Goal: Task Accomplishment & Management: Manage account settings

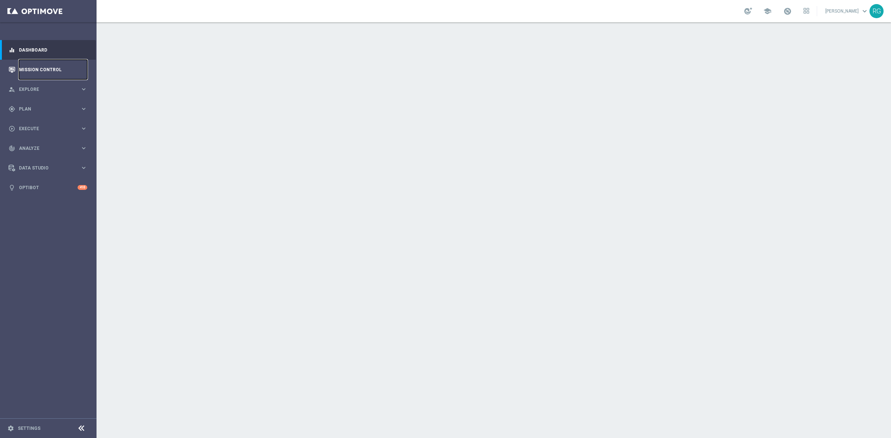
click at [47, 67] on link "Mission Control" at bounding box center [53, 70] width 68 height 20
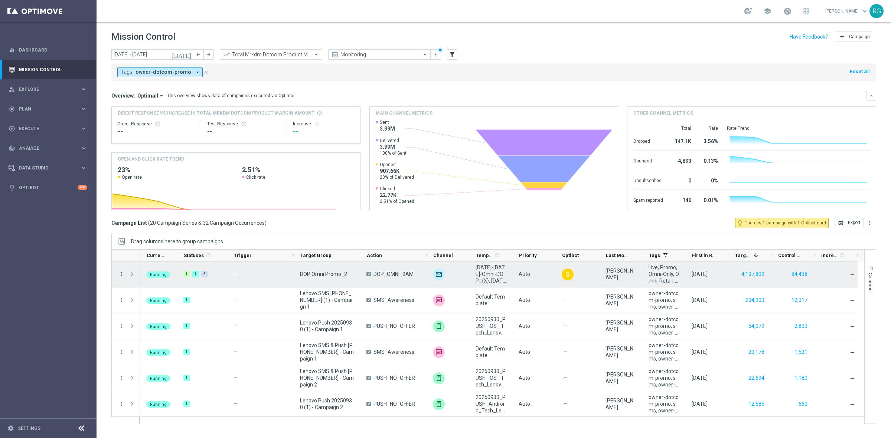
click at [122, 273] on icon "more_vert" at bounding box center [121, 274] width 7 height 7
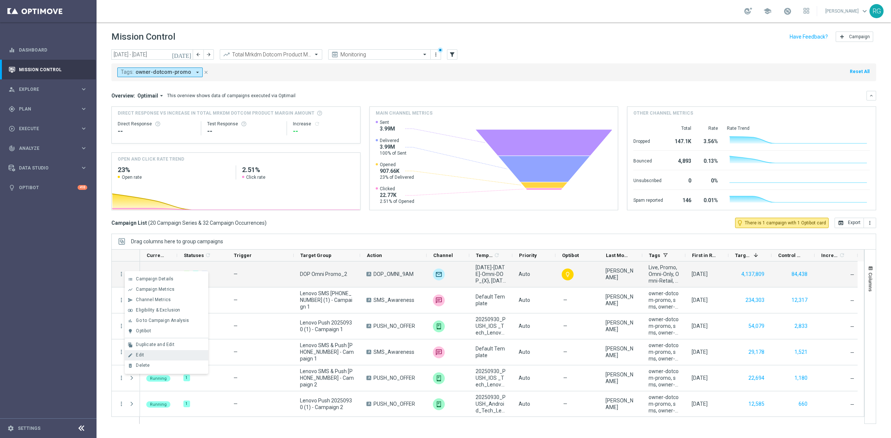
click at [166, 357] on div "Edit" at bounding box center [170, 355] width 69 height 5
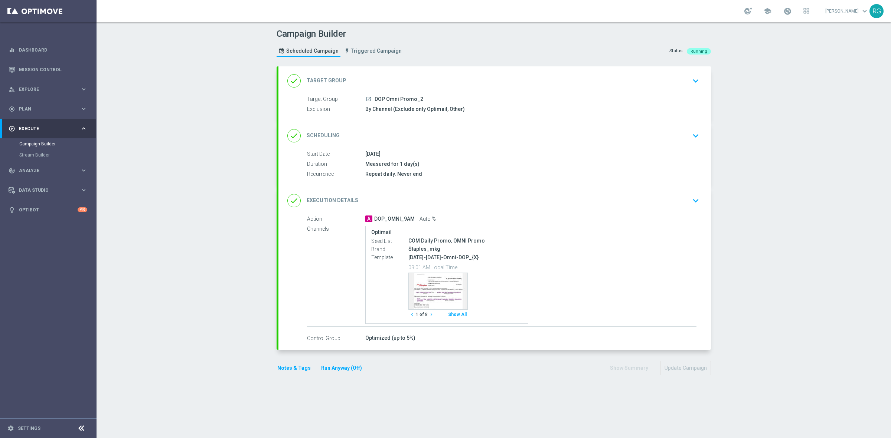
click at [697, 199] on icon "keyboard_arrow_down" at bounding box center [695, 200] width 11 height 11
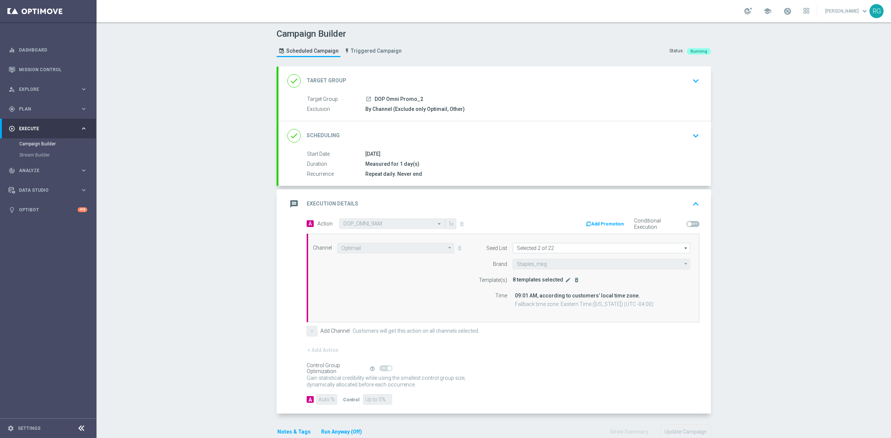
click at [564, 282] on button "edit" at bounding box center [567, 280] width 7 height 7
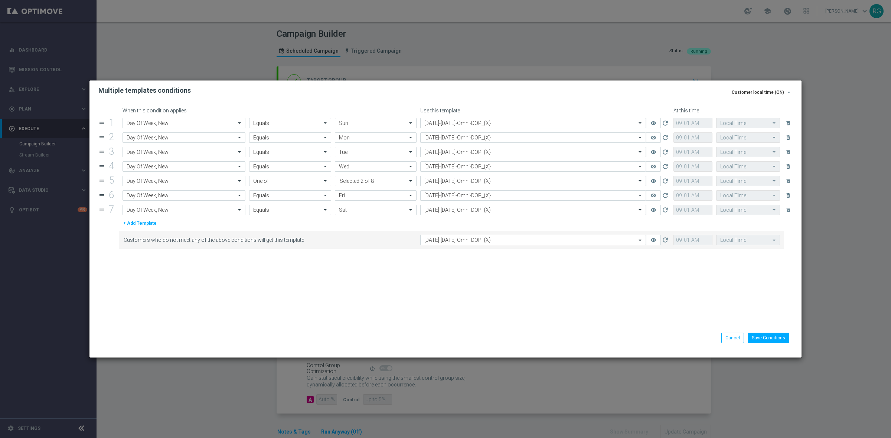
click at [453, 197] on input "text" at bounding box center [525, 196] width 203 height 6
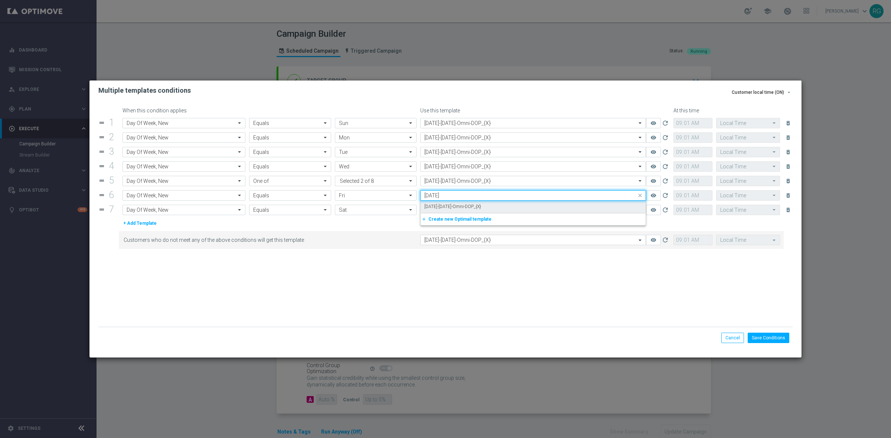
click at [454, 206] on label "[DATE]-[DATE]-Omni-DOP_{X}" at bounding box center [452, 207] width 57 height 6
type input "[DATE]"
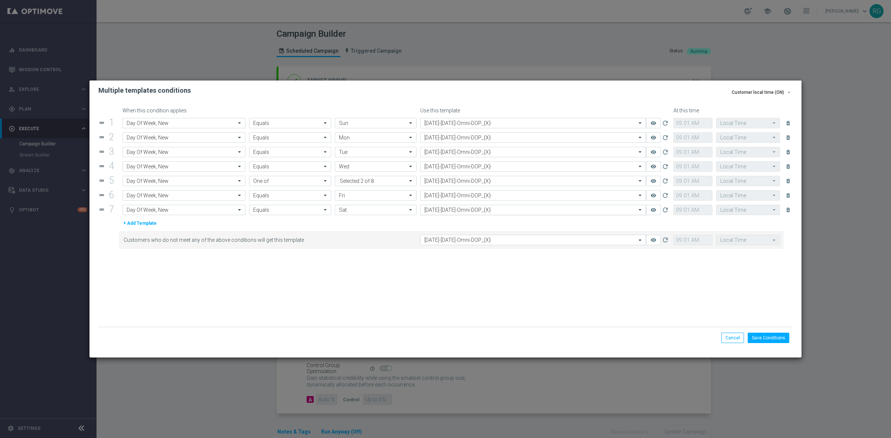
click at [472, 210] on input "text" at bounding box center [525, 210] width 203 height 6
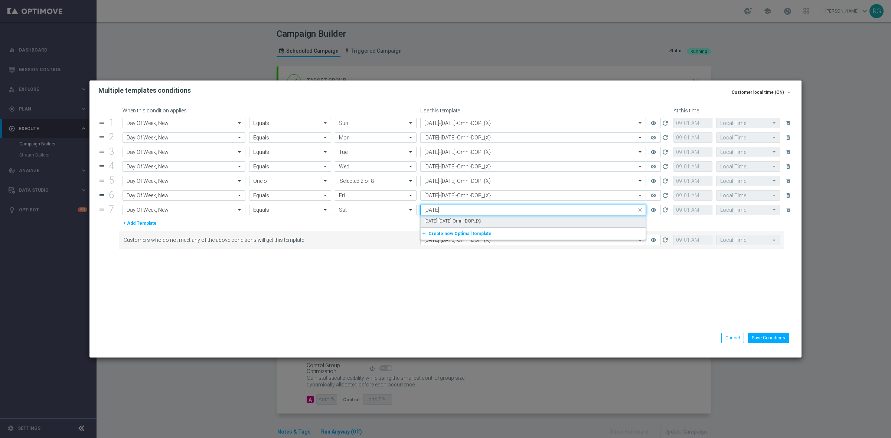
click at [471, 218] on div "[DATE]-[DATE]-Omni-DOP_{X}" at bounding box center [533, 221] width 218 height 12
type input "[DATE]"
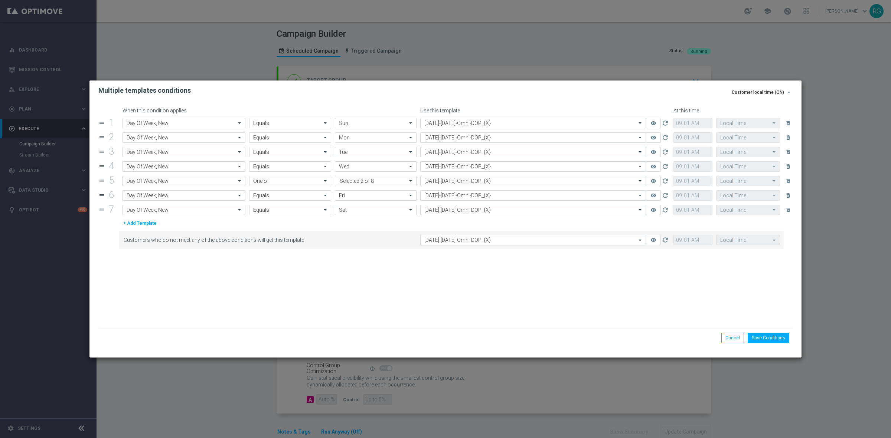
click at [501, 240] on input "text" at bounding box center [525, 240] width 203 height 6
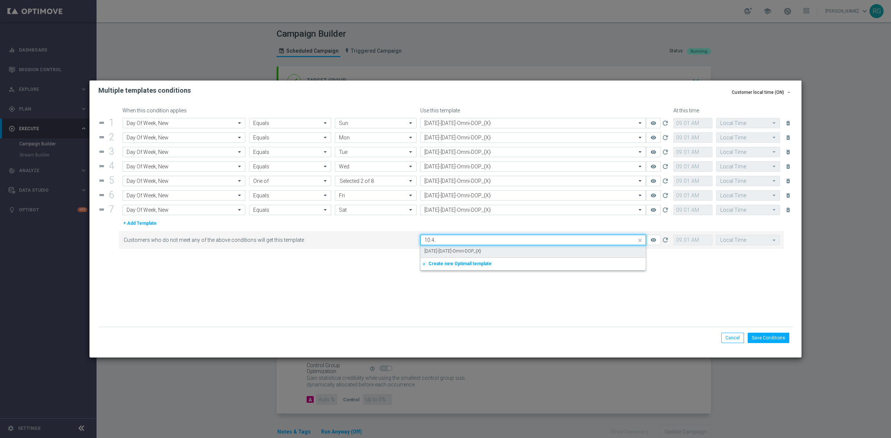
click at [502, 249] on div "[DATE]-[DATE]-Omni-DOP_{X}" at bounding box center [533, 251] width 218 height 12
type input "10.4."
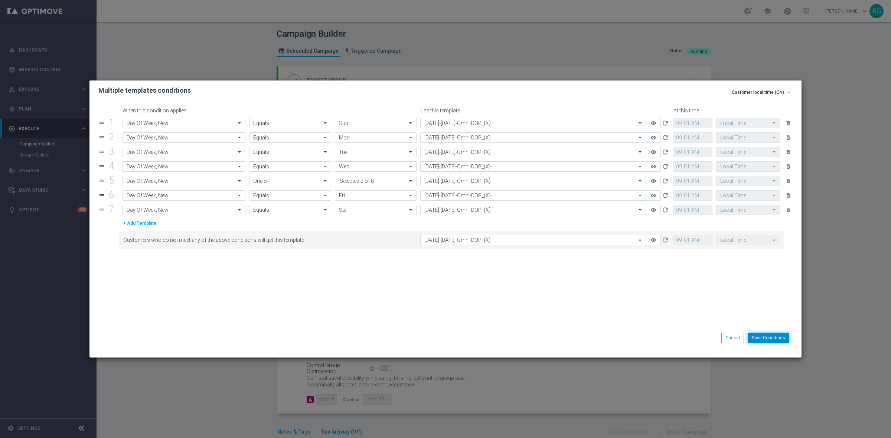
click at [772, 338] on button "Save Conditions" at bounding box center [769, 338] width 42 height 10
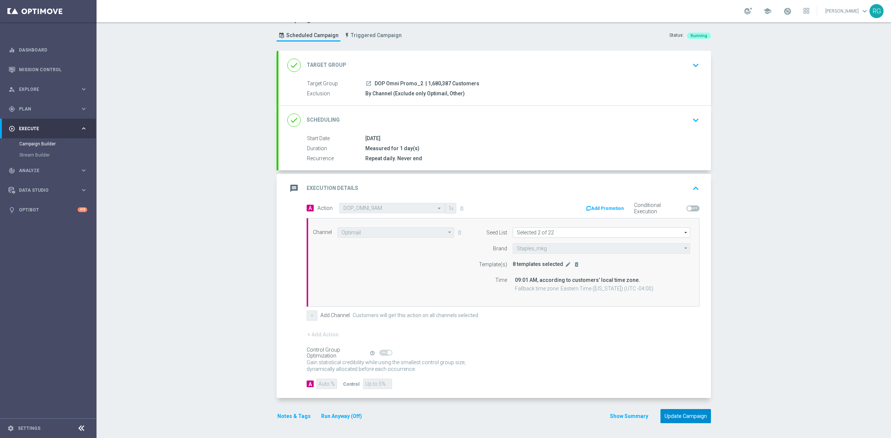
click at [696, 418] on button "Update Campaign" at bounding box center [685, 416] width 50 height 14
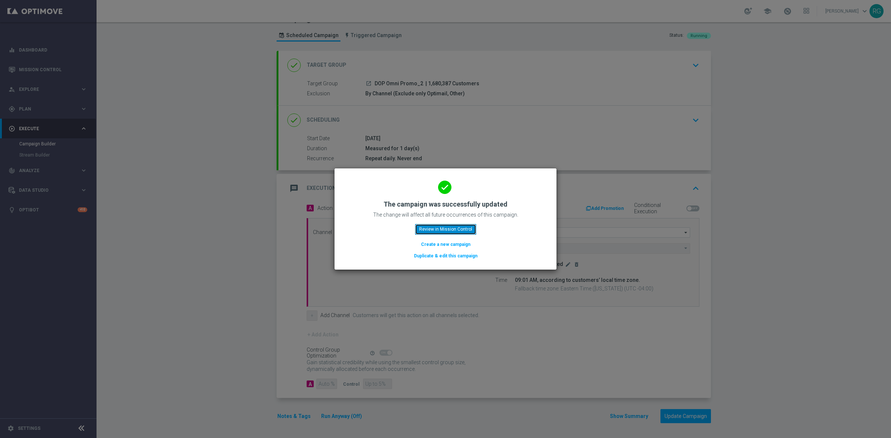
click at [424, 228] on button "Review in Mission Control" at bounding box center [445, 229] width 61 height 10
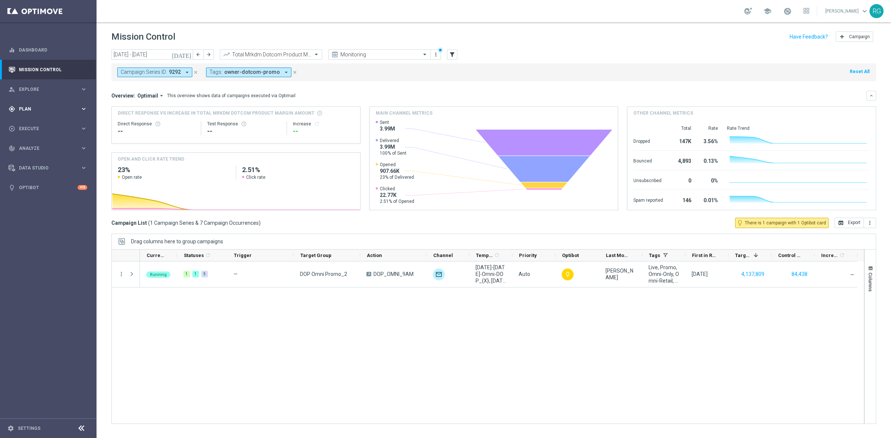
click at [29, 110] on span "Plan" at bounding box center [49, 109] width 61 height 4
click at [31, 122] on link "Target Groups" at bounding box center [48, 124] width 58 height 6
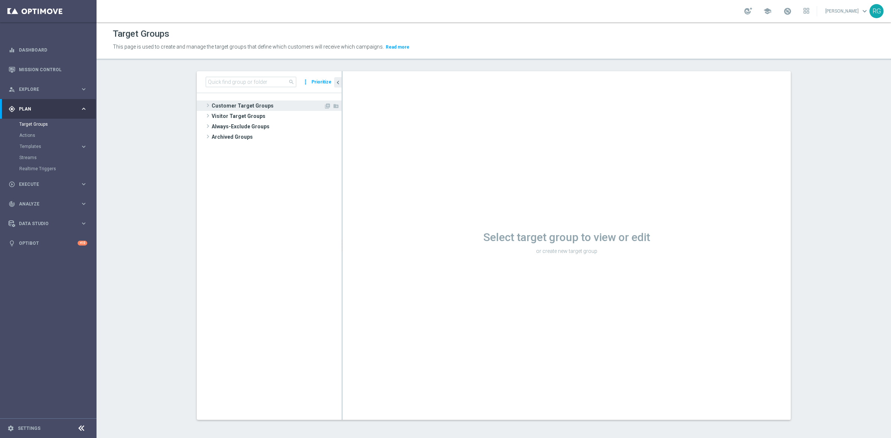
click at [204, 107] on span at bounding box center [207, 105] width 7 height 9
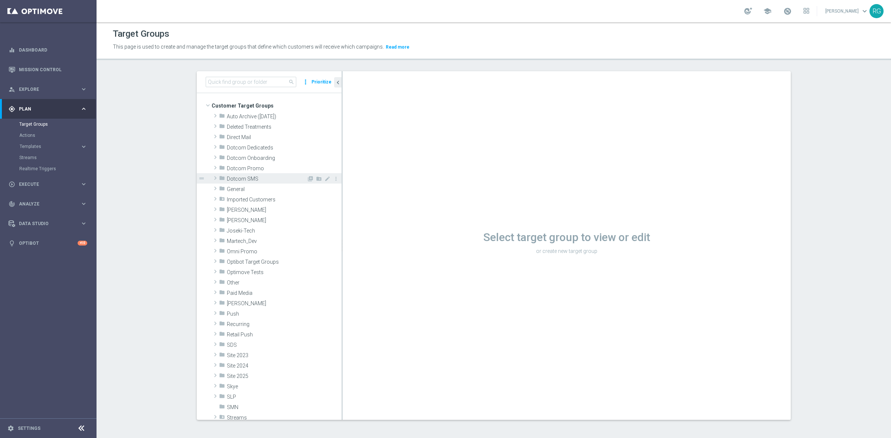
click at [212, 177] on span at bounding box center [215, 178] width 7 height 9
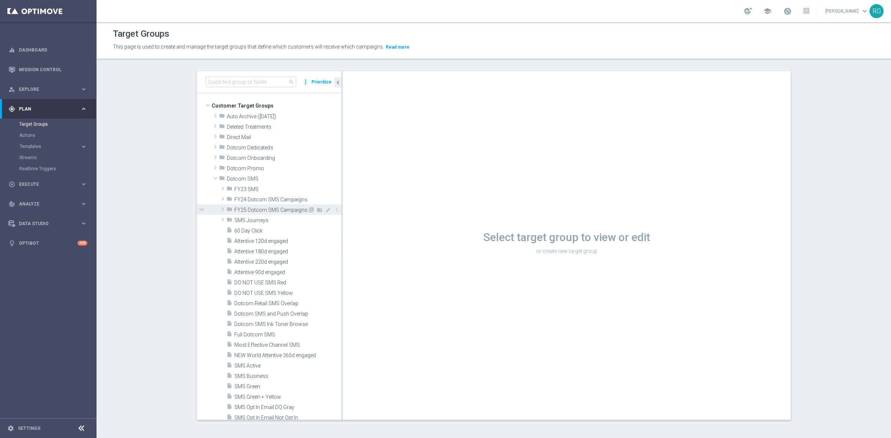
click at [220, 210] on span at bounding box center [222, 209] width 7 height 9
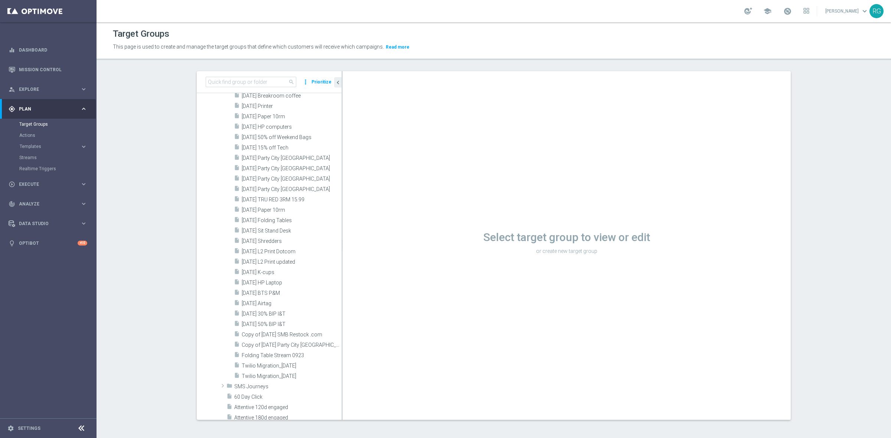
scroll to position [1021, 0]
click at [294, 114] on span "[DATE] Paper 10rm" at bounding box center [283, 116] width 82 height 6
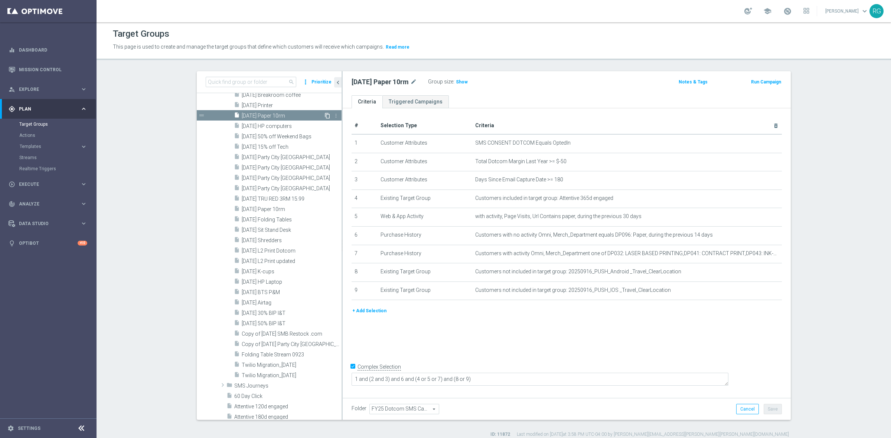
click at [324, 115] on icon "content_copy" at bounding box center [327, 116] width 6 height 6
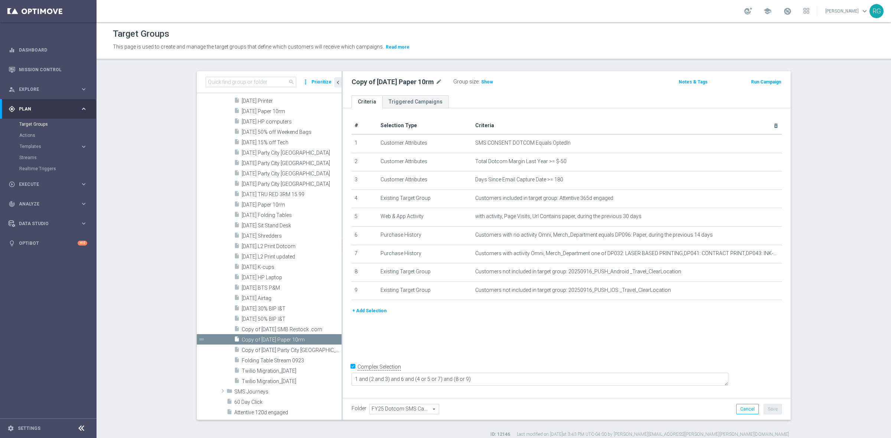
scroll to position [1062, 0]
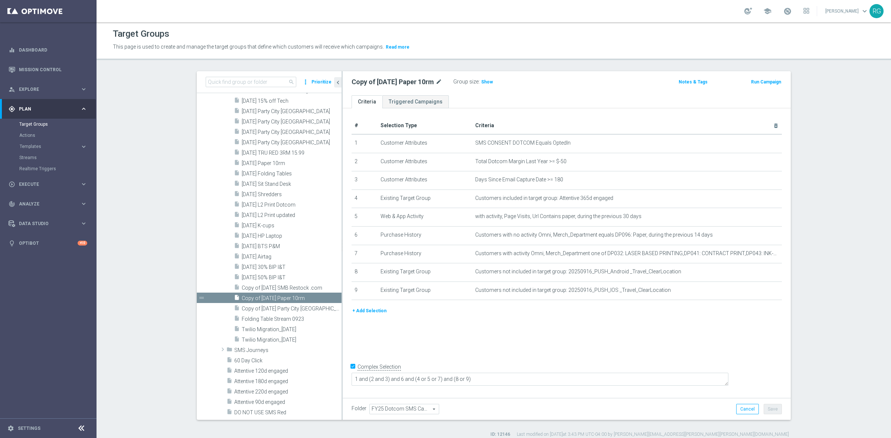
click at [437, 81] on icon "mode_edit" at bounding box center [438, 82] width 7 height 9
type input "[DATE] $36.99 Paper"
click at [550, 81] on div "[DATE] $36.99 Paper Group size : Show" at bounding box center [493, 82] width 294 height 11
click at [770, 409] on button "Save" at bounding box center [772, 409] width 18 height 10
click at [375, 315] on button "+ Add Selection" at bounding box center [369, 311] width 36 height 8
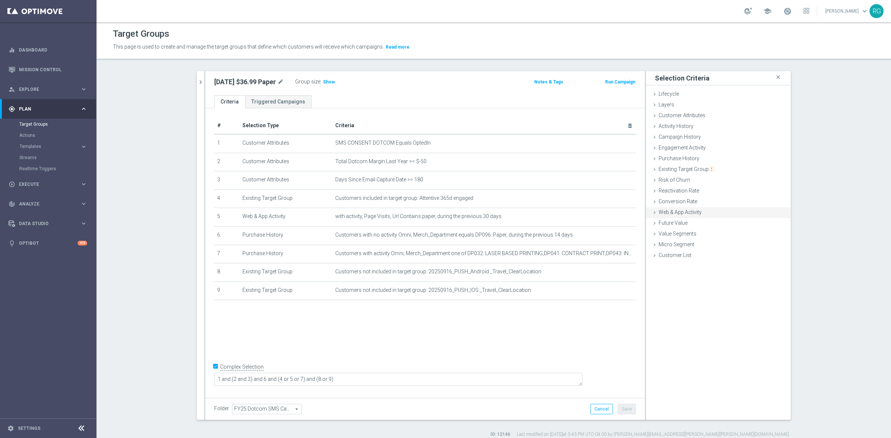
click at [651, 213] on icon at bounding box center [654, 213] width 6 height 6
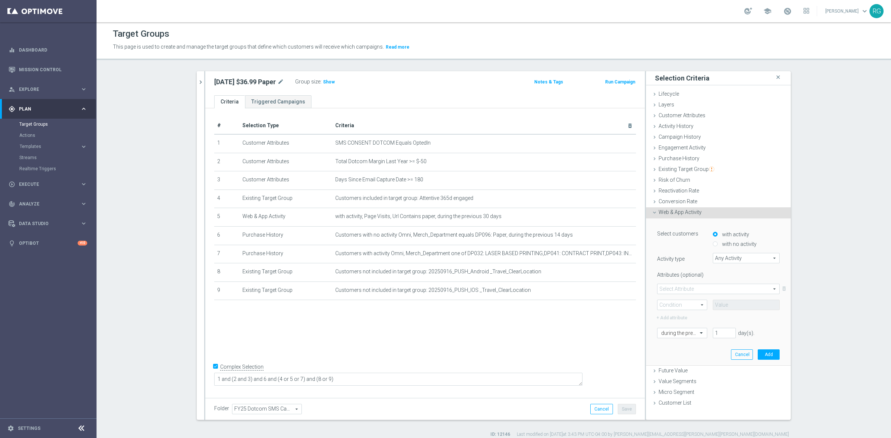
click at [740, 266] on div "Select customers with activity with no activity Activity type Any Activity Any …" at bounding box center [718, 283] width 122 height 110
click at [740, 261] on span "Any Activity" at bounding box center [746, 259] width 66 height 10
click at [732, 275] on label "Page Visits" at bounding box center [746, 279] width 67 height 10
type input "Page Visits"
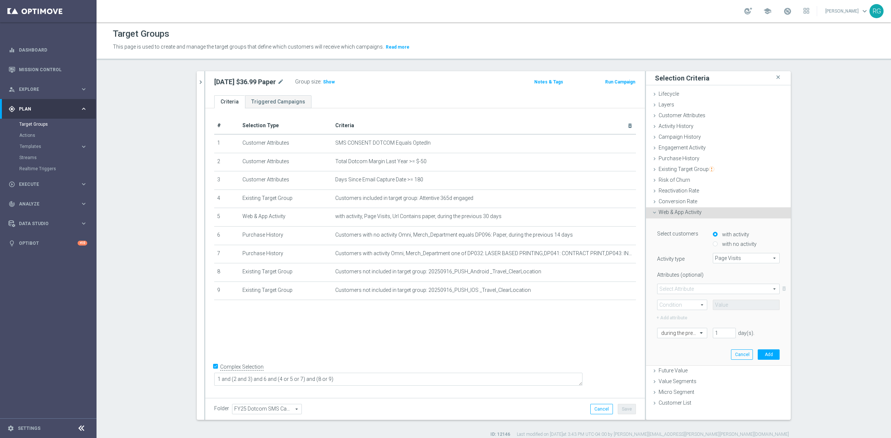
click at [685, 284] on span at bounding box center [718, 289] width 122 height 10
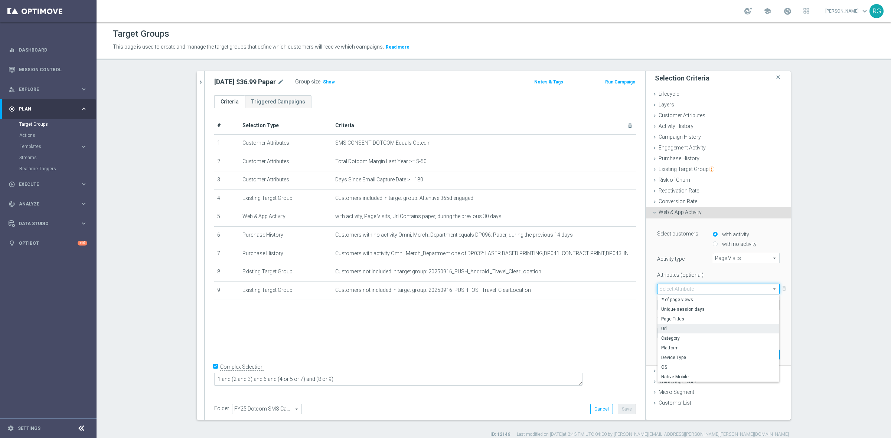
click at [662, 328] on span "Url" at bounding box center [718, 329] width 114 height 6
type input "Url"
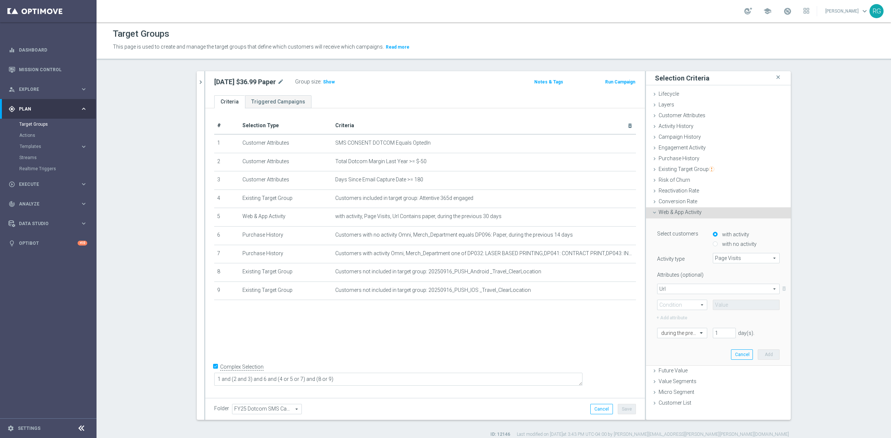
click at [665, 313] on div "+ Add attribute" at bounding box center [718, 318] width 134 height 10
click at [670, 305] on span at bounding box center [681, 305] width 49 height 10
click at [678, 318] on span "Equals" at bounding box center [682, 316] width 42 height 6
click at [681, 305] on span "Equals" at bounding box center [681, 305] width 49 height 10
click at [678, 355] on span "Contains" at bounding box center [682, 354] width 42 height 6
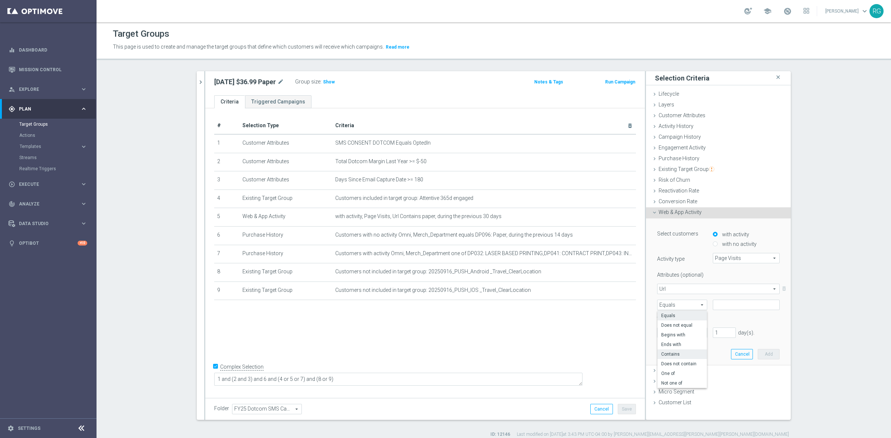
type input "Contains"
click at [736, 303] on input "text" at bounding box center [746, 305] width 67 height 10
paste input "this-weeks-best-copy-paper-deals"
type input "this-weeks-best-copy-paper-deals"
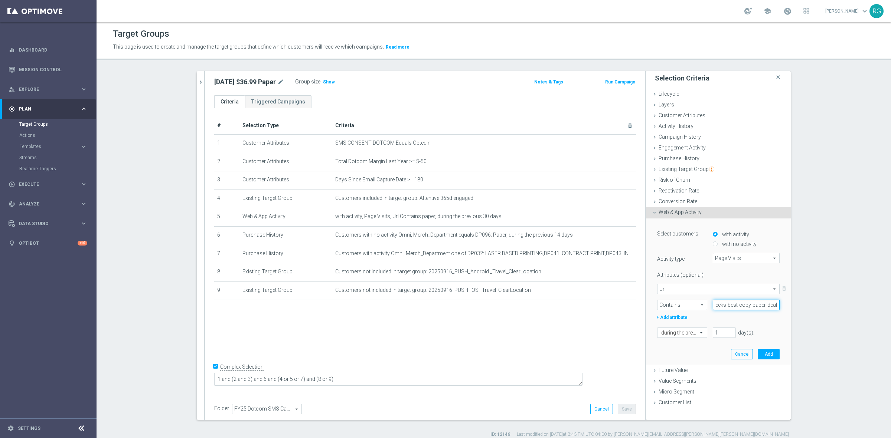
scroll to position [0, 0]
click at [713, 330] on input "1" at bounding box center [724, 333] width 23 height 10
click at [715, 330] on input "1" at bounding box center [724, 333] width 23 height 10
type input "30"
click at [758, 357] on button "Add" at bounding box center [769, 354] width 22 height 10
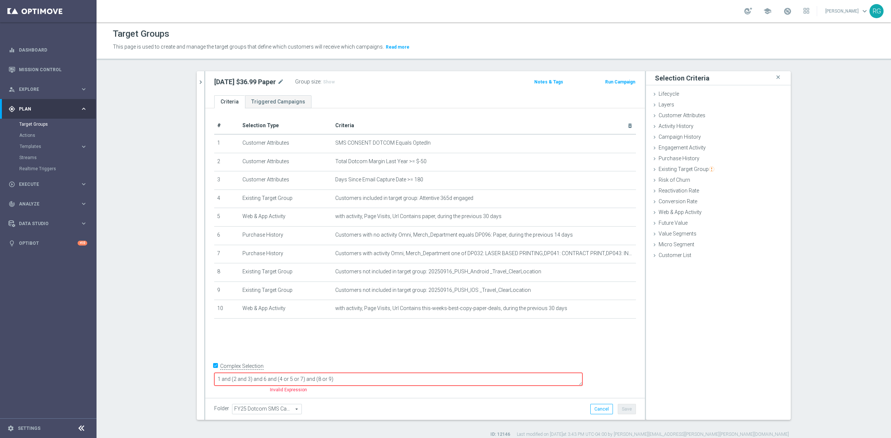
click at [350, 380] on textarea "1 and (2 and 3) and 6 and (4 or 5 or 7) and (8 or 9)" at bounding box center [398, 379] width 368 height 13
type textarea "1 and (2 and 3) and 6 and (4 or 5 or 10) and (8 or 9)"
click at [611, 232] on td "Customers with no activity Omni, Merch_Department equals DP096: Paper, during t…" at bounding box center [484, 235] width 304 height 19
click at [609, 236] on icon "mode_edit" at bounding box center [612, 235] width 6 height 6
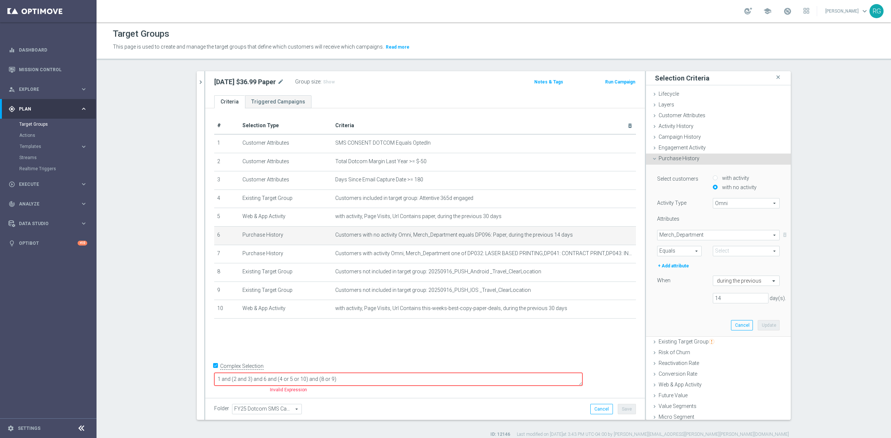
type input "DP096: Paper"
drag, startPoint x: 716, startPoint y: 298, endPoint x: 680, endPoint y: 294, distance: 36.2
click at [680, 294] on div "14 day(s)." at bounding box center [718, 298] width 134 height 10
type input "30"
click at [758, 325] on button "Update" at bounding box center [769, 325] width 22 height 10
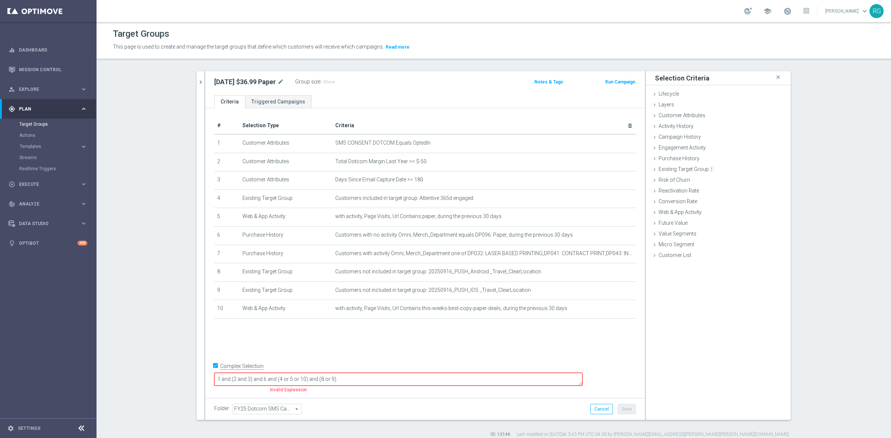
click at [617, 251] on div at bounding box center [616, 253] width 7 height 4
click at [609, 256] on icon "mode_edit" at bounding box center [612, 254] width 6 height 6
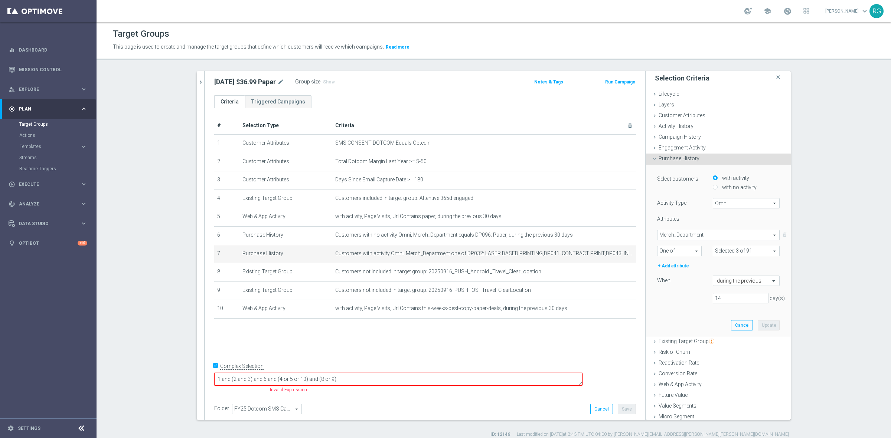
click at [652, 158] on icon at bounding box center [654, 159] width 6 height 6
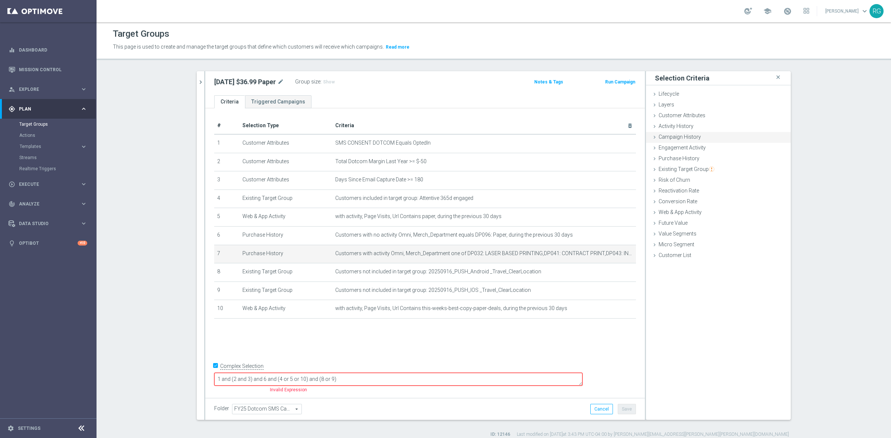
click at [651, 139] on icon at bounding box center [654, 137] width 6 height 6
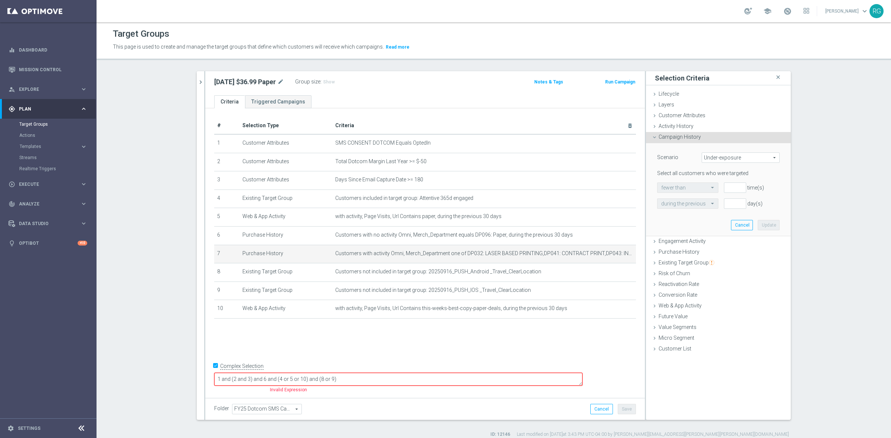
click at [730, 157] on span "Under-exposure" at bounding box center [740, 158] width 77 height 10
click at [670, 160] on lable "Scenario" at bounding box center [667, 157] width 21 height 6
click at [703, 189] on div at bounding box center [687, 188] width 60 height 7
click at [725, 188] on input "number" at bounding box center [735, 188] width 22 height 10
type input "1"
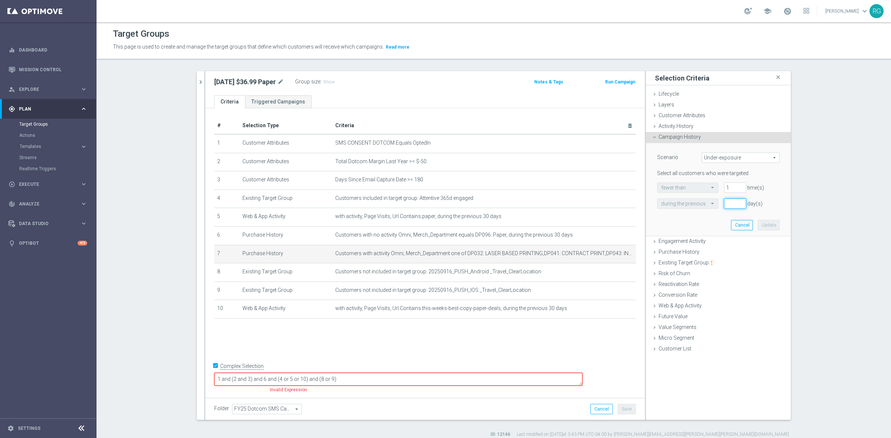
click at [734, 202] on input "number" at bounding box center [735, 204] width 22 height 10
type input "30"
click at [767, 225] on button "Update" at bounding box center [769, 225] width 22 height 10
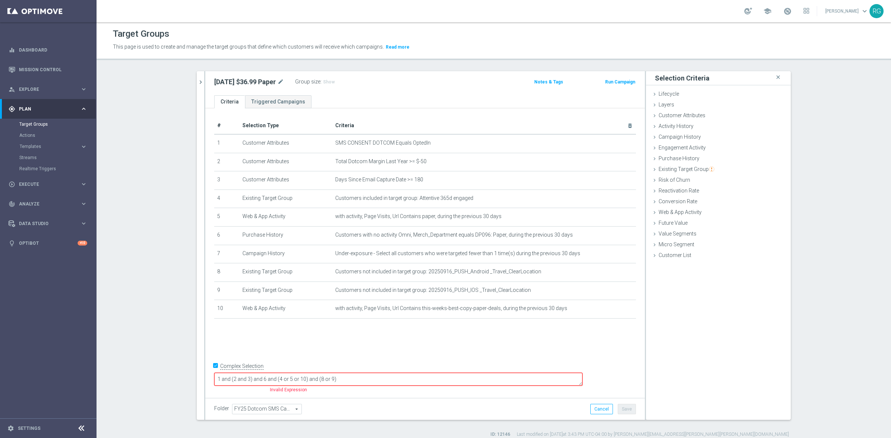
click at [353, 379] on textarea "1 and (2 and 3) and 6 and (4 or 5 or 10) and (8 or 9)" at bounding box center [398, 379] width 368 height 13
click at [629, 412] on button "Save" at bounding box center [627, 409] width 18 height 10
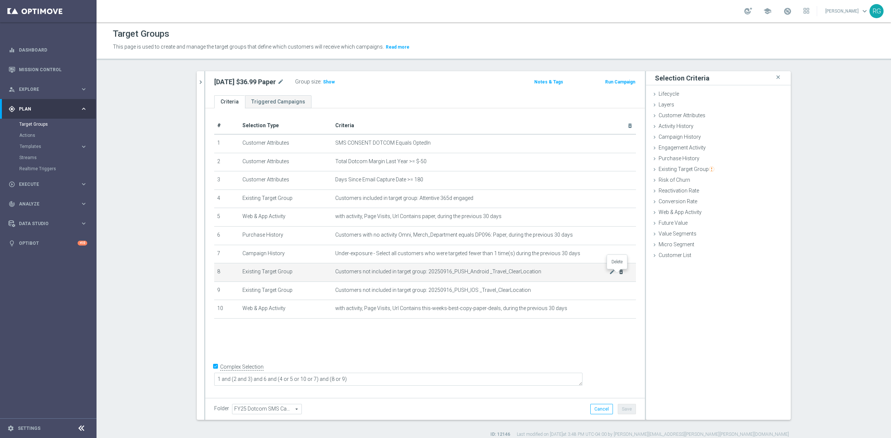
click at [619, 274] on icon "delete_forever" at bounding box center [621, 272] width 6 height 6
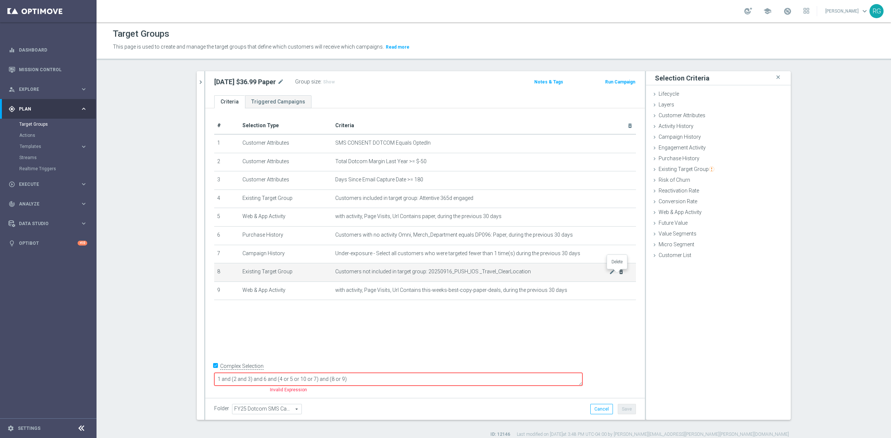
click at [619, 273] on icon "delete_forever" at bounding box center [621, 272] width 6 height 6
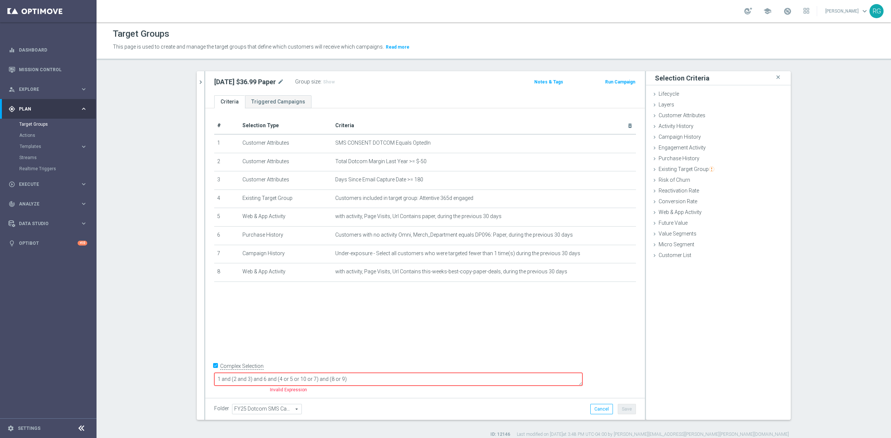
drag, startPoint x: 402, startPoint y: 379, endPoint x: 366, endPoint y: 382, distance: 35.7
click at [366, 382] on textarea "1 and (2 and 3) and 6 and (4 or 5 or 10 or 7) and (8 or 9)" at bounding box center [398, 379] width 368 height 13
type textarea "1 and (2 and 3) and 6 and (4 or 5 or 10 or 7)"
click at [609, 235] on body "equalizer Dashboard Mission Control" at bounding box center [445, 219] width 891 height 438
click at [609, 235] on div at bounding box center [608, 234] width 7 height 4
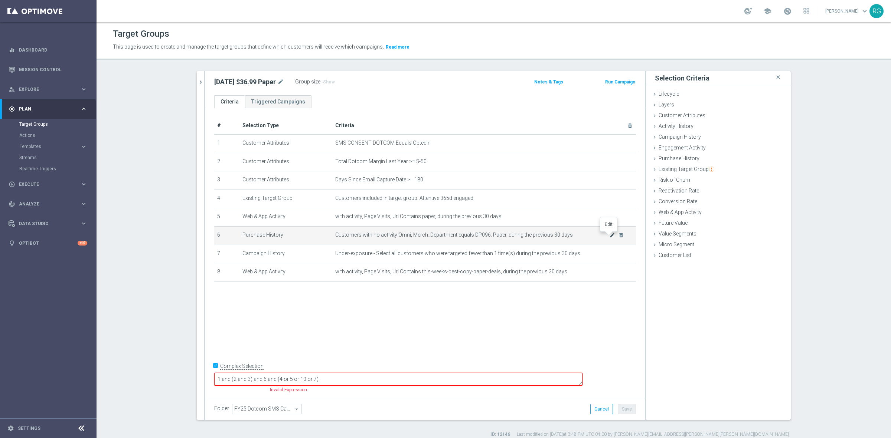
click at [609, 236] on icon "mode_edit" at bounding box center [612, 235] width 6 height 6
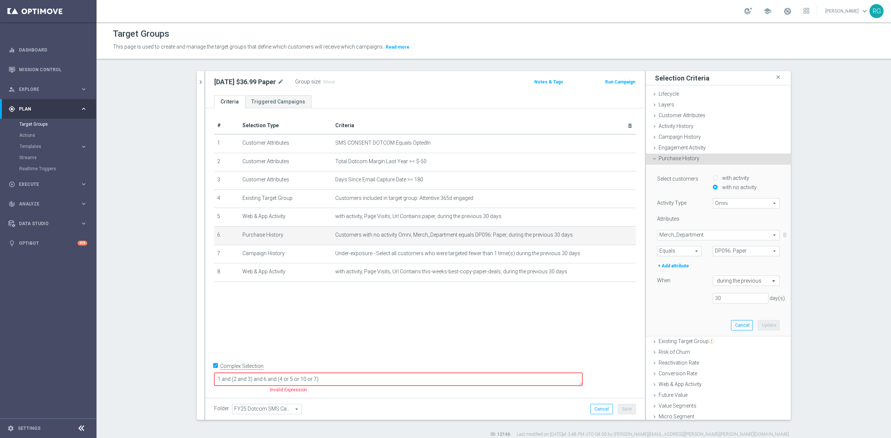
click at [713, 179] on input "with activity" at bounding box center [715, 178] width 5 height 5
radio input "true"
click at [667, 234] on span at bounding box center [718, 235] width 122 height 10
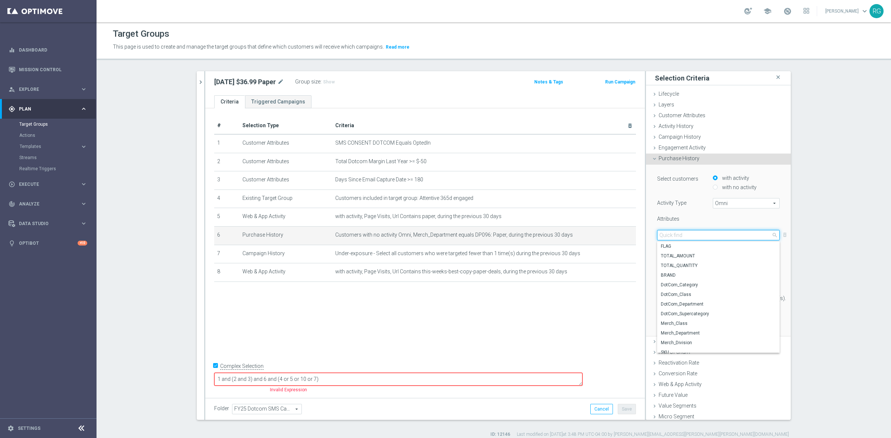
click at [689, 235] on input "search" at bounding box center [718, 235] width 122 height 10
click at [690, 276] on span "Merch_Class" at bounding box center [718, 277] width 115 height 6
type input "Merch_Class"
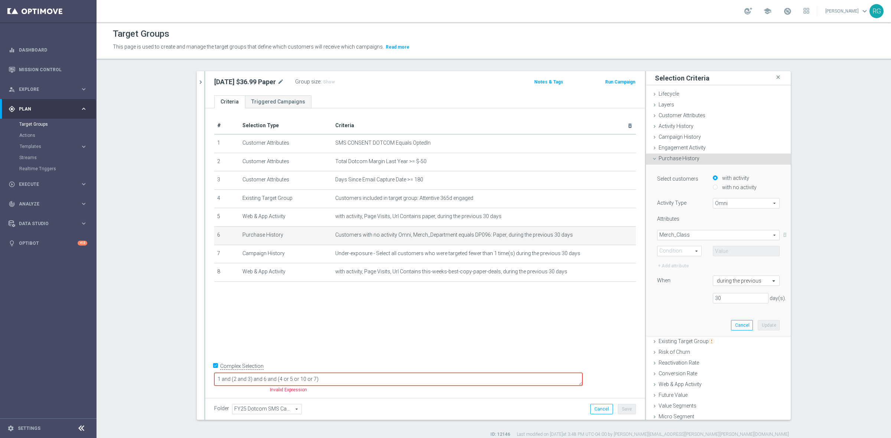
click at [676, 252] on span at bounding box center [679, 251] width 44 height 10
click at [672, 261] on span "Equals" at bounding box center [679, 262] width 36 height 6
type input "Equals"
click at [740, 251] on span at bounding box center [746, 251] width 66 height 10
click at [726, 251] on input "search" at bounding box center [746, 251] width 67 height 10
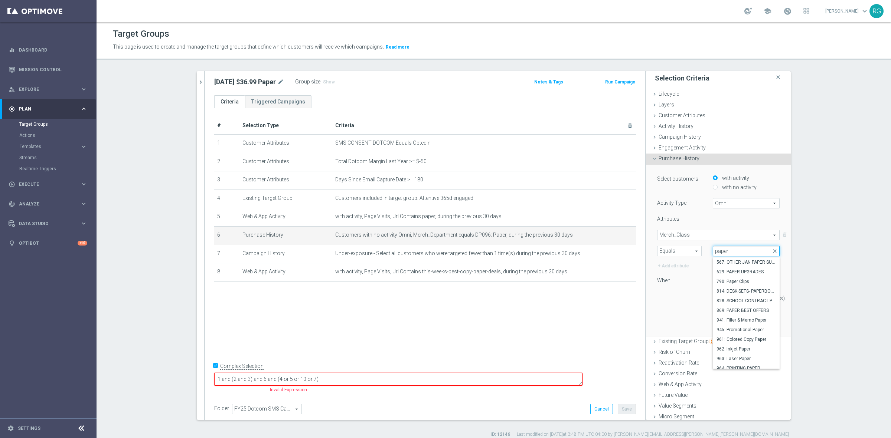
type input "paper"
click at [668, 233] on span "Merch_Class" at bounding box center [718, 235] width 122 height 10
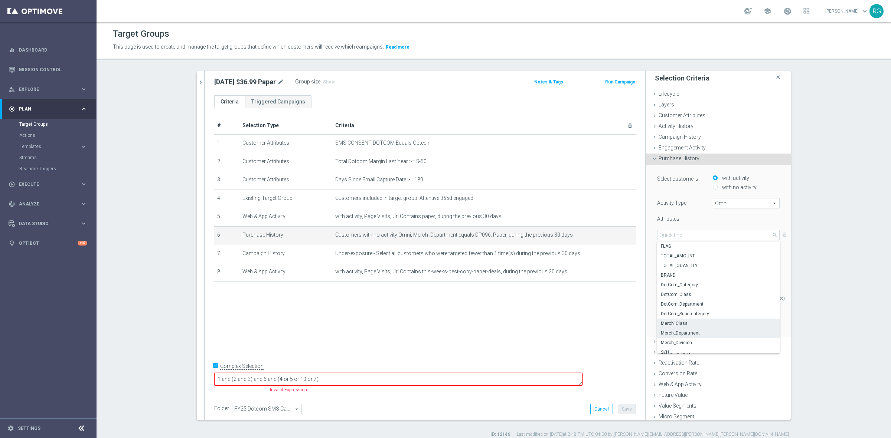
click at [676, 329] on label "Merch_Department" at bounding box center [718, 333] width 122 height 10
type input "Merch_Department"
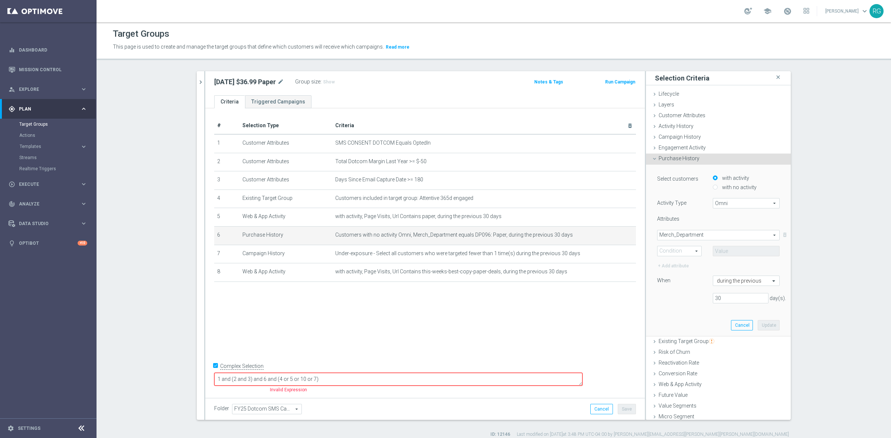
click at [676, 251] on span "Equals" at bounding box center [679, 251] width 44 height 10
click at [676, 262] on span "Equals" at bounding box center [679, 262] width 36 height 6
type input "Equals"
click at [716, 247] on span at bounding box center [746, 251] width 66 height 10
click at [716, 256] on div "Attributes Merch_Department Merch_Department arrow_drop_down search Equals Equa…" at bounding box center [718, 243] width 122 height 55
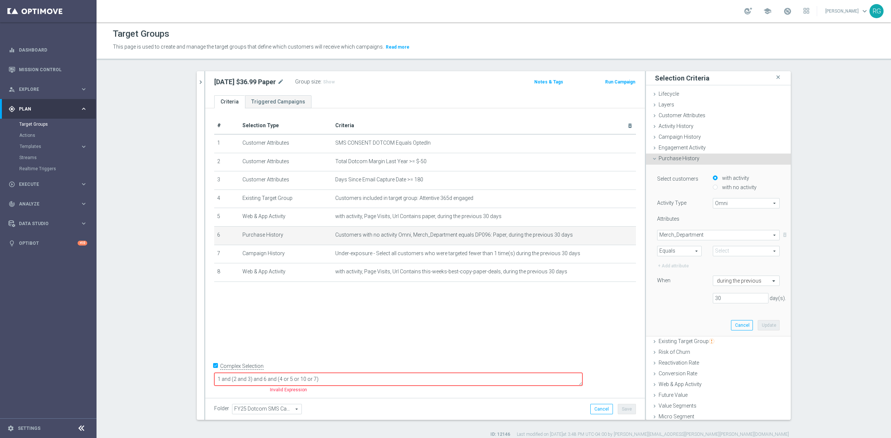
click at [717, 253] on span at bounding box center [746, 251] width 66 height 10
click at [720, 249] on input "search" at bounding box center [746, 251] width 67 height 10
type input "paper"
click at [727, 271] on span "DP096: Paper" at bounding box center [745, 272] width 59 height 6
type input "DP096: Paper"
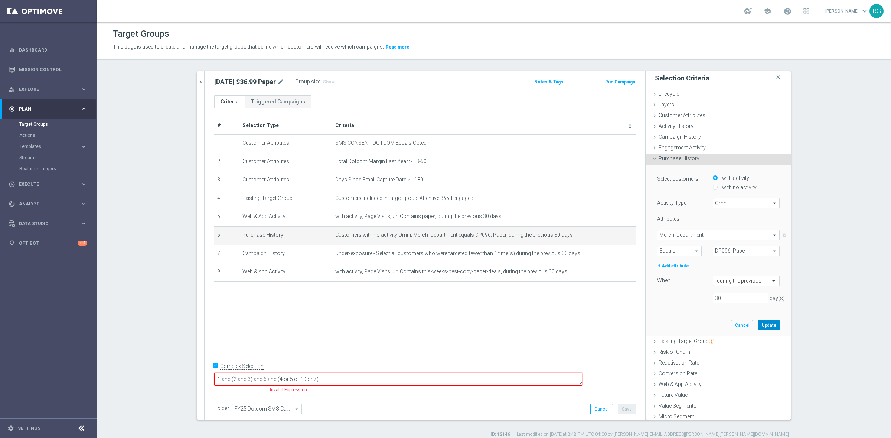
click at [758, 323] on button "Update" at bounding box center [769, 325] width 22 height 10
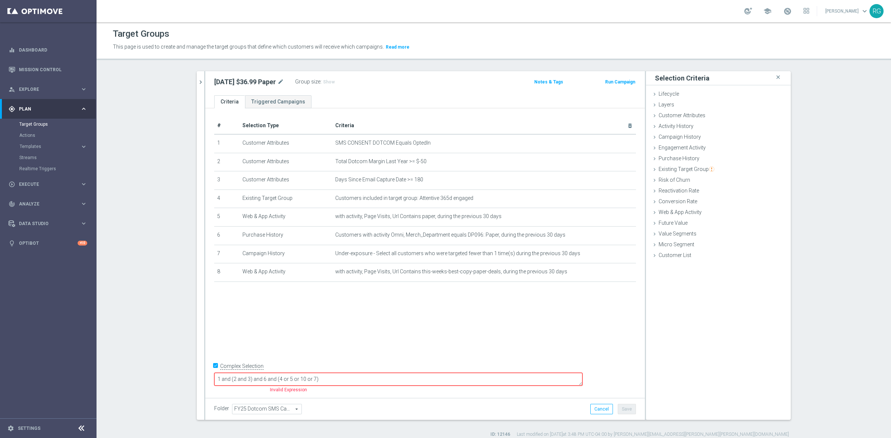
click at [328, 377] on textarea "1 and (2 and 3) and 6 and (4 or 5 or 10 or 7)" at bounding box center [398, 379] width 368 height 13
click at [389, 378] on textarea "1 and (2 and 3) and 6 and ((4 and 5) or 10 or 7)" at bounding box center [398, 379] width 368 height 13
drag, startPoint x: 326, startPoint y: 379, endPoint x: 310, endPoint y: 379, distance: 15.6
click at [309, 379] on textarea "1 and (2 and 3) and 6 and ((4 and 5) or 10 or 7))" at bounding box center [398, 379] width 368 height 13
click at [310, 379] on textarea "1 and (2 and 3) and 6 and ((4 and 5) or 10 or 7))" at bounding box center [398, 379] width 368 height 13
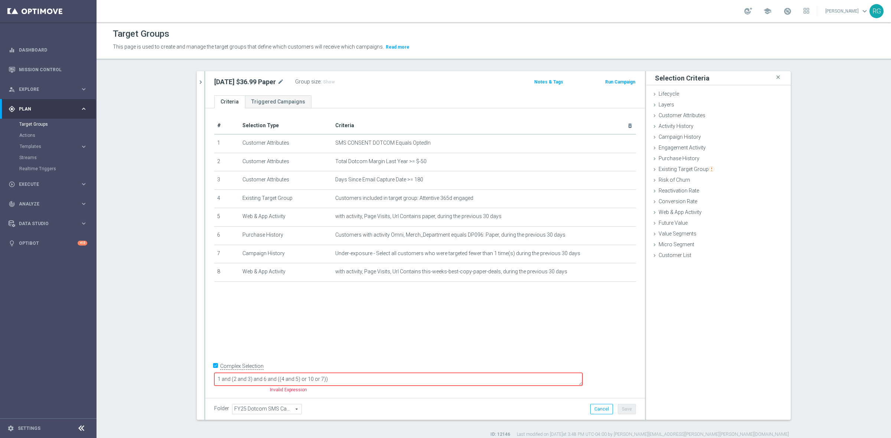
click at [314, 379] on textarea "1 and (2 and 3) and 6 and ((4 and 5) or 10 or 7))" at bounding box center [398, 379] width 368 height 13
click at [324, 379] on textarea "1 and (2 and 3) and6 and ((4 and 5) or 10 or 7))" at bounding box center [398, 379] width 368 height 13
click at [346, 379] on textarea "1 and (2 and 3) and ((4 and 5) or 10 or 7))" at bounding box center [398, 379] width 368 height 13
click at [335, 380] on textarea "1 and (2 and 3) and ((4 and 5) or 6 or 7 or 8))" at bounding box center [398, 379] width 368 height 13
click at [389, 383] on textarea "1 and (2 and 3) and (4 or 5 or 6 or 7 or 8))" at bounding box center [398, 379] width 368 height 13
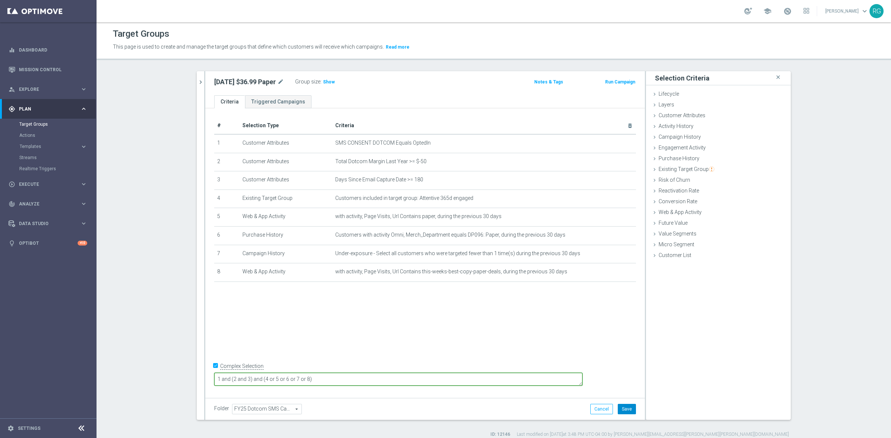
type textarea "1 and (2 and 3) and (4 or 5 or 6 or 7 or 8)"
click at [621, 407] on button "Save" at bounding box center [627, 409] width 18 height 10
click at [328, 82] on span "Show" at bounding box center [329, 81] width 12 height 5
drag, startPoint x: 210, startPoint y: 81, endPoint x: 275, endPoint y: 84, distance: 65.4
click at [275, 84] on div "[DATE] $36.99 Paper mode_edit Group size : Show Calculating…" at bounding box center [353, 82] width 288 height 10
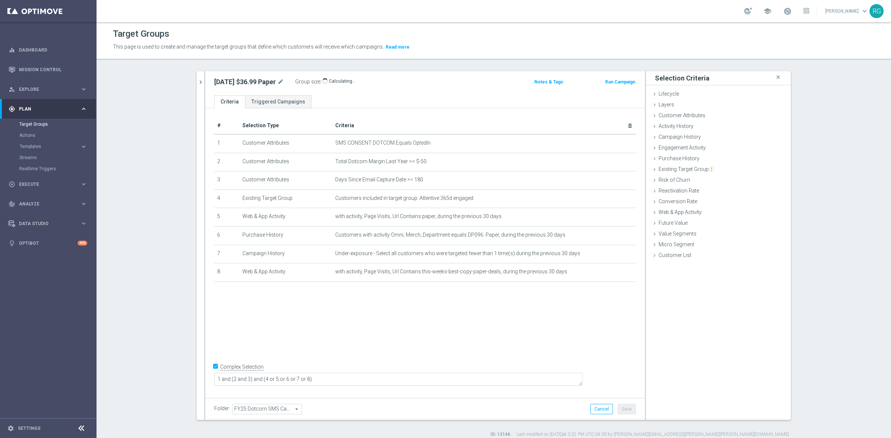
copy h2 "[DATE] $36.99 Paper"
click at [197, 77] on button "chevron_right" at bounding box center [200, 82] width 7 height 22
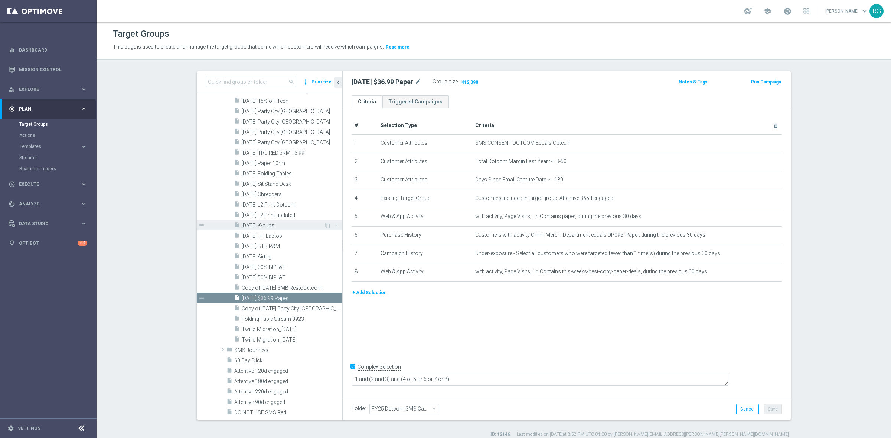
click at [263, 223] on span "[DATE] K-cups" at bounding box center [283, 226] width 82 height 6
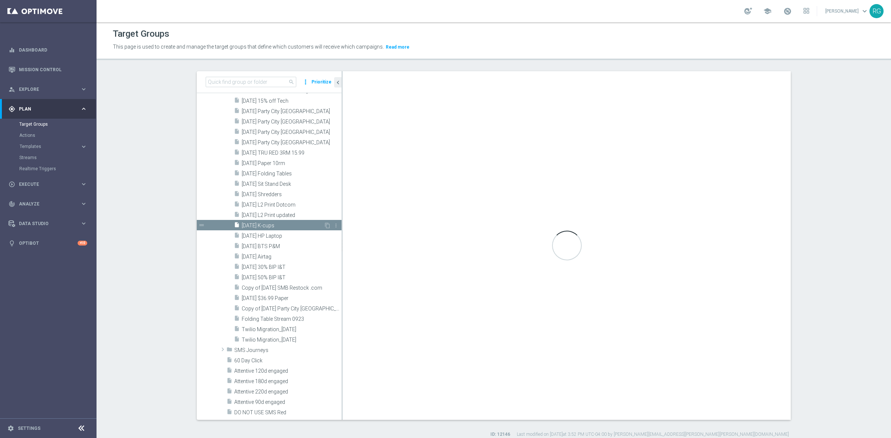
checkbox input "false"
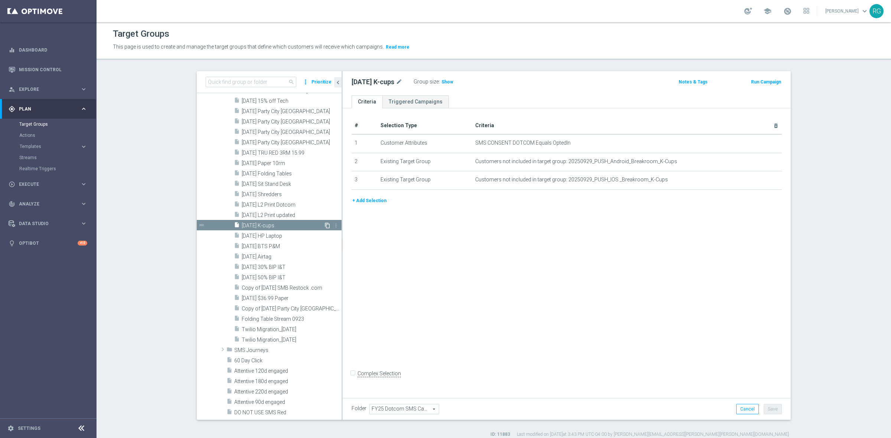
click at [324, 225] on icon "content_copy" at bounding box center [327, 226] width 6 height 6
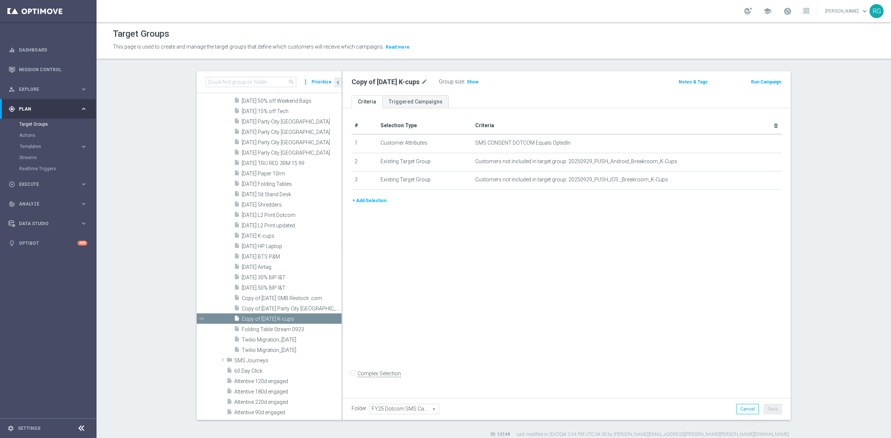
scroll to position [1081, 0]
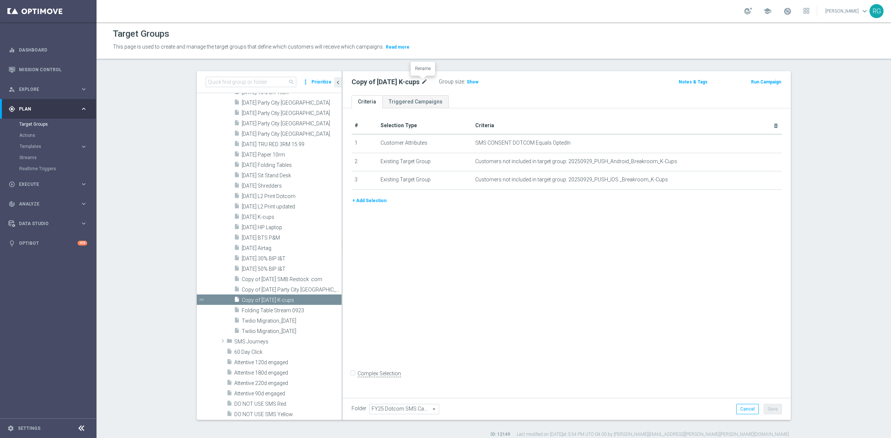
click at [424, 80] on icon "mode_edit" at bounding box center [424, 82] width 7 height 9
type input "10.7 Full Audience"
click at [526, 73] on div "10.7 Full Audience Group size : Show Notes & Tags Run Campaign" at bounding box center [567, 83] width 448 height 24
click at [764, 162] on icon "delete_forever" at bounding box center [766, 161] width 6 height 6
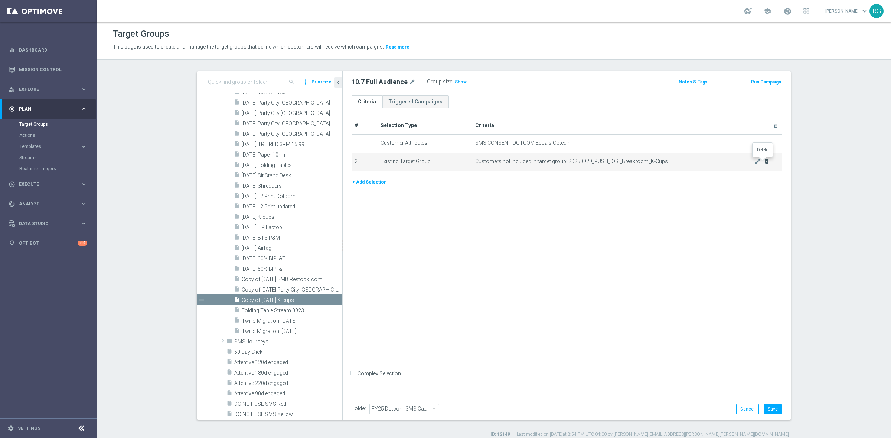
click at [764, 162] on icon "delete_forever" at bounding box center [766, 161] width 6 height 6
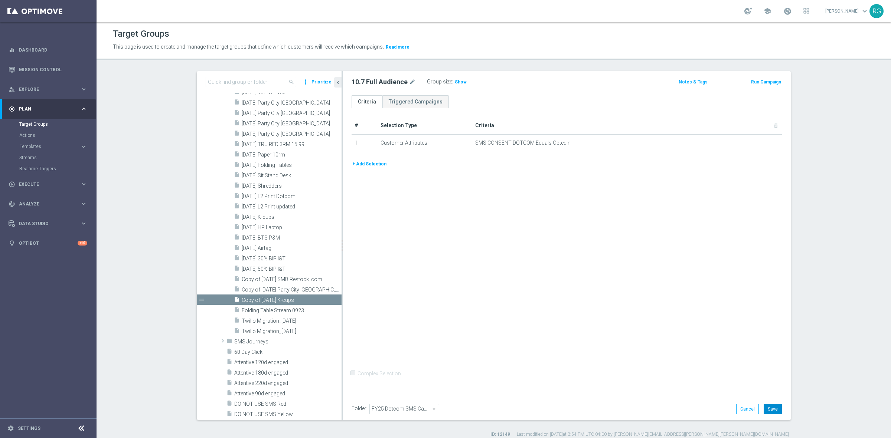
click at [772, 407] on button "Save" at bounding box center [772, 409] width 18 height 10
drag, startPoint x: 346, startPoint y: 81, endPoint x: 404, endPoint y: 82, distance: 58.3
click at [404, 82] on div "10.7 Full Audience mode_edit Group size : Show" at bounding box center [493, 82] width 294 height 10
copy h2 "10.7 Full Audience"
click at [455, 82] on span "Show" at bounding box center [461, 81] width 12 height 5
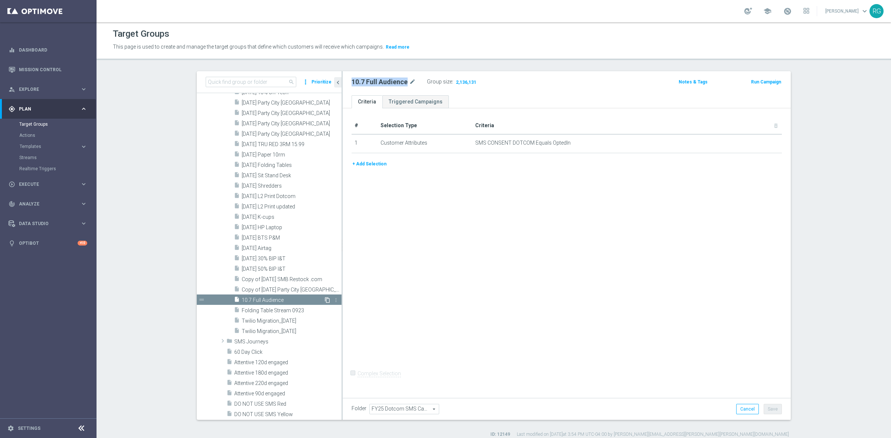
click at [324, 299] on icon "content_copy" at bounding box center [327, 300] width 6 height 6
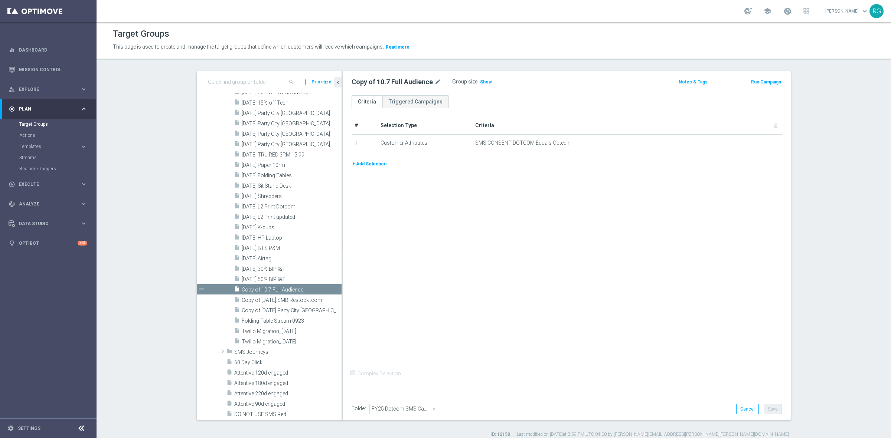
scroll to position [1072, 0]
click at [435, 82] on icon "mode_edit" at bounding box center [437, 82] width 7 height 9
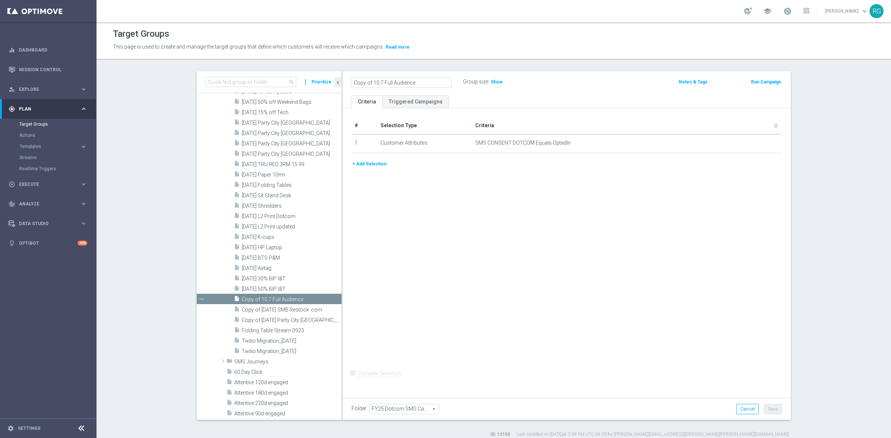
click at [382, 84] on input "Copy of 10.7 Full Audience" at bounding box center [401, 83] width 100 height 10
click at [370, 84] on input "Copy of 10.8 Full Audience" at bounding box center [401, 83] width 100 height 10
type input "10.8 Full Audience"
click at [588, 89] on div "10.8 Full Audience Group size : Show Notes & Tags Run Campaign" at bounding box center [567, 83] width 448 height 24
click at [772, 408] on button "Save" at bounding box center [772, 409] width 18 height 10
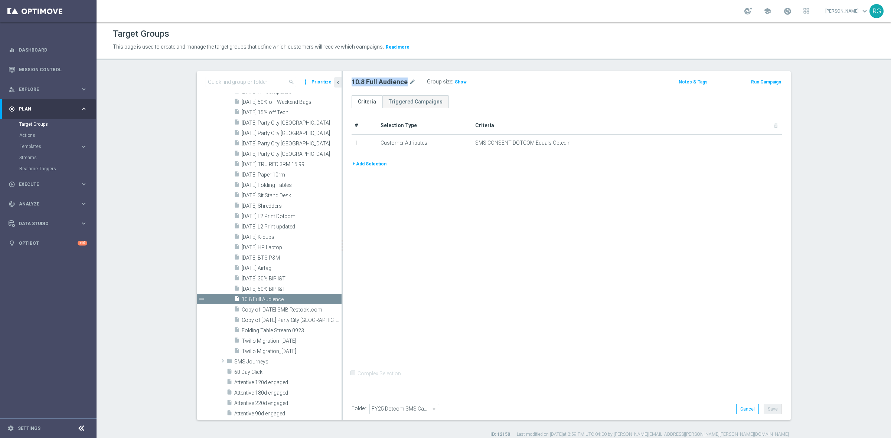
drag, startPoint x: 348, startPoint y: 82, endPoint x: 403, endPoint y: 82, distance: 54.9
click at [403, 82] on h2 "10.8 Full Audience" at bounding box center [379, 82] width 56 height 9
copy h2 "10.8 Full Audience"
click at [368, 162] on button "+ Add Selection" at bounding box center [369, 164] width 36 height 8
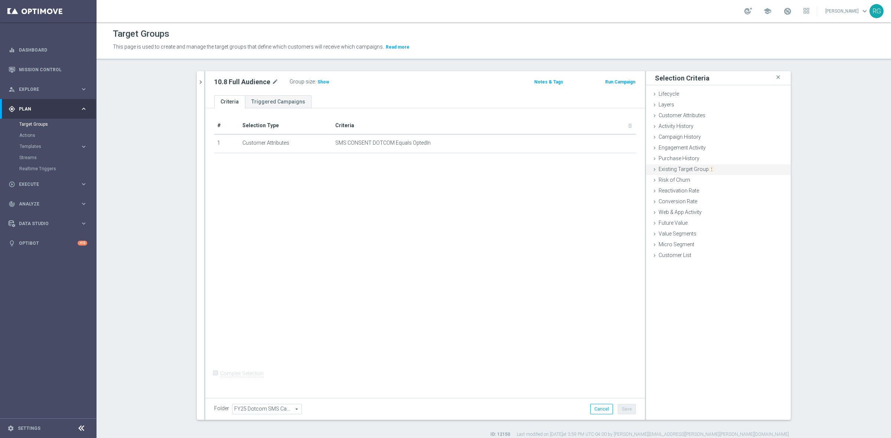
click at [653, 170] on icon at bounding box center [654, 170] width 6 height 6
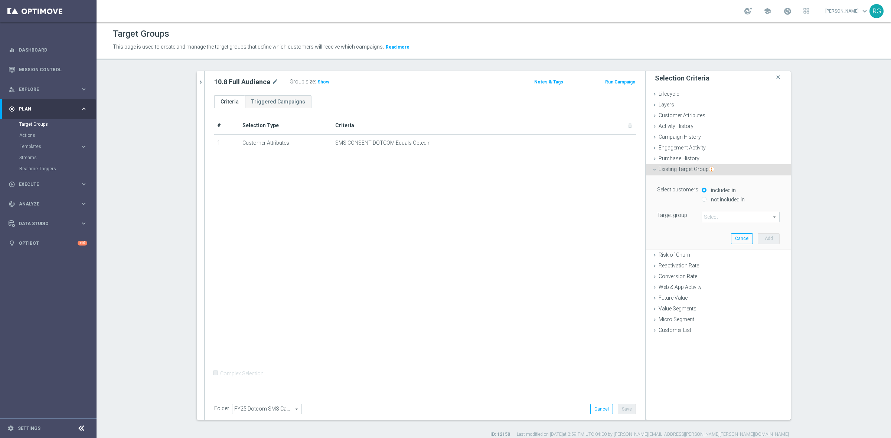
click at [702, 199] on input "not included in" at bounding box center [703, 199] width 5 height 5
radio input "true"
click at [707, 216] on span at bounding box center [740, 217] width 77 height 10
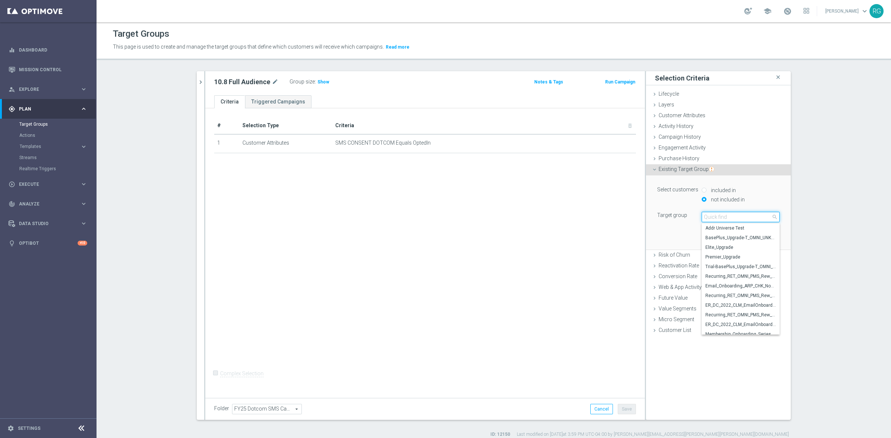
click at [719, 217] on input "search" at bounding box center [740, 217] width 78 height 10
type input "20251008"
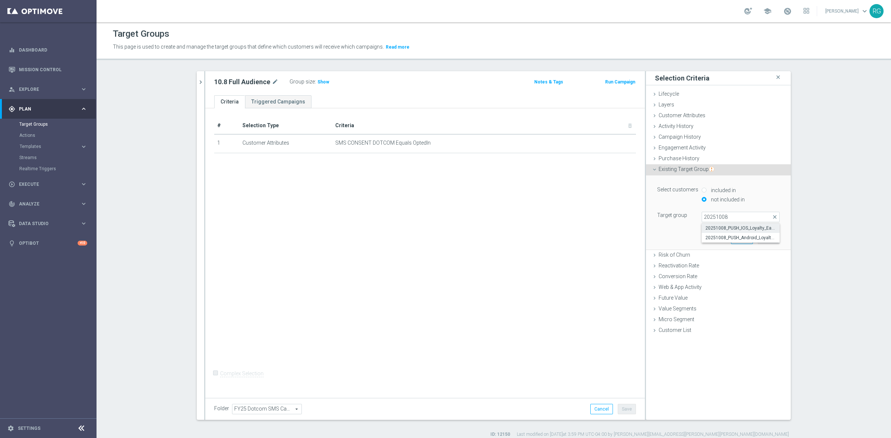
click at [722, 226] on span "20251008_PUSH_IOS_Loyalty_EasyDealDays_App" at bounding box center [740, 228] width 71 height 6
type input "20251008_PUSH_IOS_Loyalty_EasyDealDays_App"
click at [769, 236] on button "Add" at bounding box center [769, 238] width 22 height 10
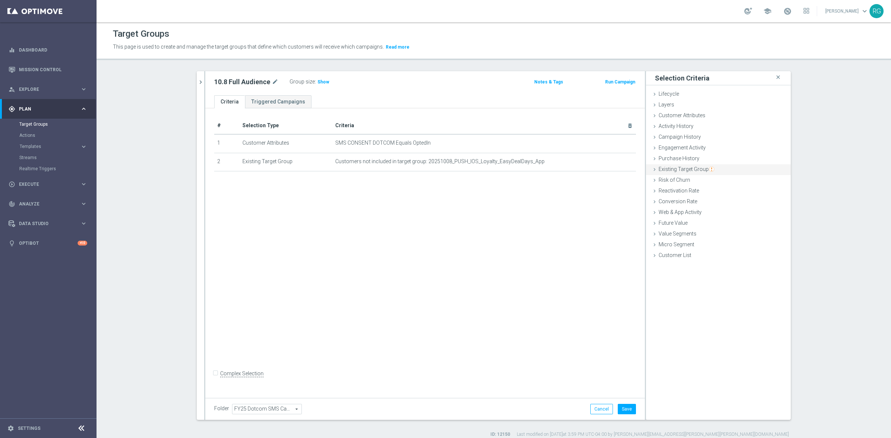
click at [651, 167] on icon at bounding box center [654, 170] width 6 height 6
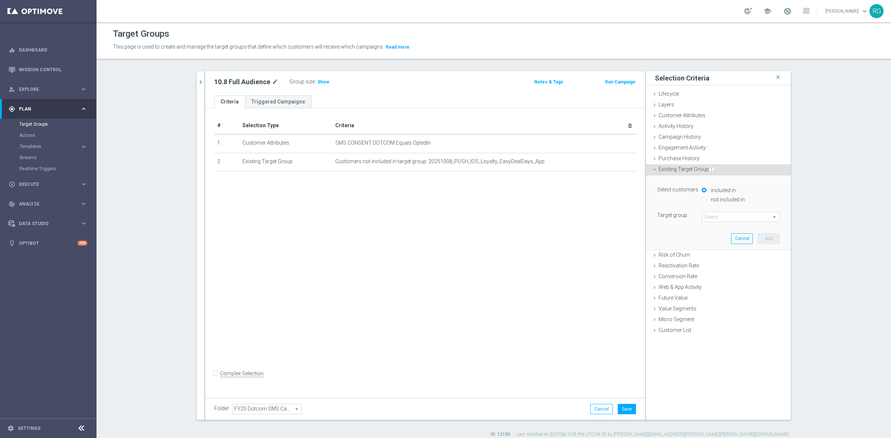
click at [701, 199] on input "not included in" at bounding box center [703, 199] width 5 height 5
radio input "true"
click at [716, 218] on span at bounding box center [740, 217] width 77 height 10
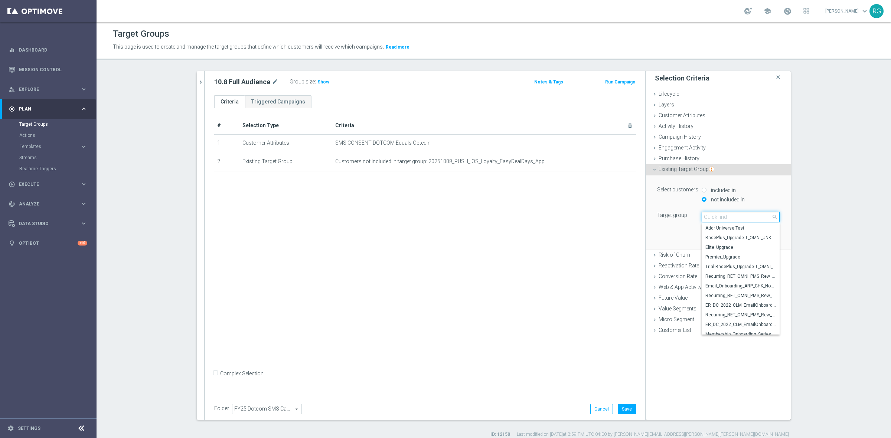
click at [724, 213] on input "search" at bounding box center [740, 217] width 78 height 10
type input "20251008"
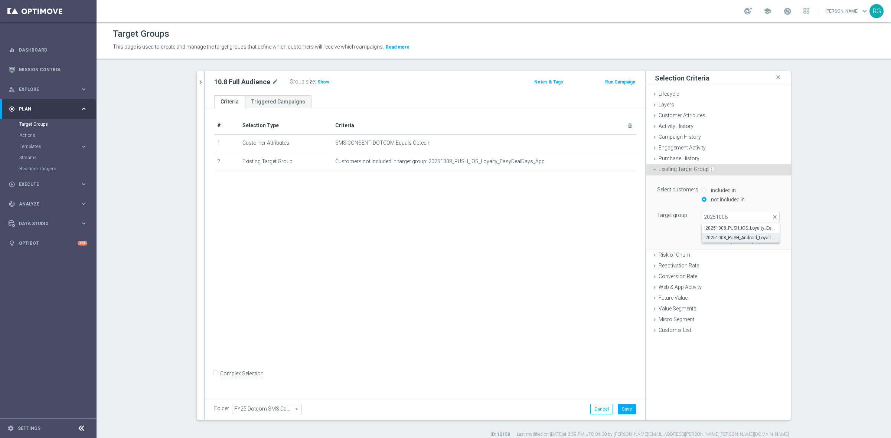
click at [722, 240] on span "20251008_PUSH_Android_Loyalty_EasyDealDays_App" at bounding box center [740, 238] width 71 height 6
type input "20251008_PUSH_Android_Loyalty_EasyDealDays_App"
click at [764, 238] on button "Add" at bounding box center [769, 238] width 22 height 10
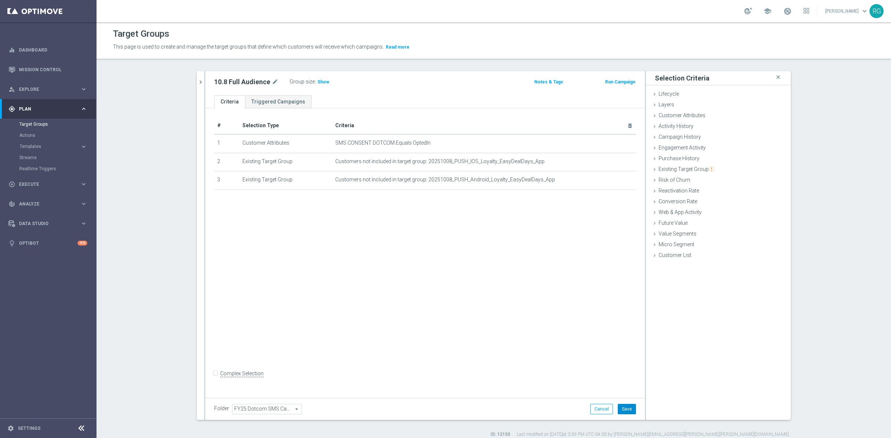
click at [622, 406] on button "Save" at bounding box center [627, 409] width 18 height 10
click at [317, 83] on span "Show" at bounding box center [323, 81] width 12 height 5
click at [192, 82] on div "search more_vert Prioritize Customer Target Groups library_add create_new_folder" at bounding box center [494, 254] width 624 height 367
click at [199, 88] on button "chevron_right" at bounding box center [200, 82] width 7 height 22
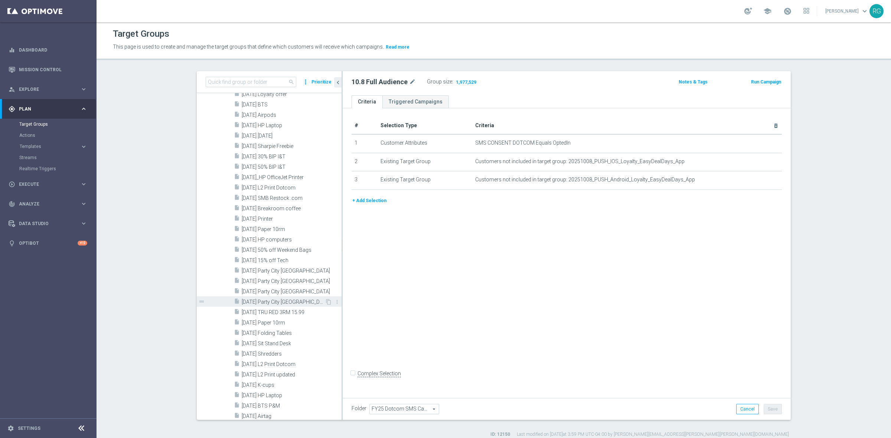
scroll to position [840, 0]
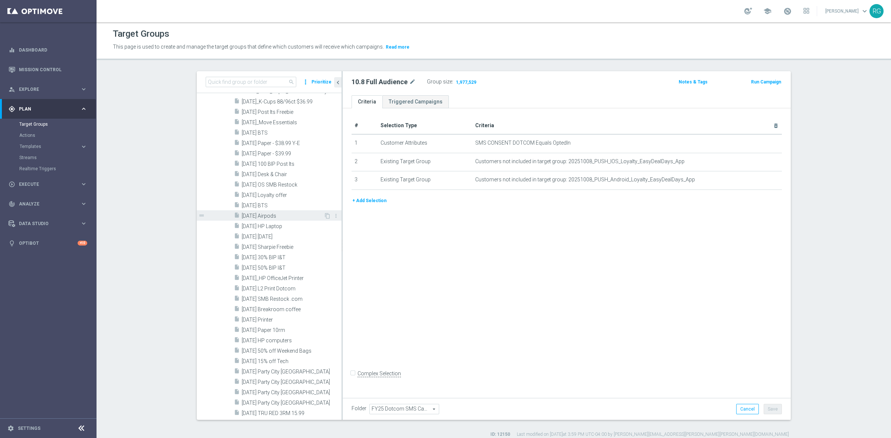
click at [287, 215] on span "[DATE] Airpods" at bounding box center [283, 216] width 82 height 6
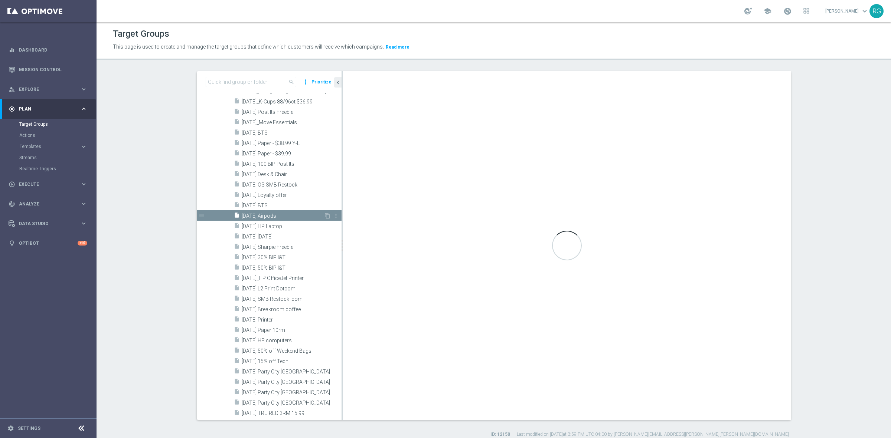
checkbox input "true"
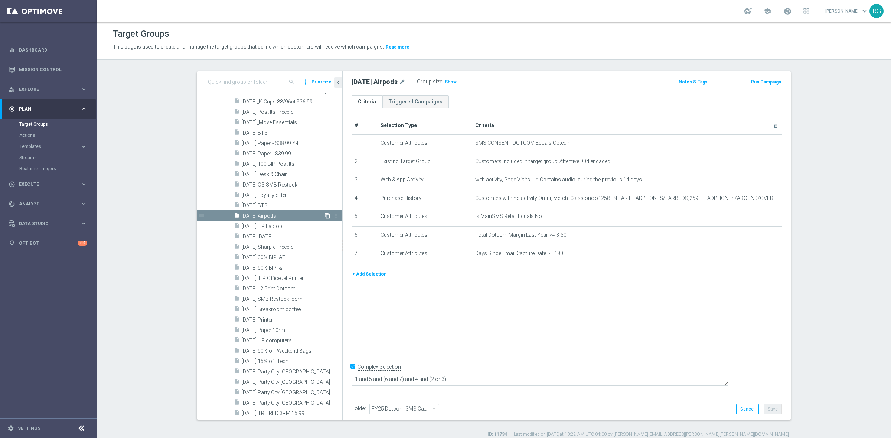
click at [324, 216] on icon "content_copy" at bounding box center [327, 216] width 6 height 6
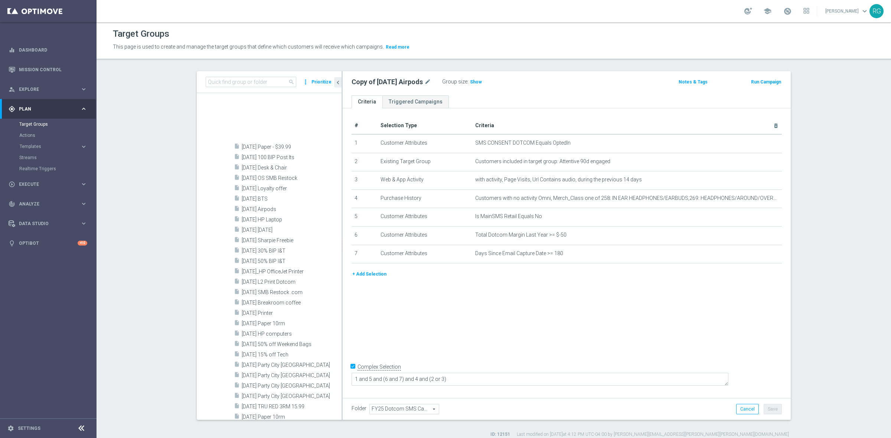
scroll to position [1081, 0]
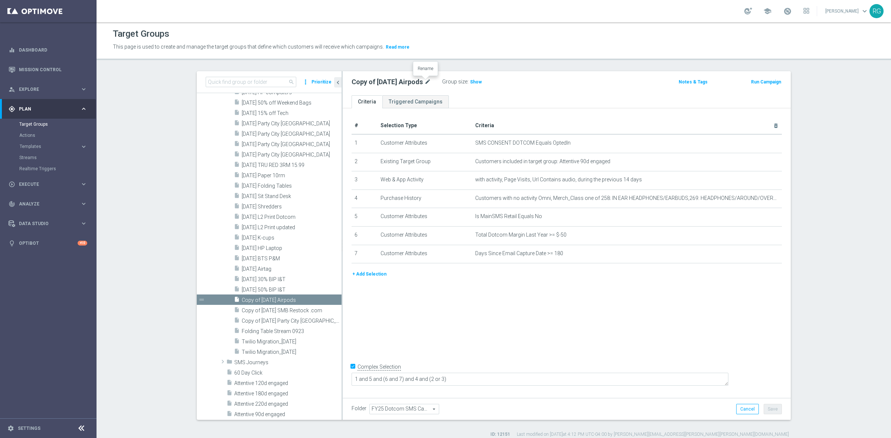
click at [425, 81] on icon "mode_edit" at bounding box center [427, 82] width 7 height 9
click at [377, 82] on input "Copy of [DATE] Airpods" at bounding box center [401, 83] width 100 height 10
drag, startPoint x: 377, startPoint y: 82, endPoint x: 319, endPoint y: 86, distance: 58.4
click at [319, 86] on as-split "search more_vert Prioritize Customer Target Groups library_add create_new_folder" at bounding box center [494, 245] width 594 height 349
type input "[DATE] Airpods"
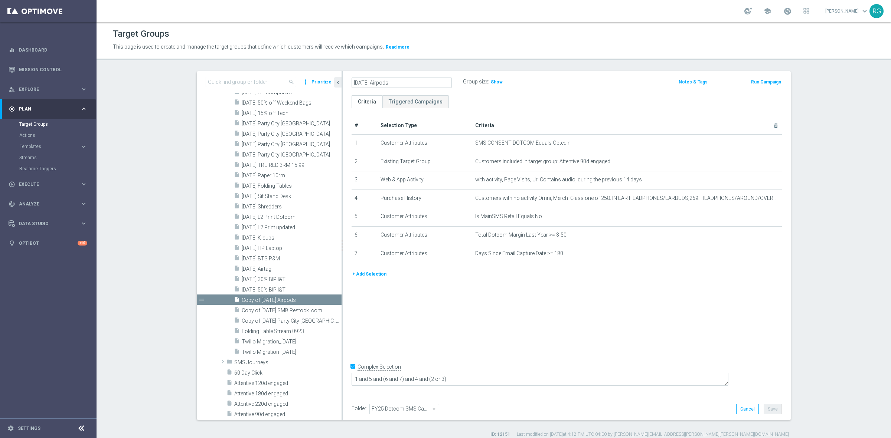
click at [620, 94] on div "[DATE] Airpods Group size : Show Notes & Tags Run Campaign" at bounding box center [567, 83] width 448 height 24
click at [767, 408] on button "Save" at bounding box center [772, 409] width 18 height 10
drag, startPoint x: 396, startPoint y: 81, endPoint x: 347, endPoint y: 81, distance: 48.6
click at [347, 81] on div "[DATE] Airpods mode_edit Group size : Show" at bounding box center [493, 82] width 294 height 10
copy h2 "[DATE] Airpods"
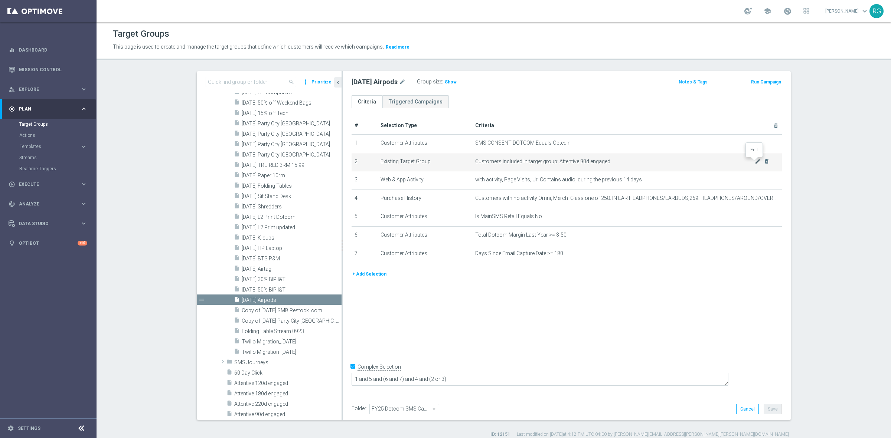
click at [755, 162] on icon "mode_edit" at bounding box center [758, 161] width 6 height 6
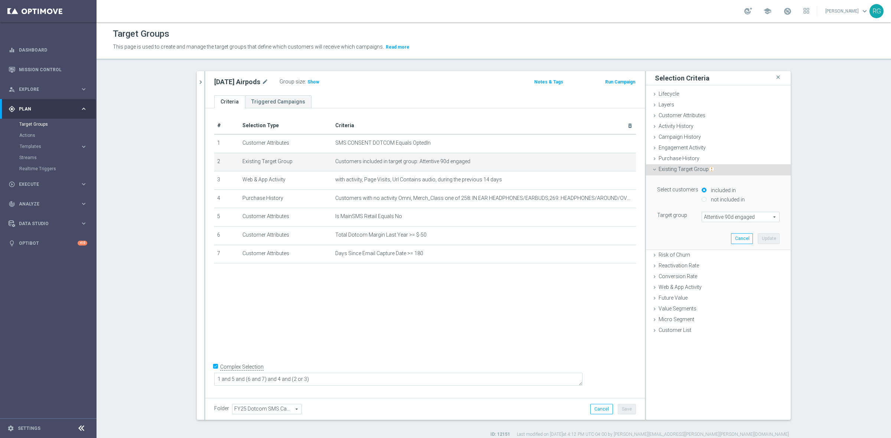
click at [734, 218] on span "Attentive 90d engaged" at bounding box center [740, 217] width 77 height 10
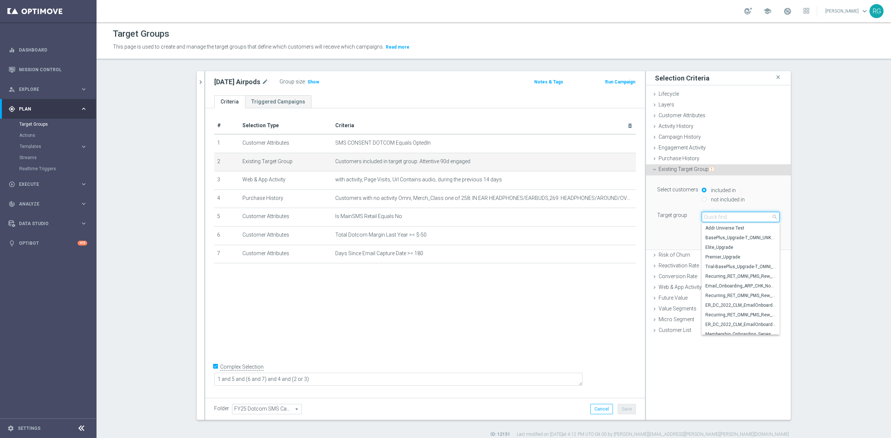
click at [734, 218] on input "search" at bounding box center [740, 217] width 78 height 10
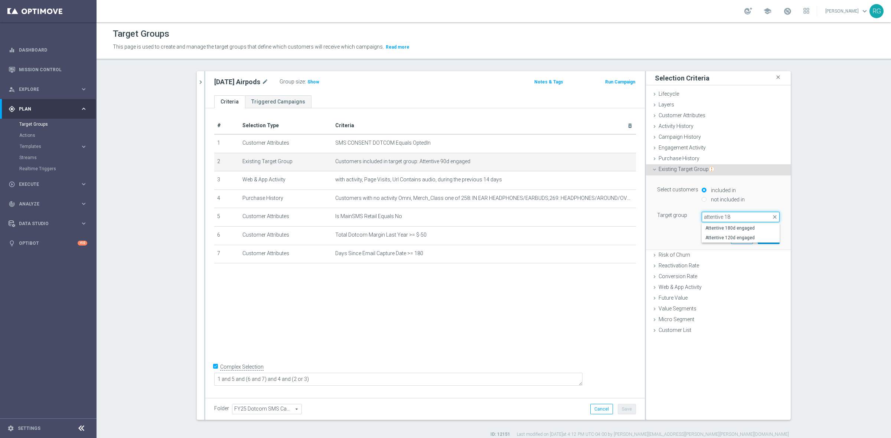
type input "attentive 180"
click at [741, 230] on span "Attentive 180d engaged" at bounding box center [740, 228] width 71 height 6
type input "Attentive 180d engaged"
click at [763, 239] on button "Update" at bounding box center [769, 238] width 22 height 10
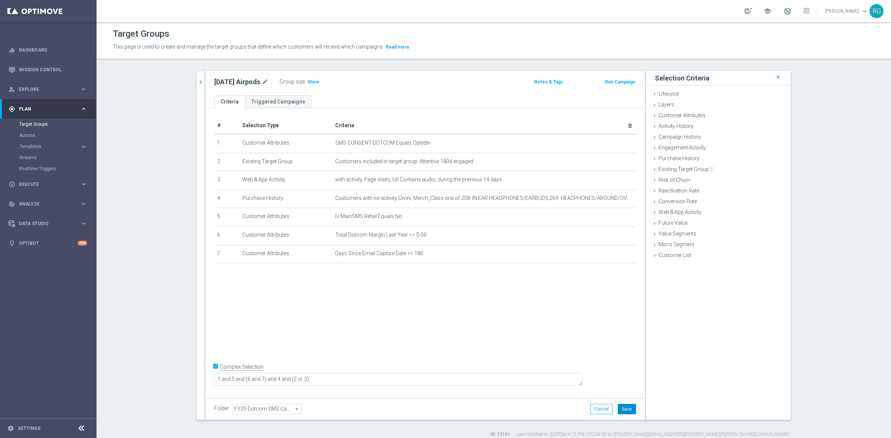
click at [628, 409] on button "Save" at bounding box center [627, 409] width 18 height 10
click at [198, 83] on icon "chevron_right" at bounding box center [200, 82] width 7 height 7
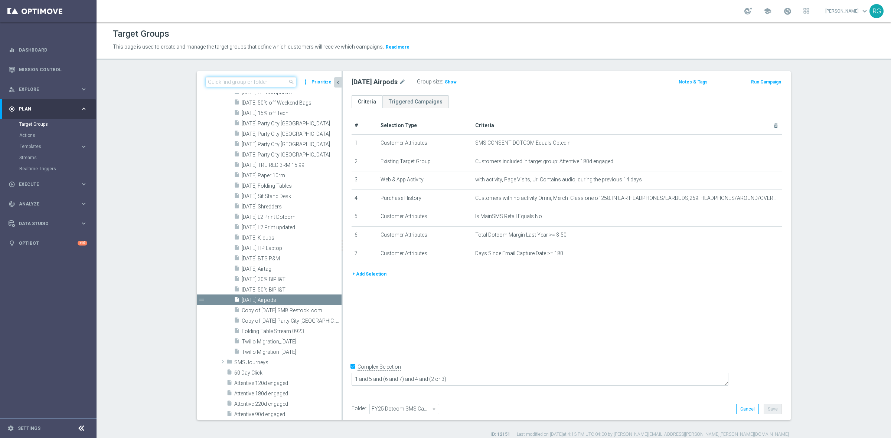
click at [256, 84] on input at bounding box center [251, 82] width 91 height 10
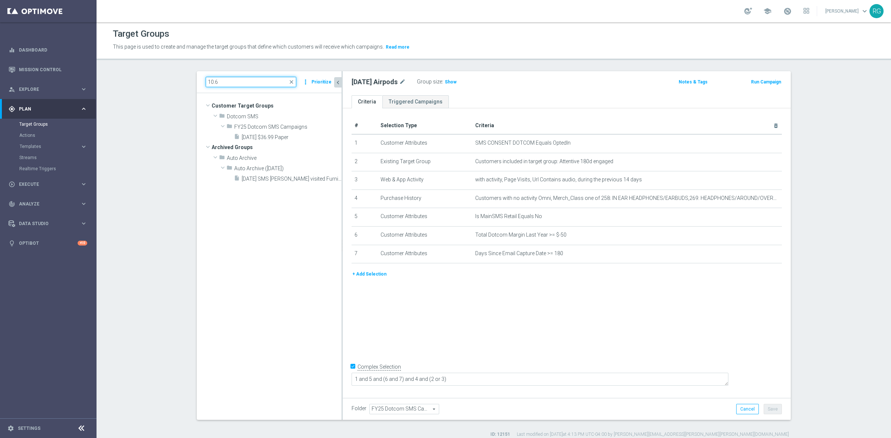
scroll to position [0, 0]
type input "10.6"
click at [261, 138] on span "[DATE] $36.99 Paper" at bounding box center [283, 137] width 82 height 6
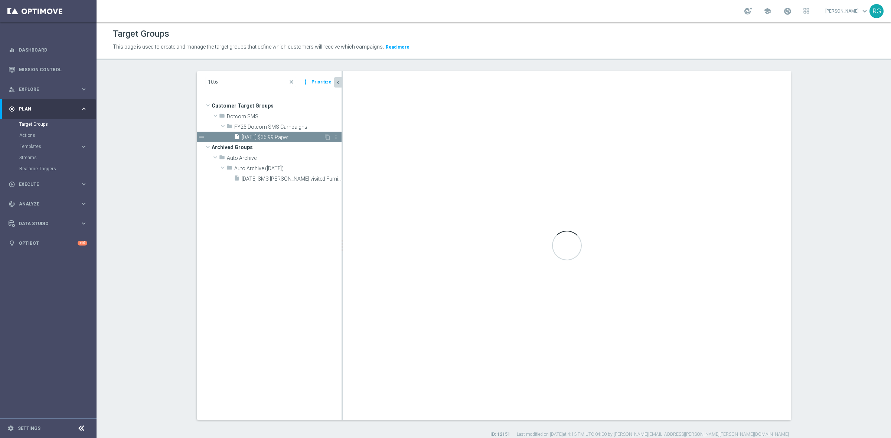
type textarea "1 and (2 and 3) and (4 or 5 or 6 or 7 or 8)"
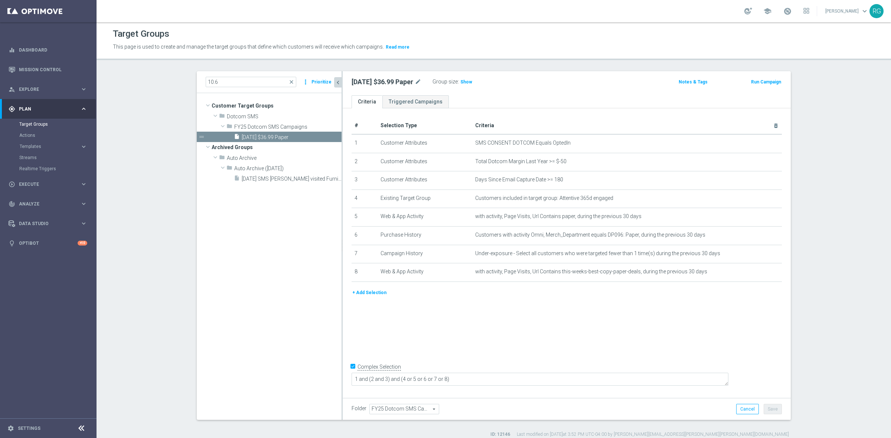
click at [372, 296] on button "+ Add Selection" at bounding box center [369, 293] width 36 height 8
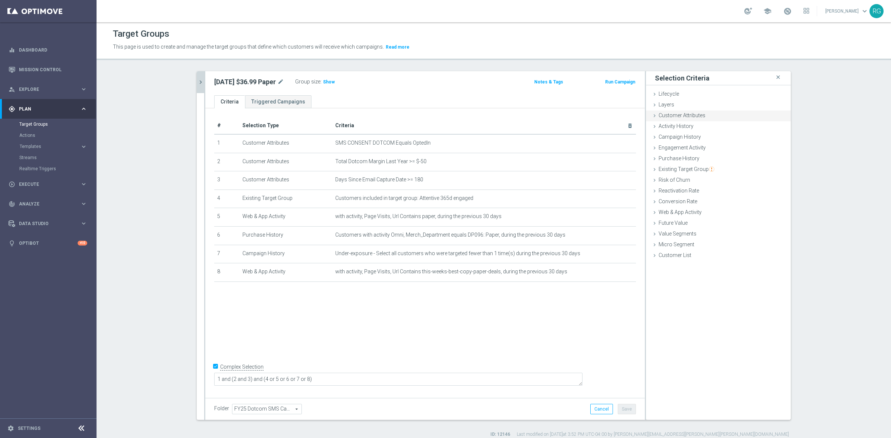
click at [652, 115] on icon at bounding box center [654, 116] width 6 height 6
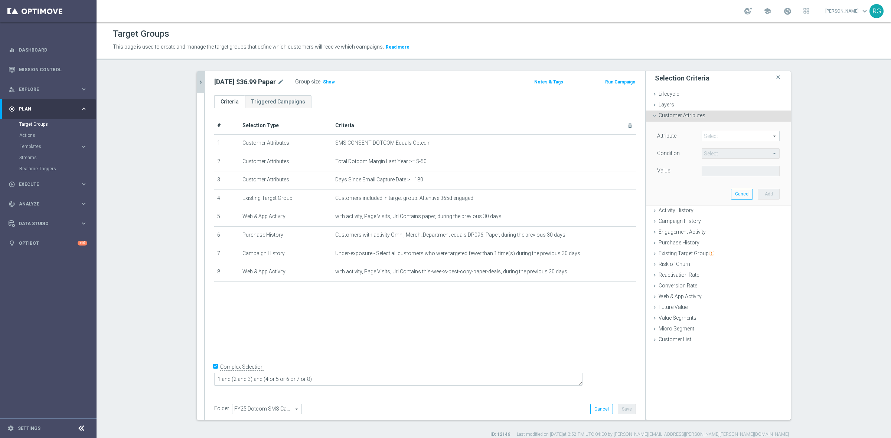
click at [732, 137] on span at bounding box center [740, 136] width 77 height 10
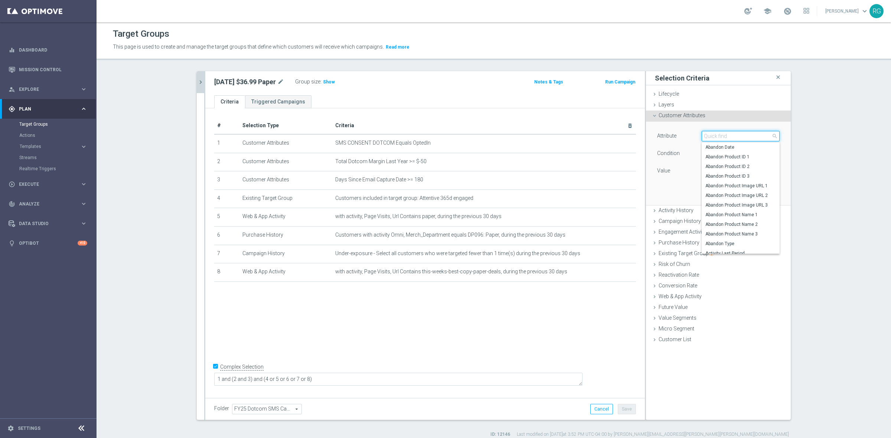
click at [732, 137] on input "search" at bounding box center [740, 136] width 78 height 10
type input "random cu"
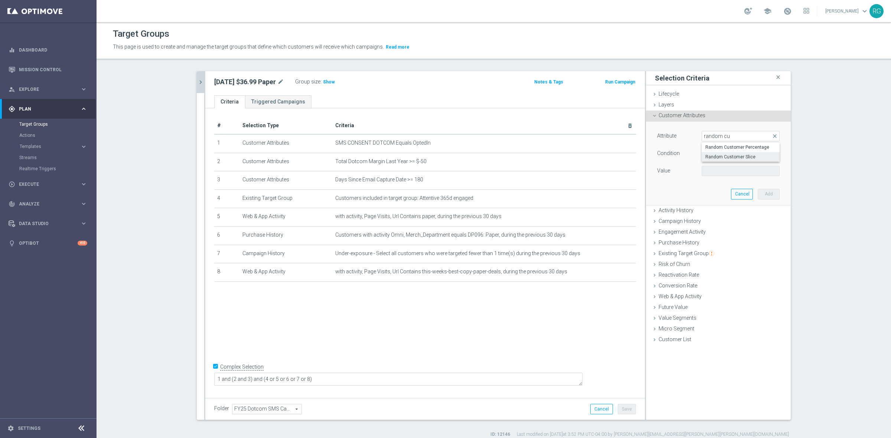
click at [733, 156] on span "Random Customer Slice" at bounding box center [740, 157] width 71 height 6
type input "Random Customer Slice"
click at [719, 154] on span "Equals" at bounding box center [740, 154] width 77 height 10
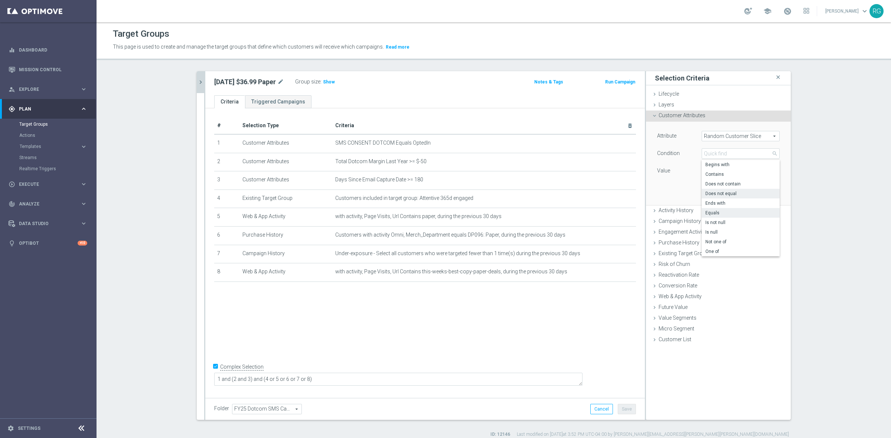
click at [730, 195] on span "Does not equal" at bounding box center [740, 194] width 71 height 6
type input "Does not equal"
click at [713, 172] on span at bounding box center [740, 171] width 77 height 10
click at [728, 242] on span "7th 10% slice" at bounding box center [740, 240] width 71 height 6
type input "7th 10% slice"
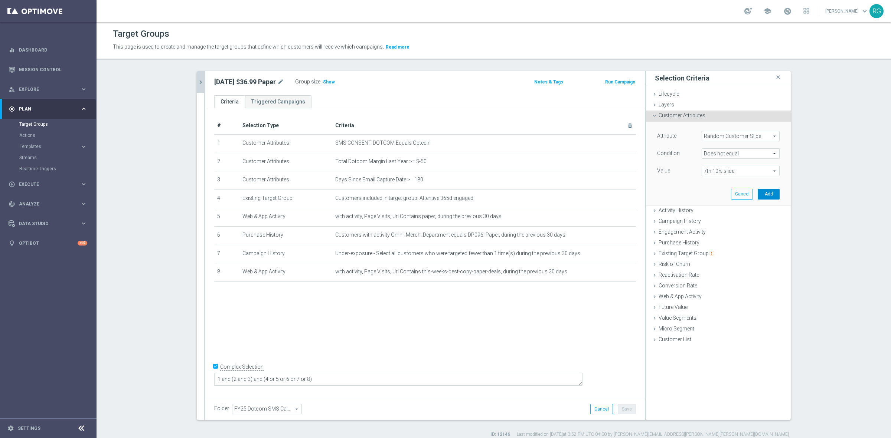
click at [767, 196] on button "Add" at bounding box center [769, 194] width 22 height 10
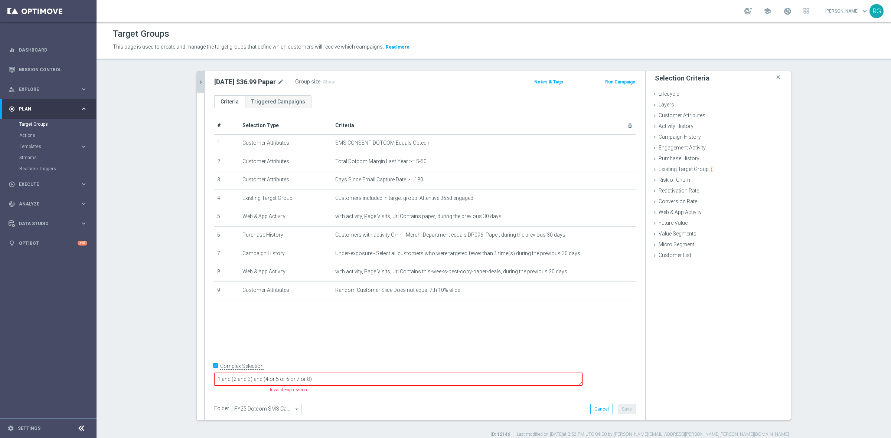
click at [279, 379] on textarea "1 and (2 and 3) and (4 or 5 or 6 or 7 or 8)" at bounding box center [398, 379] width 368 height 13
type textarea "1 and 9 and (2 and 3) and (4 or 5 or 6 or 7 or 8)"
click at [618, 409] on button "Save" at bounding box center [627, 409] width 18 height 10
click at [327, 83] on span "Show" at bounding box center [329, 81] width 12 height 5
click at [200, 79] on icon "chevron_right" at bounding box center [200, 82] width 7 height 7
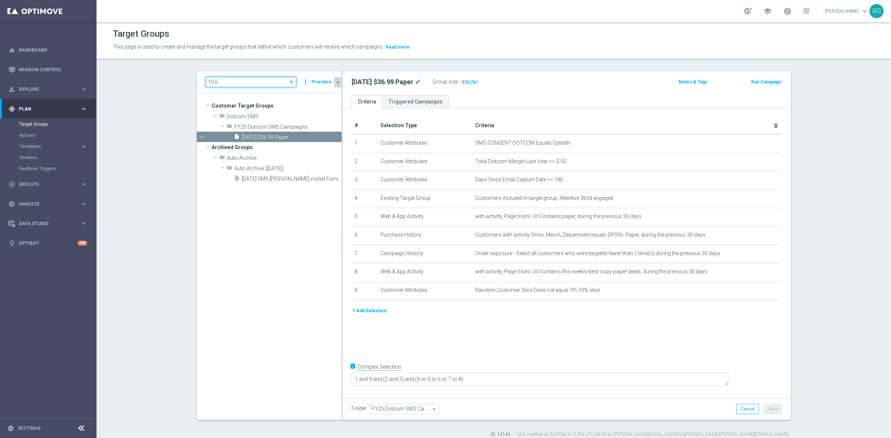
click at [227, 83] on input "10.6" at bounding box center [251, 82] width 91 height 10
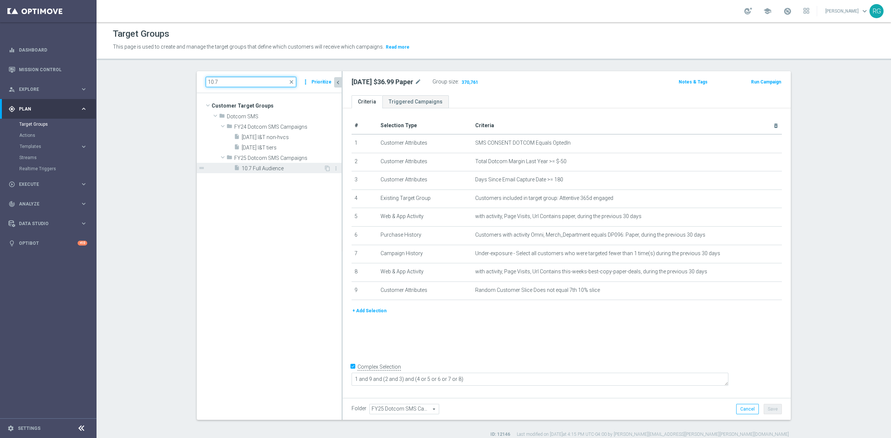
type input "10.7"
click at [275, 169] on span "10.7 Full Audience" at bounding box center [283, 169] width 82 height 6
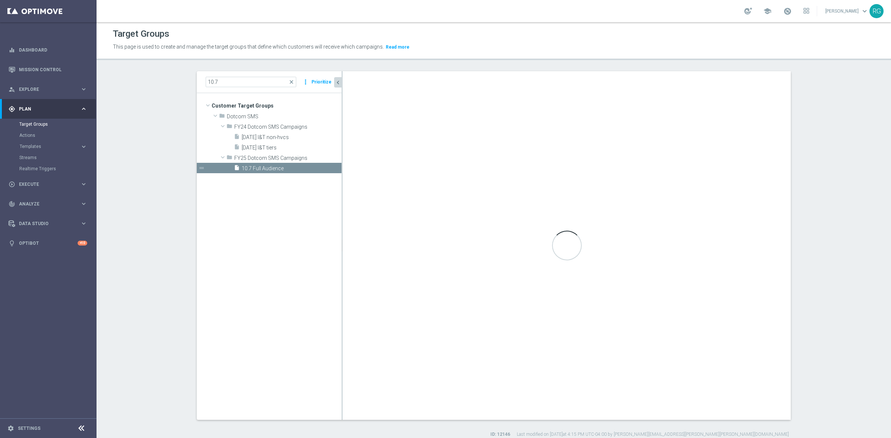
checkbox input "false"
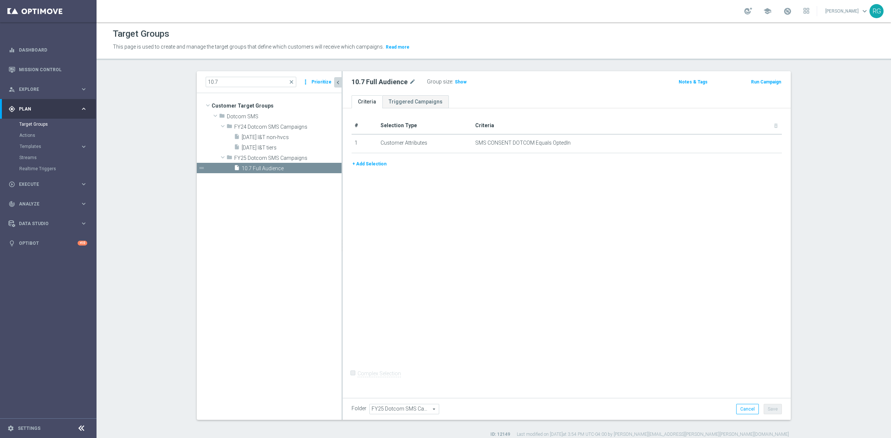
click at [373, 164] on button "+ Add Selection" at bounding box center [369, 164] width 36 height 8
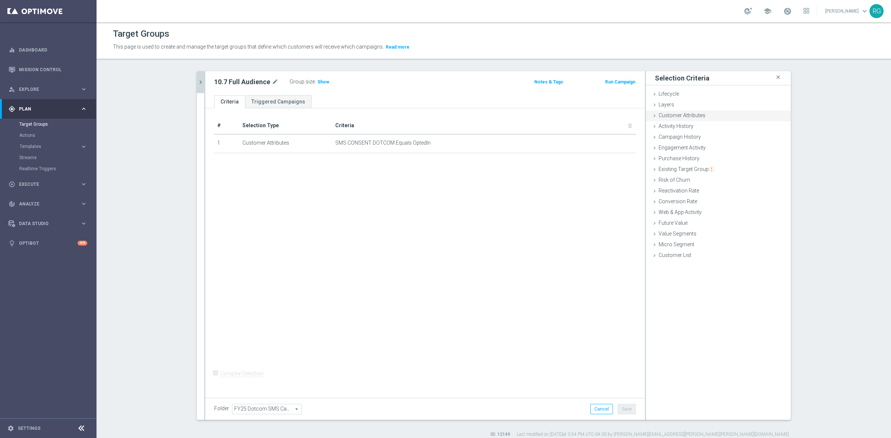
click at [654, 114] on icon at bounding box center [654, 116] width 6 height 6
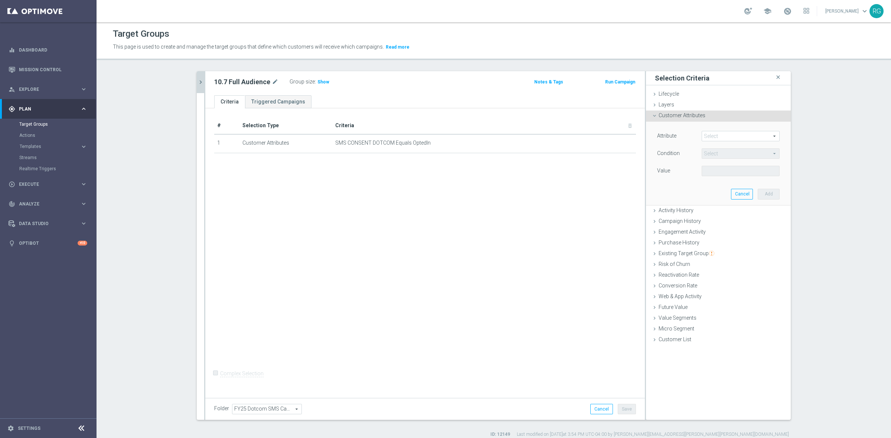
click at [714, 134] on span at bounding box center [740, 136] width 77 height 10
click at [0, 0] on input "search" at bounding box center [0, 0] width 0 height 0
type input "random c"
click at [720, 154] on span "Random Customer Slice" at bounding box center [740, 157] width 71 height 6
type input "Random Customer Slice"
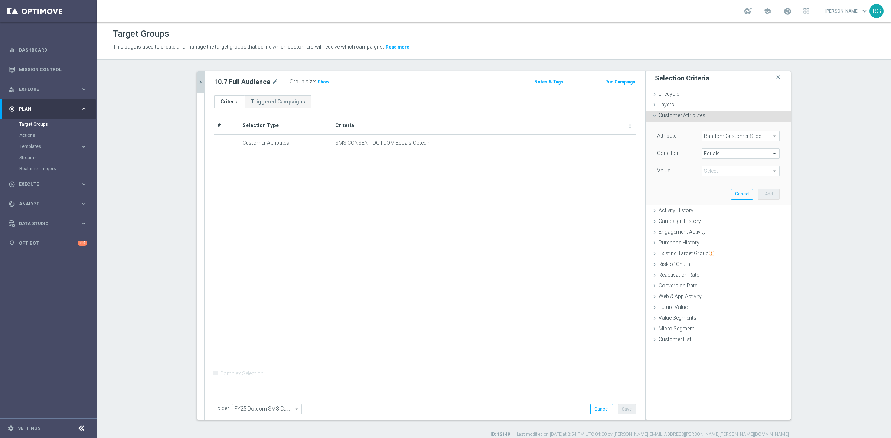
click at [720, 154] on span "Equals" at bounding box center [740, 154] width 77 height 10
click at [723, 196] on span "Does not equal" at bounding box center [740, 194] width 71 height 6
type input "Does not equal"
click at [723, 147] on div "Attribute Random Customer Slice Random Customer Slice arrow_drop_down search Co…" at bounding box center [718, 154] width 122 height 47
click at [723, 151] on span "Does not equal" at bounding box center [740, 154] width 77 height 10
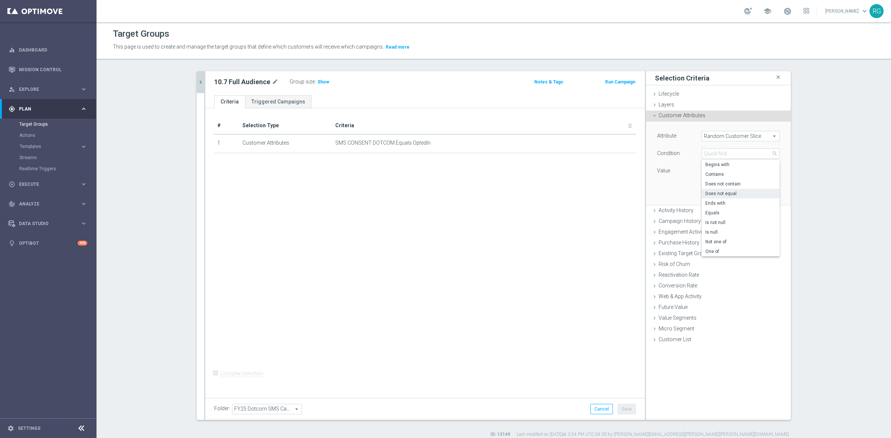
click at [674, 164] on div "Attribute Random Customer Slice Random Customer Slice arrow_drop_down search Co…" at bounding box center [718, 154] width 122 height 47
click at [705, 170] on span at bounding box center [740, 171] width 77 height 10
click at [717, 242] on span "7th 10% slice" at bounding box center [740, 240] width 71 height 6
type input "7th 10% slice"
click at [759, 173] on span "7th 10% slice" at bounding box center [740, 171] width 77 height 10
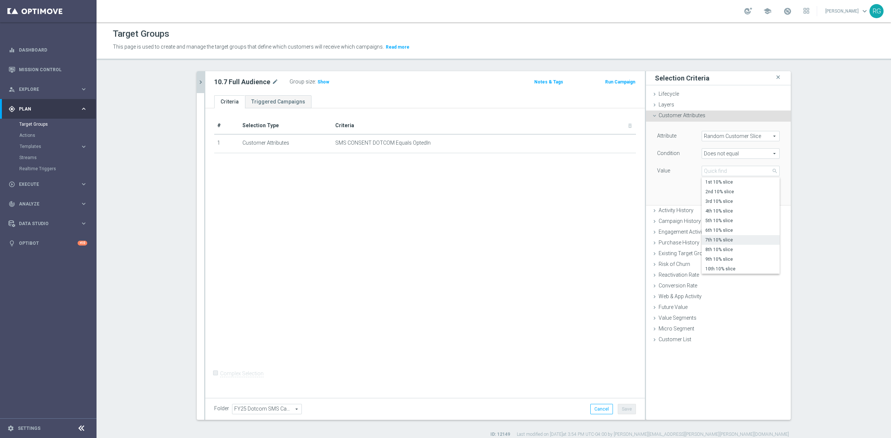
click at [669, 178] on div "Attribute Random Customer Slice Random Customer Slice arrow_drop_down search Co…" at bounding box center [718, 163] width 134 height 83
click at [772, 192] on button "Add" at bounding box center [769, 194] width 22 height 10
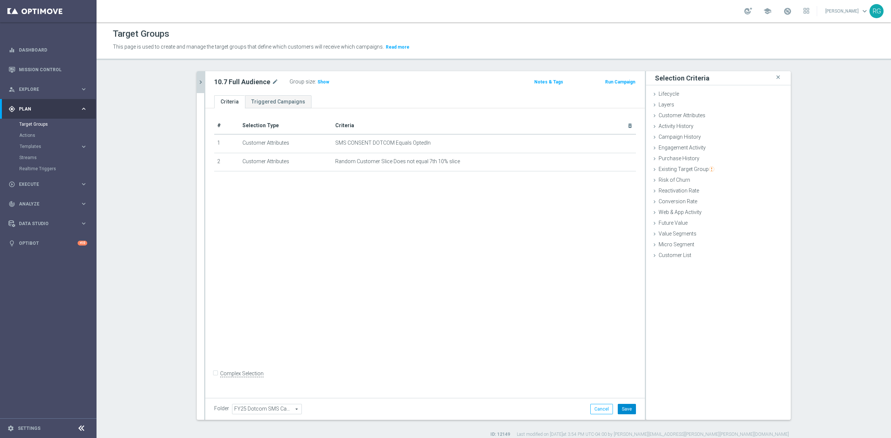
click at [626, 409] on button "Save" at bounding box center [627, 409] width 18 height 10
click at [318, 81] on span "Show" at bounding box center [323, 81] width 12 height 5
click at [197, 80] on icon "chevron_right" at bounding box center [200, 82] width 7 height 7
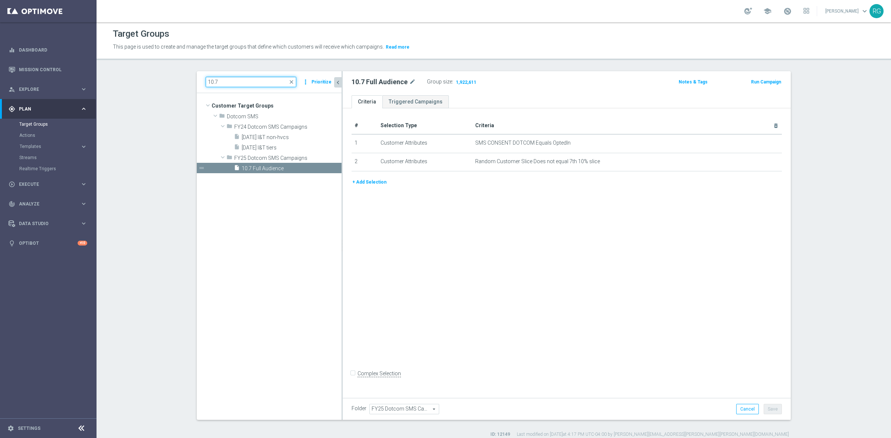
click at [242, 77] on input "10.7" at bounding box center [251, 82] width 91 height 10
type input "10.8"
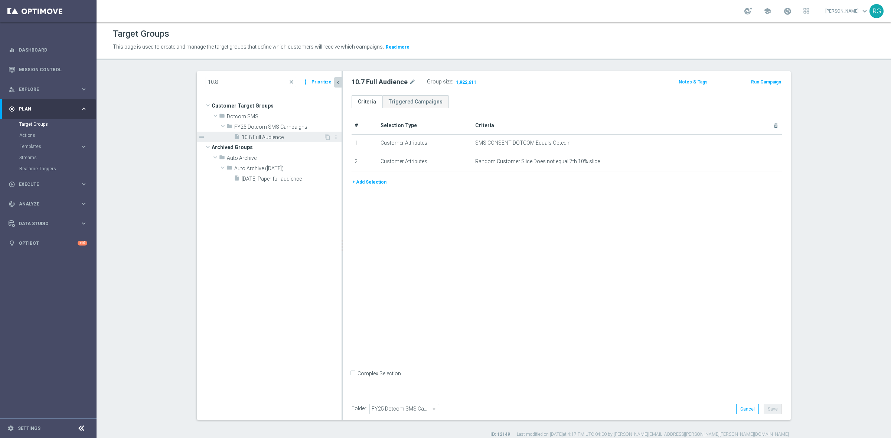
click at [273, 139] on span "10.8 Full Audience" at bounding box center [283, 137] width 82 height 6
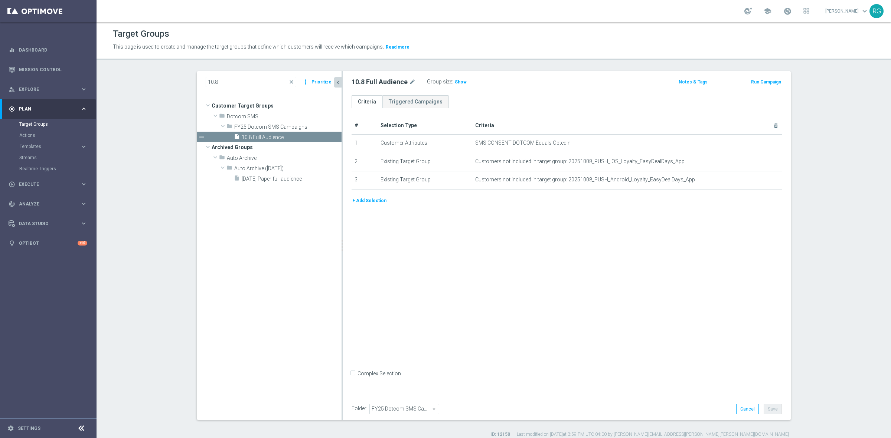
click at [372, 199] on button "+ Add Selection" at bounding box center [369, 201] width 36 height 8
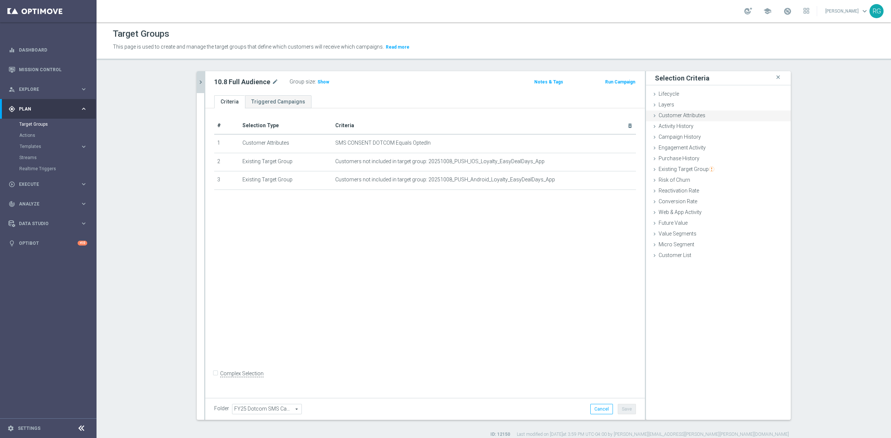
click at [651, 116] on icon at bounding box center [654, 116] width 6 height 6
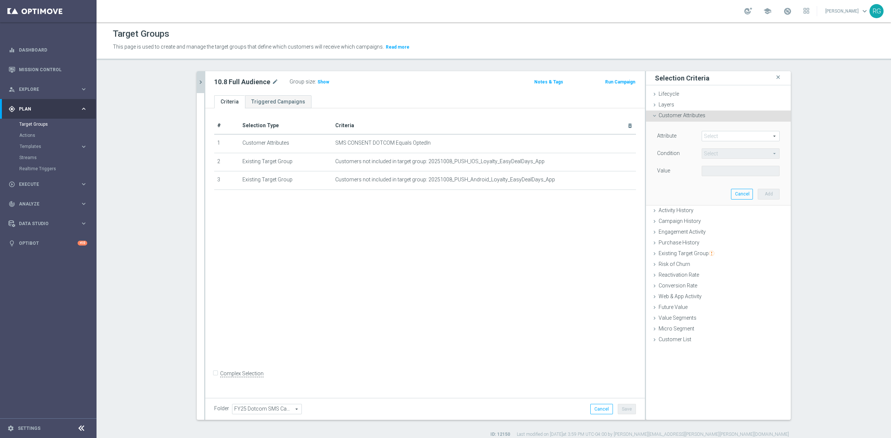
click at [716, 135] on span at bounding box center [740, 136] width 77 height 10
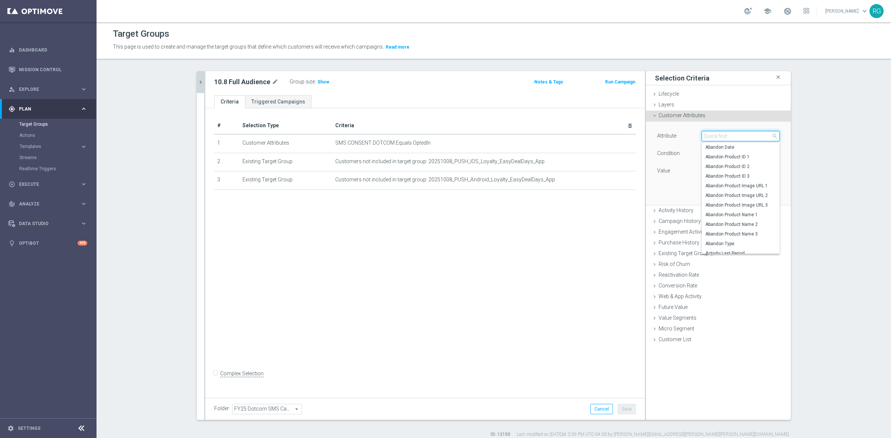
click at [732, 140] on input "search" at bounding box center [740, 136] width 78 height 10
type input "random"
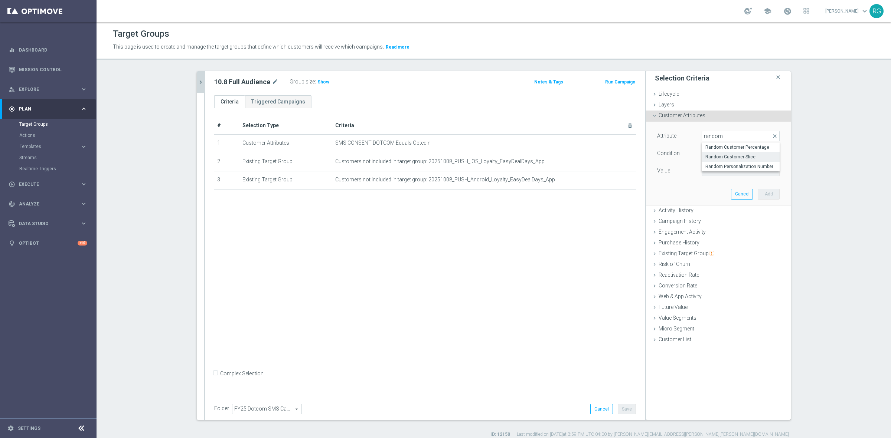
click at [735, 153] on label "Random Customer Slice" at bounding box center [740, 157] width 78 height 10
type input "Random Customer Slice"
click at [714, 156] on span "Equals" at bounding box center [740, 154] width 77 height 10
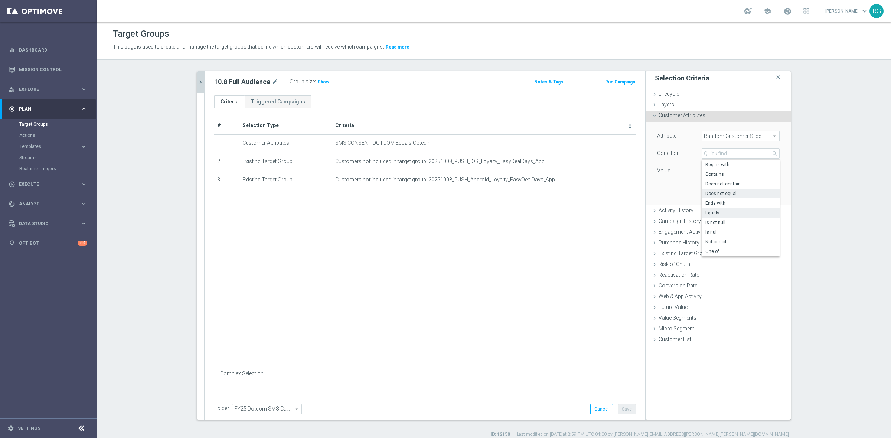
click at [716, 194] on span "Does not equal" at bounding box center [740, 194] width 71 height 6
type input "Does not equal"
click at [705, 168] on span at bounding box center [740, 171] width 77 height 10
click at [707, 240] on span "7th 10% slice" at bounding box center [740, 240] width 71 height 6
type input "7th 10% slice"
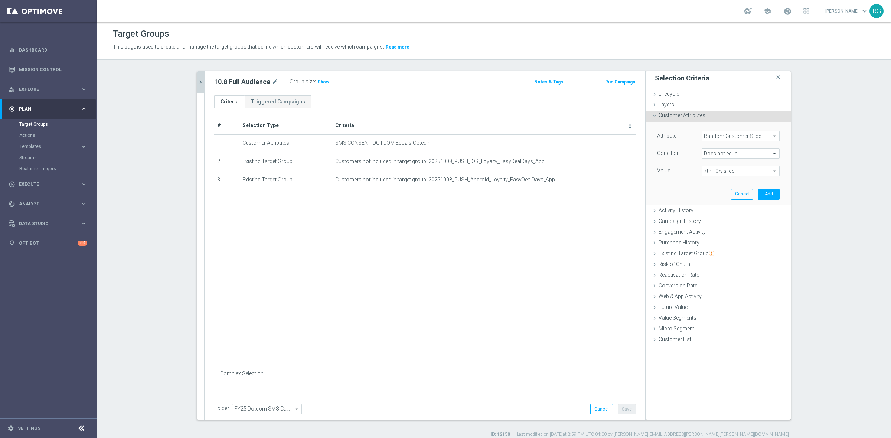
click at [665, 169] on label "Value" at bounding box center [663, 170] width 13 height 7
click at [763, 194] on button "Add" at bounding box center [769, 194] width 22 height 10
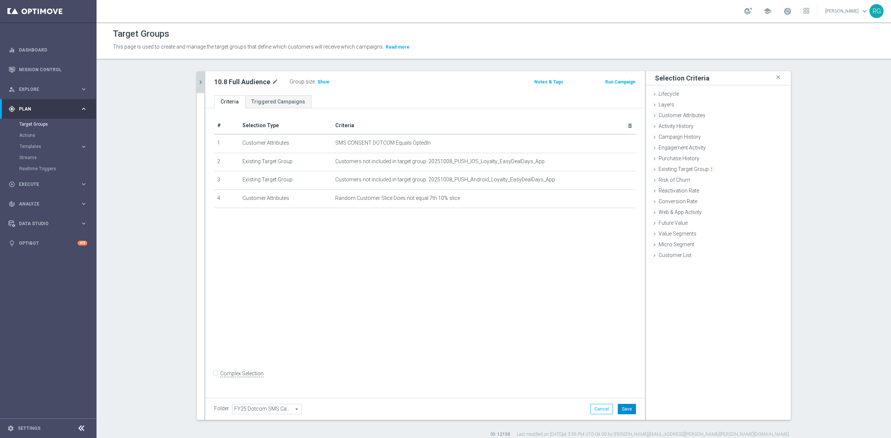
click at [628, 408] on button "Save" at bounding box center [627, 409] width 18 height 10
click at [317, 82] on span "Show" at bounding box center [323, 81] width 12 height 5
click at [197, 81] on icon "chevron_right" at bounding box center [200, 82] width 7 height 7
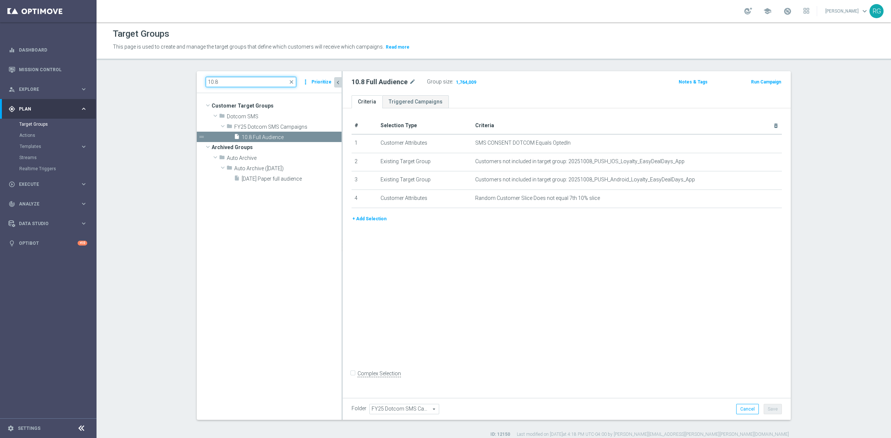
click at [225, 82] on input "10.8" at bounding box center [251, 82] width 91 height 10
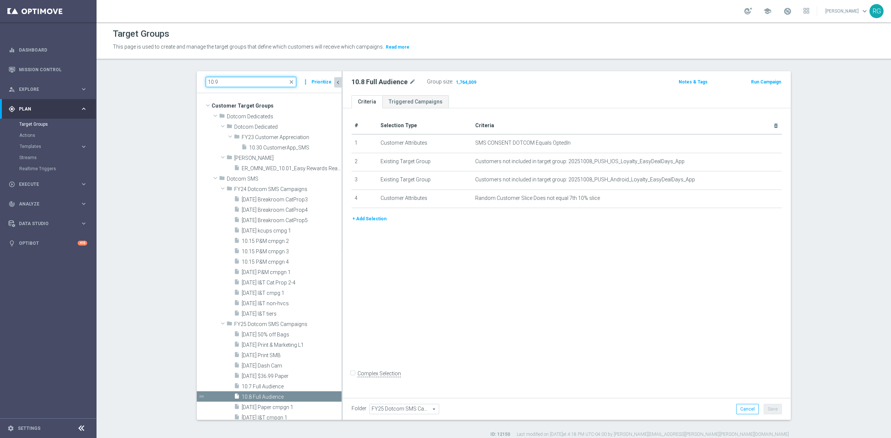
type input "10.9"
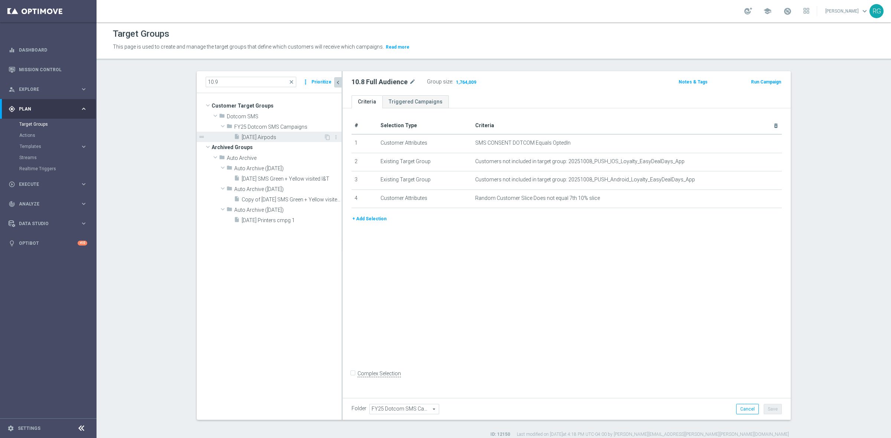
click at [247, 140] on span "[DATE] Airpods" at bounding box center [283, 137] width 82 height 6
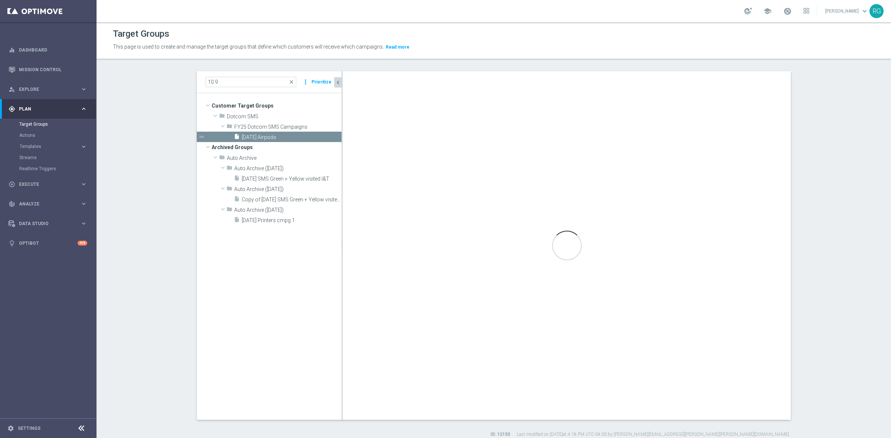
checkbox input "true"
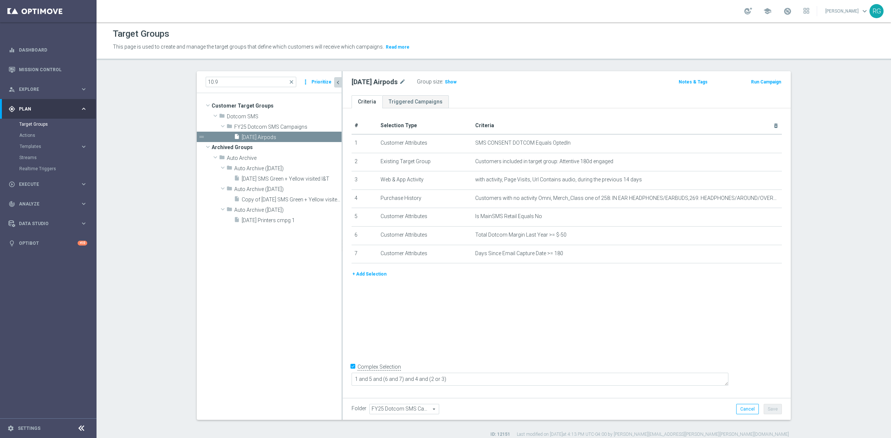
click at [372, 274] on button "+ Add Selection" at bounding box center [369, 274] width 36 height 8
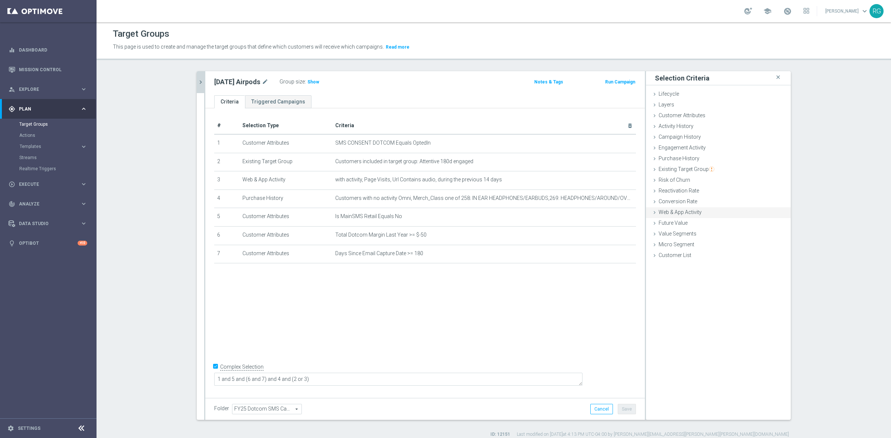
click at [651, 212] on icon at bounding box center [654, 213] width 6 height 6
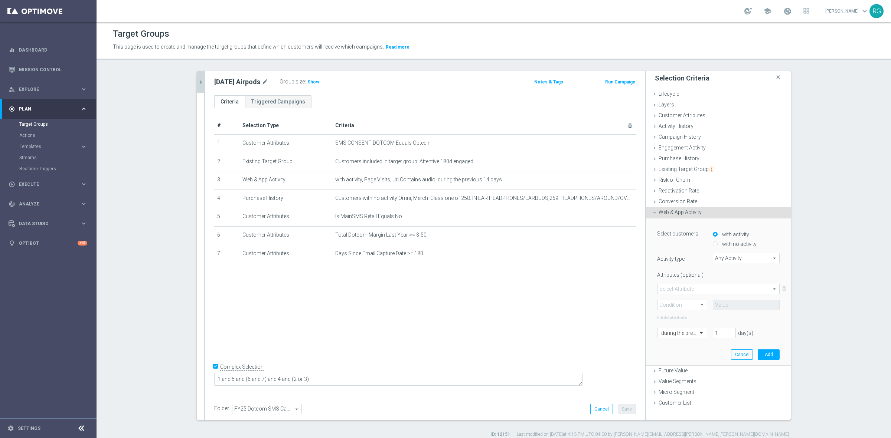
click at [724, 259] on span "Any Activity" at bounding box center [746, 259] width 66 height 10
click at [728, 279] on span "Page Visits" at bounding box center [745, 279] width 59 height 6
type input "Page Visits"
click at [670, 290] on span at bounding box center [718, 289] width 122 height 10
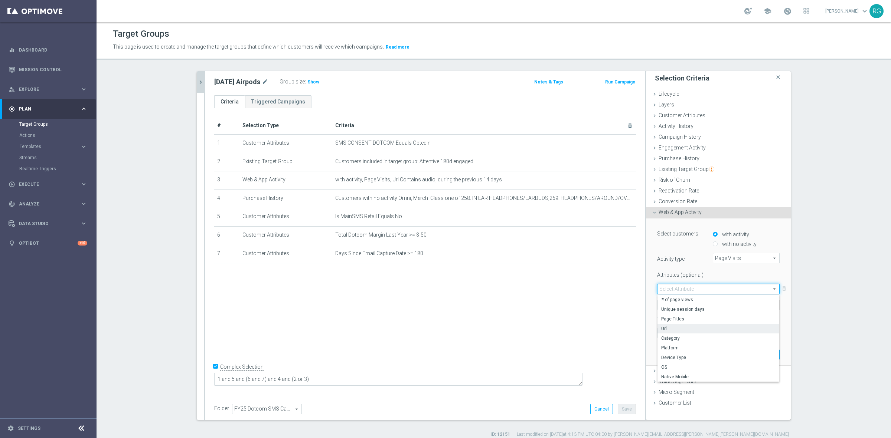
click at [670, 326] on span "Url" at bounding box center [718, 329] width 114 height 6
type input "Url"
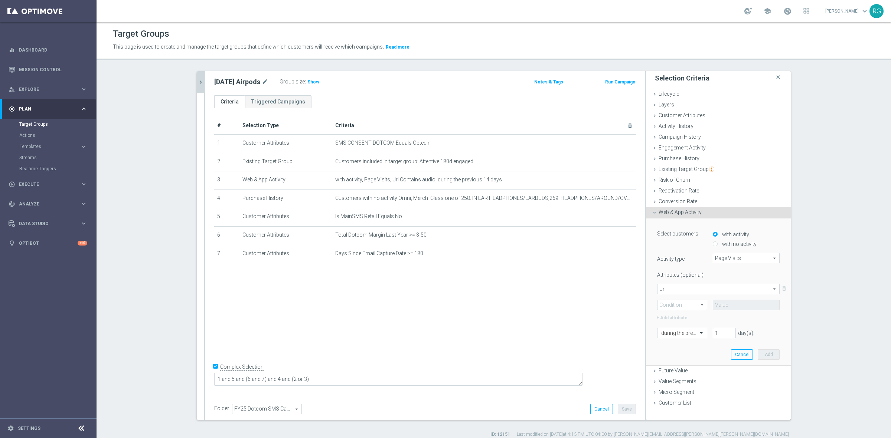
click at [671, 306] on span at bounding box center [681, 305] width 49 height 10
click at [670, 354] on span "Contains" at bounding box center [682, 354] width 42 height 6
type input "Contains"
click at [738, 306] on input "text" at bounding box center [746, 305] width 67 height 10
paste input "Electronics-Deals"
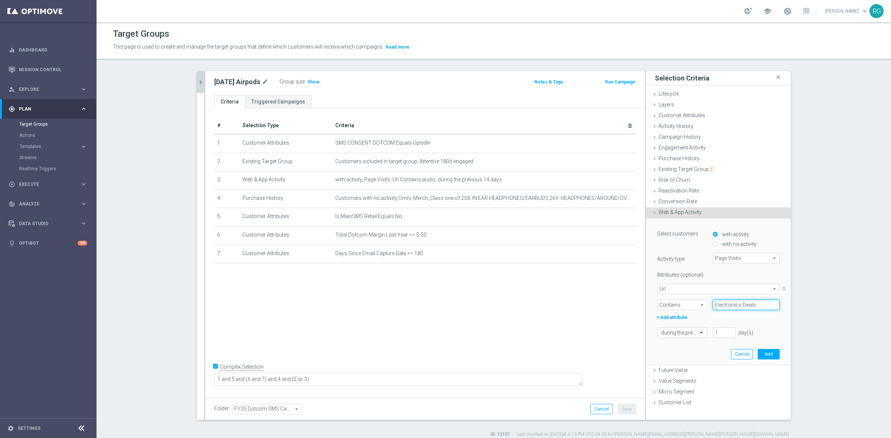
type input "Electronics-Deals"
drag, startPoint x: 718, startPoint y: 333, endPoint x: 702, endPoint y: 333, distance: 16.3
click at [702, 333] on div "during the previous 1 day(s). Enter a number between 1 and 730" at bounding box center [718, 333] width 134 height 10
type input "45"
click at [760, 354] on button "Add" at bounding box center [769, 354] width 22 height 10
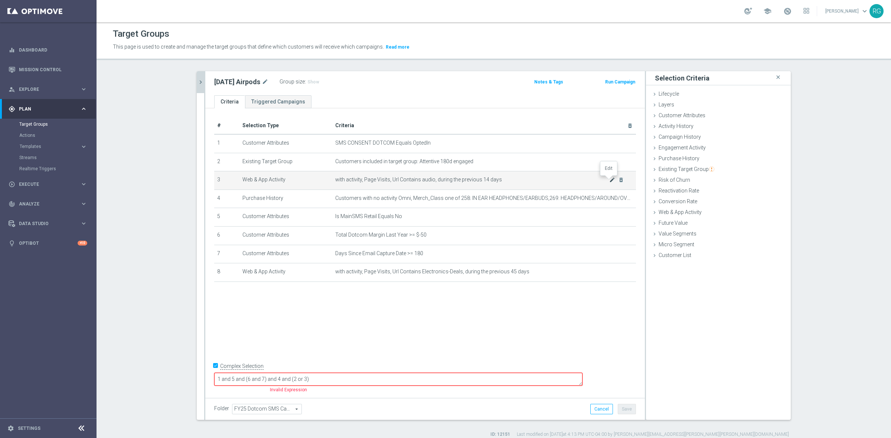
click at [609, 180] on icon "mode_edit" at bounding box center [612, 180] width 6 height 6
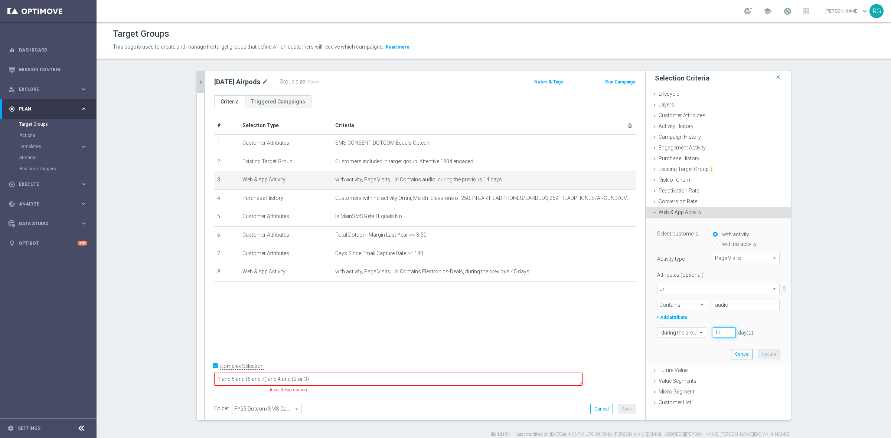
drag, startPoint x: 720, startPoint y: 331, endPoint x: 712, endPoint y: 331, distance: 8.6
click at [713, 331] on input "14" at bounding box center [724, 333] width 23 height 10
type input "45"
click at [763, 353] on button "Update" at bounding box center [769, 354] width 22 height 10
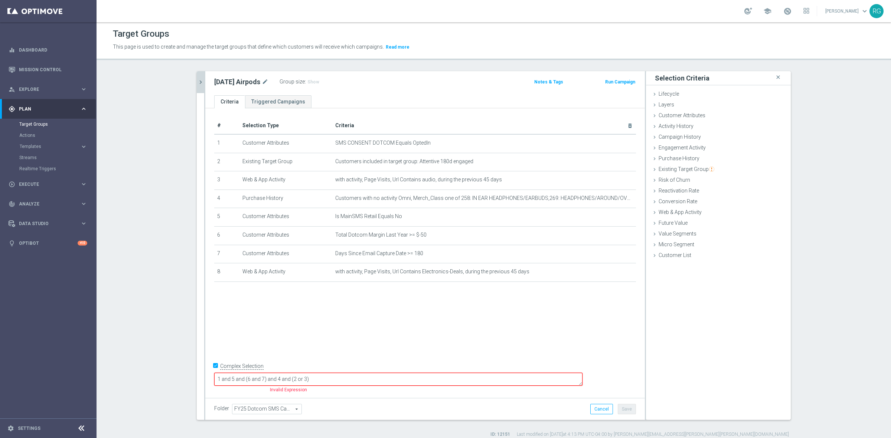
click at [354, 380] on textarea "1 and 5 and (6 and 7) and 4 and (2 or 3)" at bounding box center [398, 379] width 368 height 13
type textarea "1 and 5 and (6 and 7) and 4 and (2 or 3 or 4 or 8)"
click at [618, 201] on icon "delete_forever" at bounding box center [621, 199] width 6 height 6
click at [618, 199] on icon "delete_forever" at bounding box center [621, 199] width 6 height 6
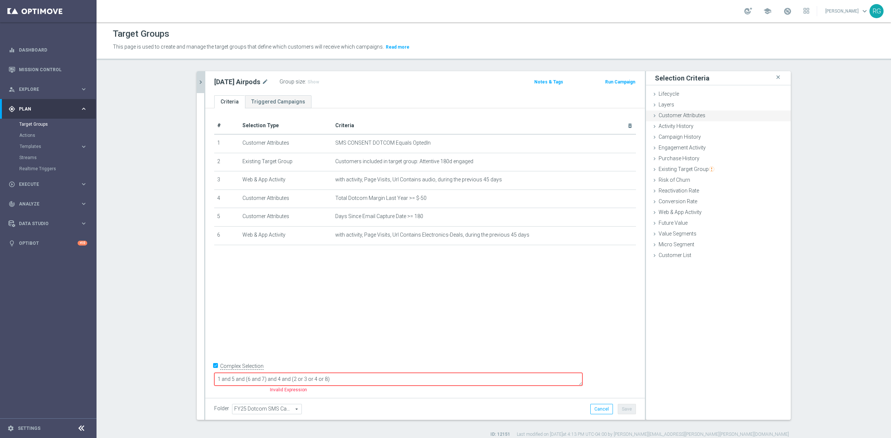
click at [652, 116] on icon at bounding box center [654, 116] width 6 height 6
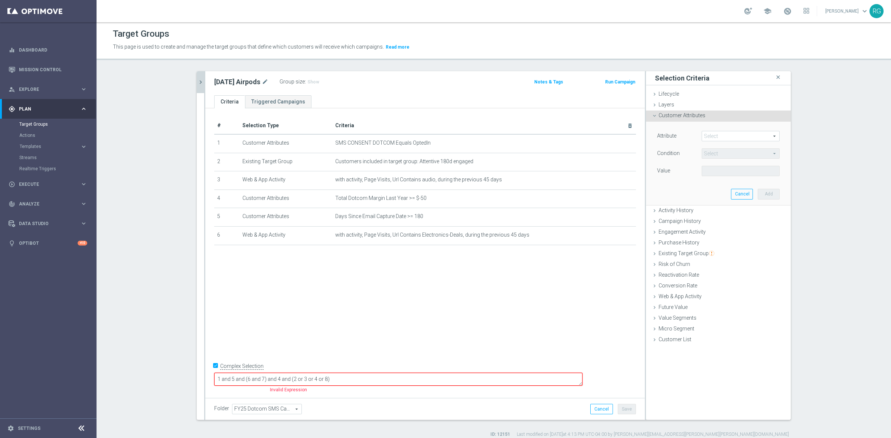
click at [721, 134] on span at bounding box center [740, 136] width 77 height 10
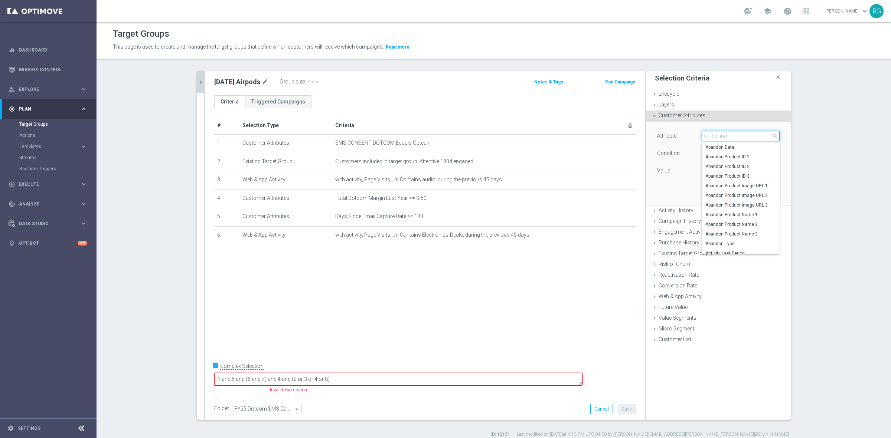
click at [721, 134] on input "search" at bounding box center [740, 136] width 78 height 10
type input "random"
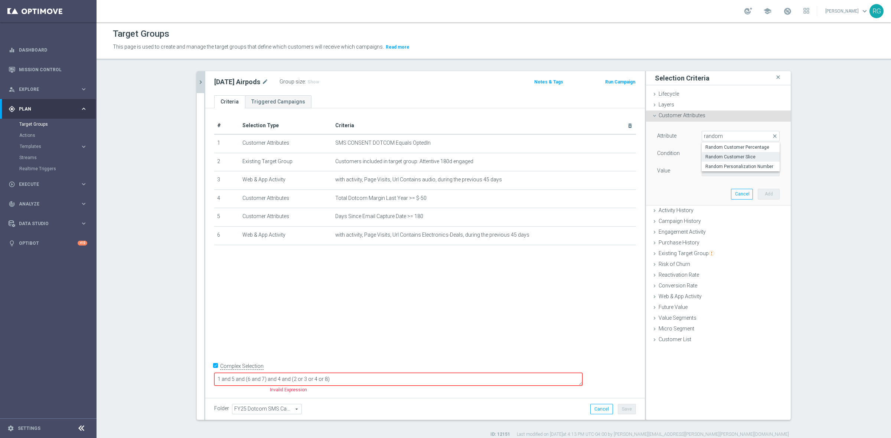
click at [731, 156] on span "Random Customer Slice" at bounding box center [740, 157] width 71 height 6
type input "Random Customer Slice"
click at [715, 153] on span "Equals" at bounding box center [740, 154] width 77 height 10
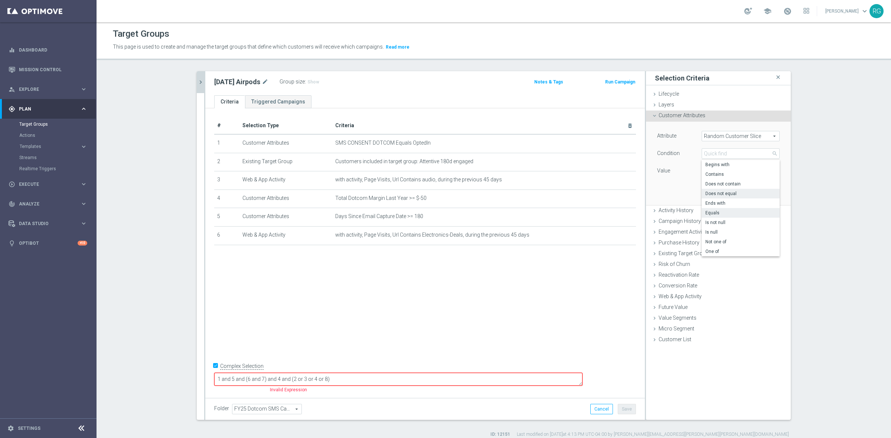
click at [718, 192] on span "Does not equal" at bounding box center [740, 194] width 71 height 6
type input "Does not equal"
click at [714, 170] on span at bounding box center [740, 171] width 77 height 10
click at [719, 239] on span "7th 10% slice" at bounding box center [740, 240] width 71 height 6
type input "7th 10% slice"
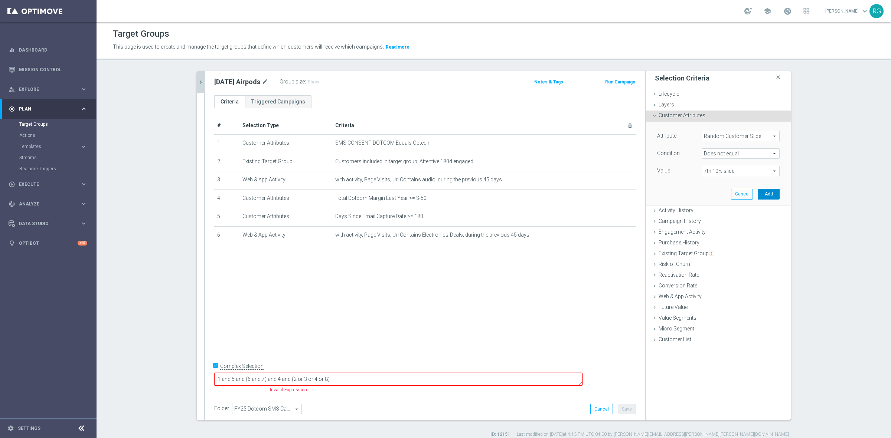
click at [760, 192] on button "Add" at bounding box center [769, 194] width 22 height 10
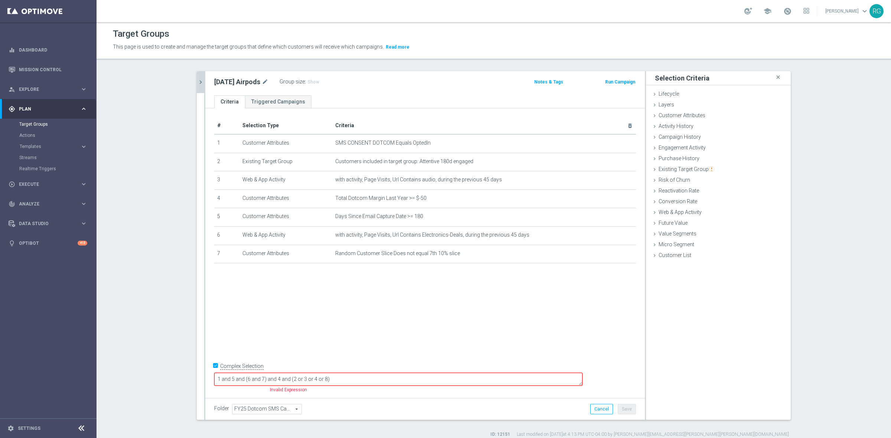
drag, startPoint x: 424, startPoint y: 379, endPoint x: 280, endPoint y: 377, distance: 144.0
click at [280, 377] on textarea "1 and 5 and (6 and 7) and 4 and (2 or 3 or 4 or 8)" at bounding box center [398, 379] width 368 height 13
type textarea "1 and 7 and (4 and 5) and (2 or 3 or 6)"
click at [618, 409] on button "Save" at bounding box center [627, 409] width 18 height 10
drag, startPoint x: 310, startPoint y: 80, endPoint x: 300, endPoint y: 56, distance: 26.3
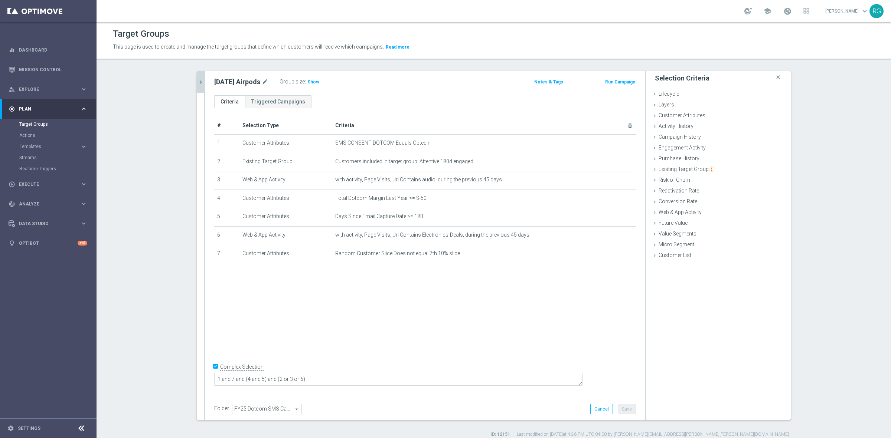
click at [310, 80] on span "Show" at bounding box center [313, 81] width 12 height 5
click at [197, 82] on icon "chevron_right" at bounding box center [200, 82] width 7 height 7
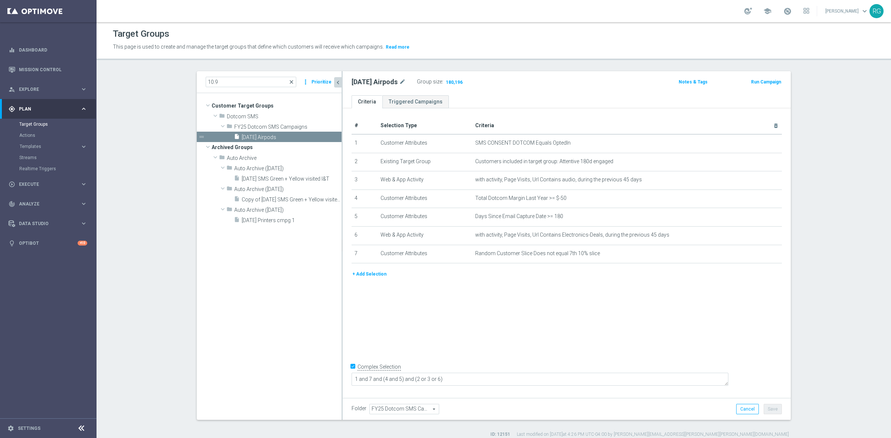
click at [290, 82] on span "close" at bounding box center [291, 82] width 6 height 6
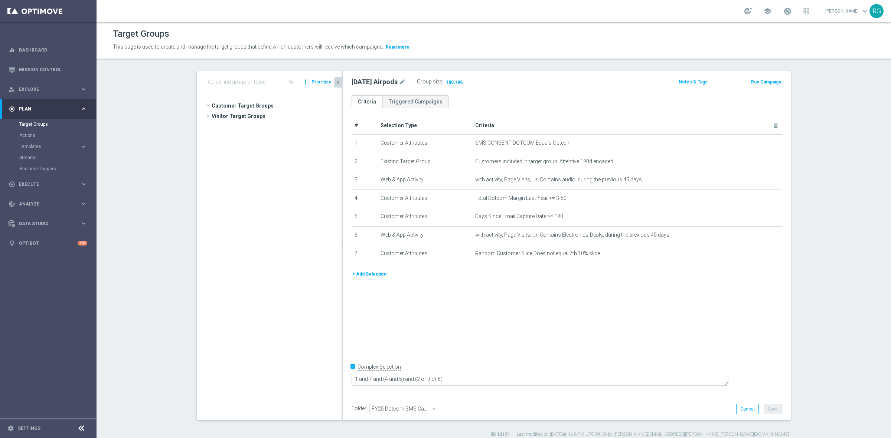
scroll to position [3948, 0]
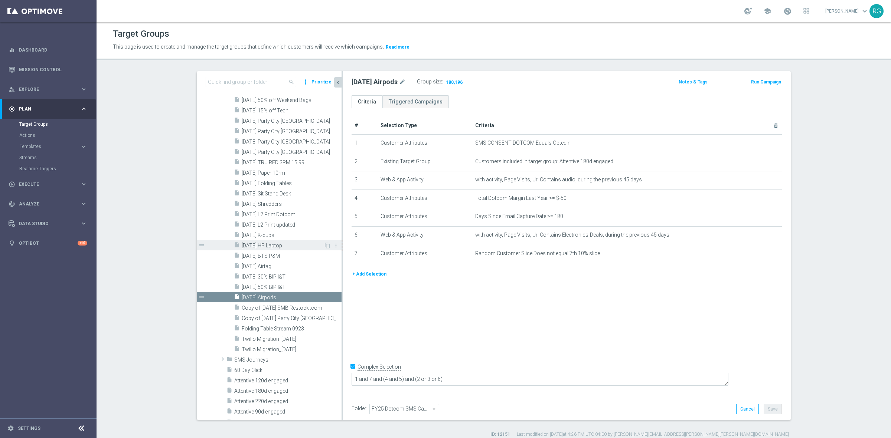
click at [270, 244] on span "[DATE] HP Laptop" at bounding box center [283, 246] width 82 height 6
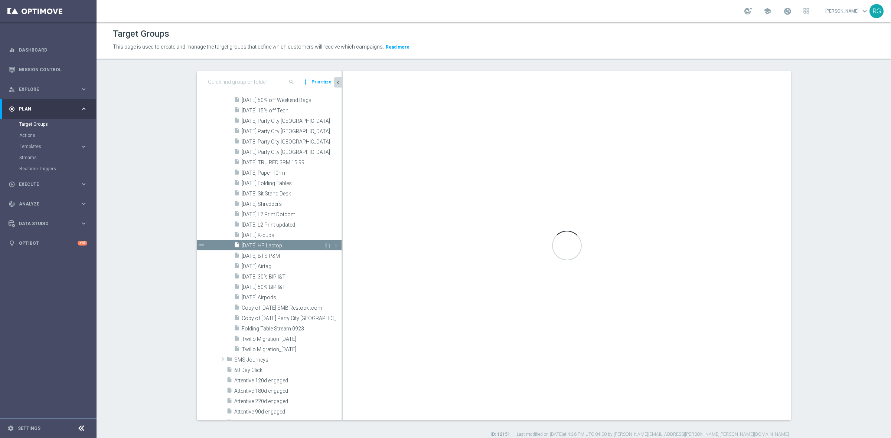
type textarea "2 and 6 and (1 or 3) and (4 and 5) and (7 or 8)"
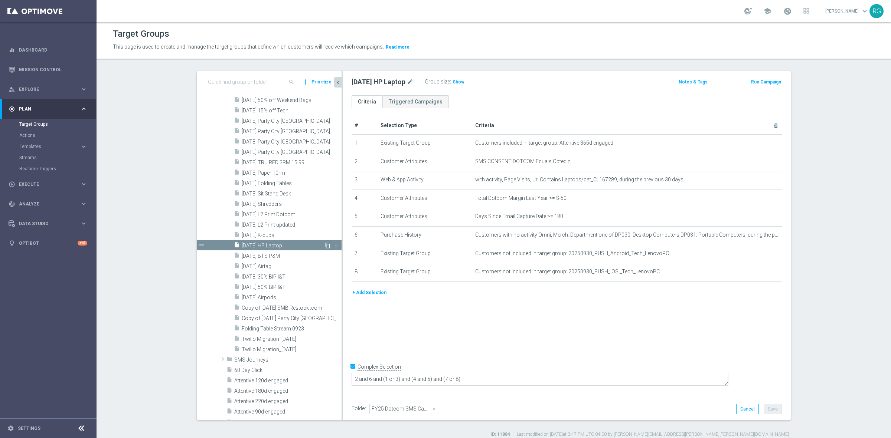
click at [324, 245] on icon "content_copy" at bounding box center [327, 246] width 6 height 6
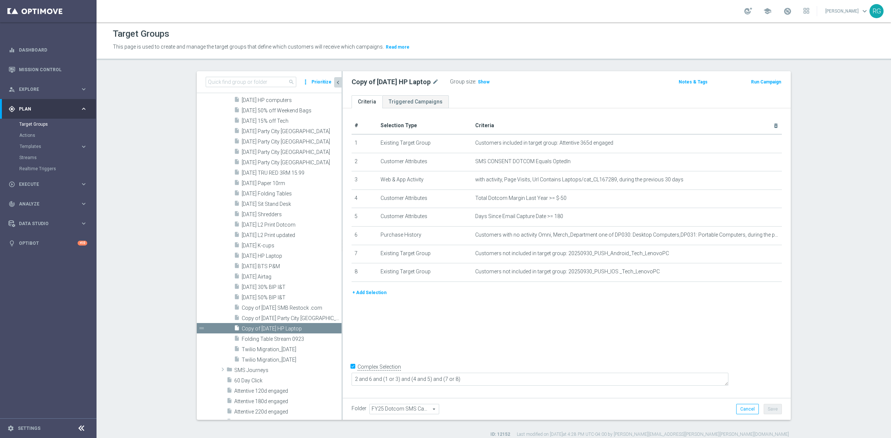
scroll to position [3976, 0]
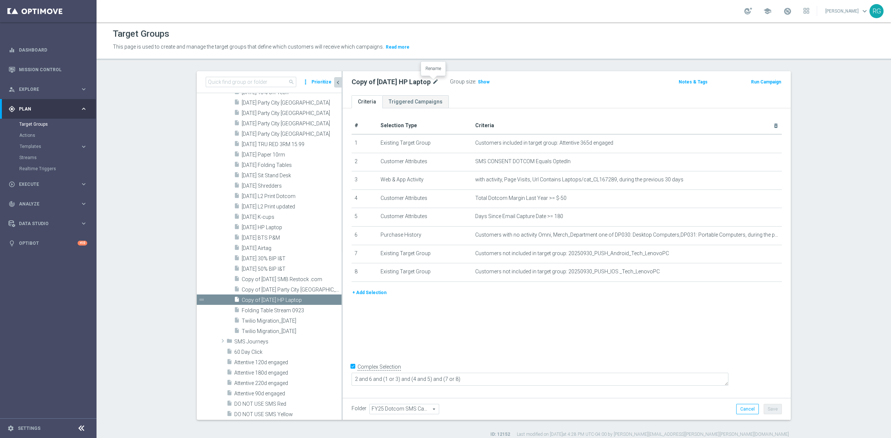
click at [435, 81] on icon "mode_edit" at bounding box center [435, 82] width 7 height 9
click at [393, 82] on input "Copy of [DATE] HP Laptop" at bounding box center [401, 83] width 100 height 10
drag, startPoint x: 393, startPoint y: 82, endPoint x: 332, endPoint y: 84, distance: 61.3
click at [332, 84] on as-split "search more_vert Prioritize Customer Target Groups library_add create_new_folder" at bounding box center [494, 245] width 594 height 349
type input "[DATE] HP Laptop"
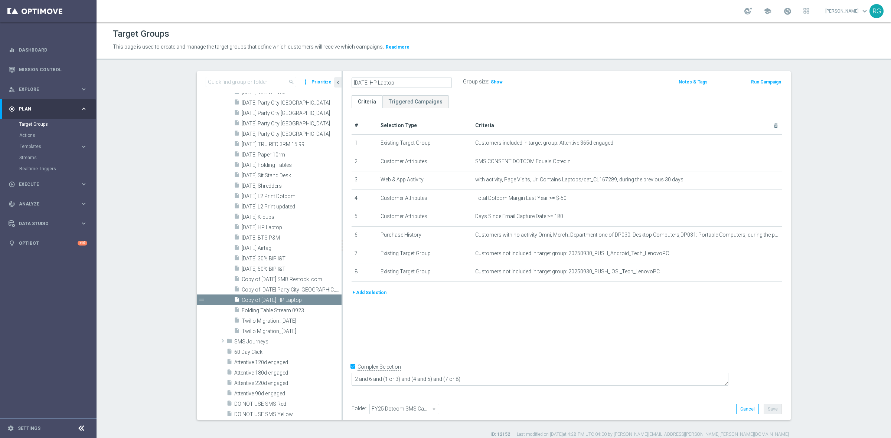
click at [550, 89] on div "[DATE] HP Laptop Group size : Show Notes & Tags Run Campaign" at bounding box center [567, 83] width 448 height 24
click at [769, 411] on button "Save" at bounding box center [772, 409] width 18 height 10
drag, startPoint x: 409, startPoint y: 84, endPoint x: 349, endPoint y: 85, distance: 59.8
click at [351, 85] on div "[DATE] HP Laptop mode_edit" at bounding box center [382, 82] width 62 height 9
copy div "[DATE] HP Laptop"
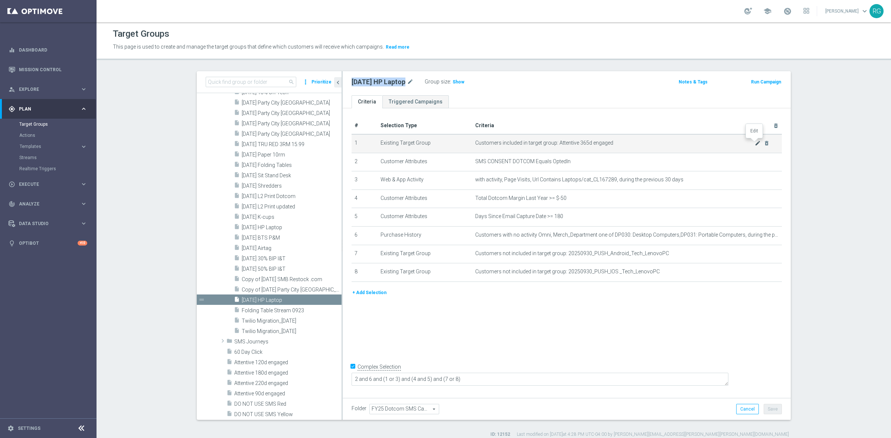
click at [755, 143] on icon "mode_edit" at bounding box center [758, 143] width 6 height 6
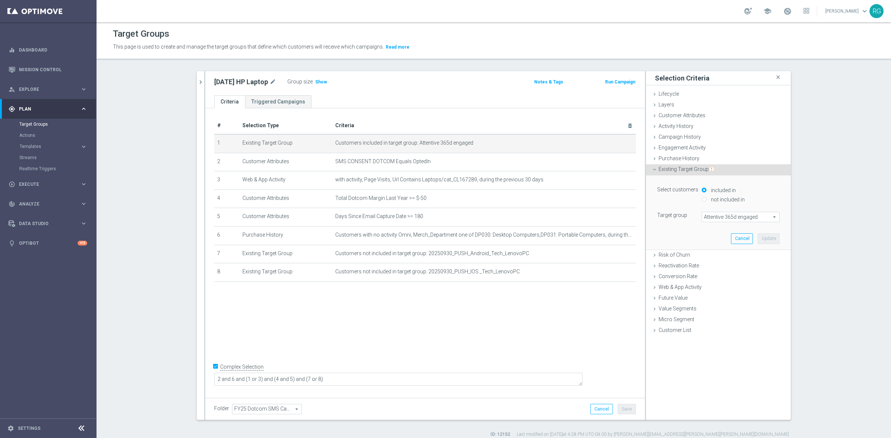
click at [713, 214] on span "Attentive 365d engaged" at bounding box center [740, 217] width 77 height 10
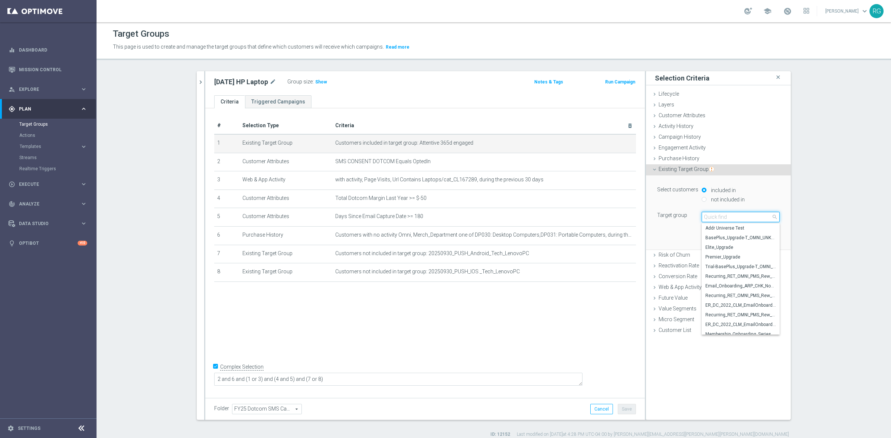
click at [713, 216] on input "search" at bounding box center [740, 217] width 78 height 10
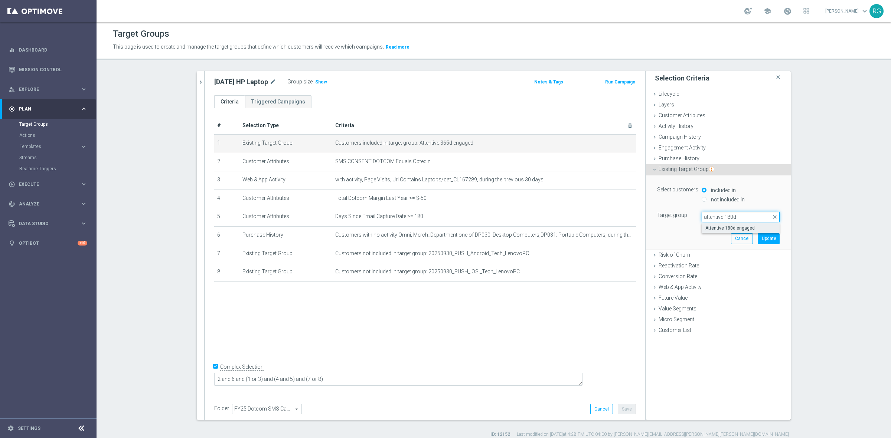
type input "attentive 180d"
click at [717, 231] on span "Attentive 180d engaged" at bounding box center [740, 228] width 71 height 6
type input "Attentive 180d engaged"
click at [761, 238] on button "Update" at bounding box center [769, 238] width 22 height 10
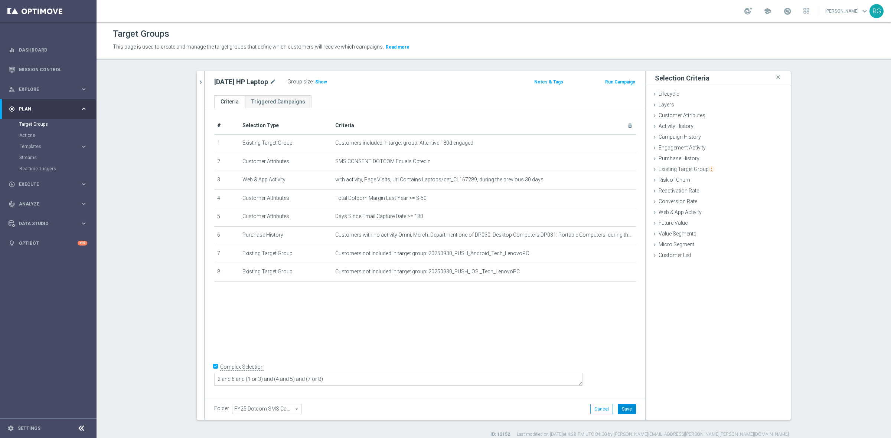
click at [625, 409] on button "Save" at bounding box center [627, 409] width 18 height 10
click at [618, 236] on icon "delete_forever" at bounding box center [621, 235] width 6 height 6
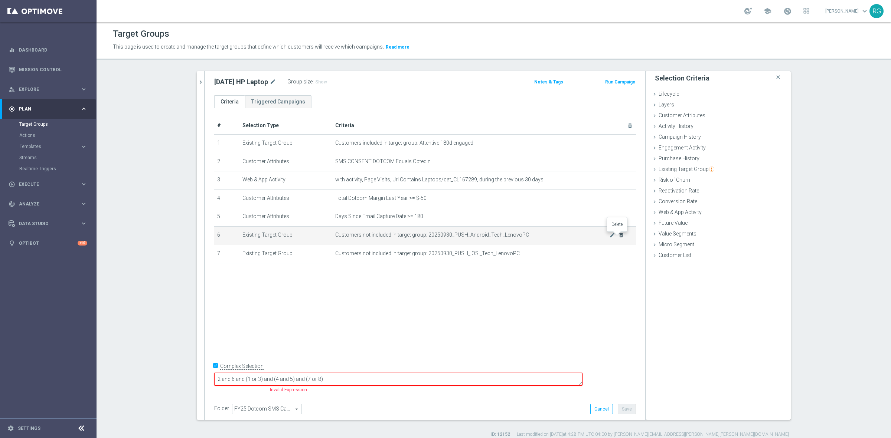
click at [618, 238] on icon "delete_forever" at bounding box center [621, 235] width 6 height 6
click at [609, 238] on icon "mode_edit" at bounding box center [612, 235] width 6 height 6
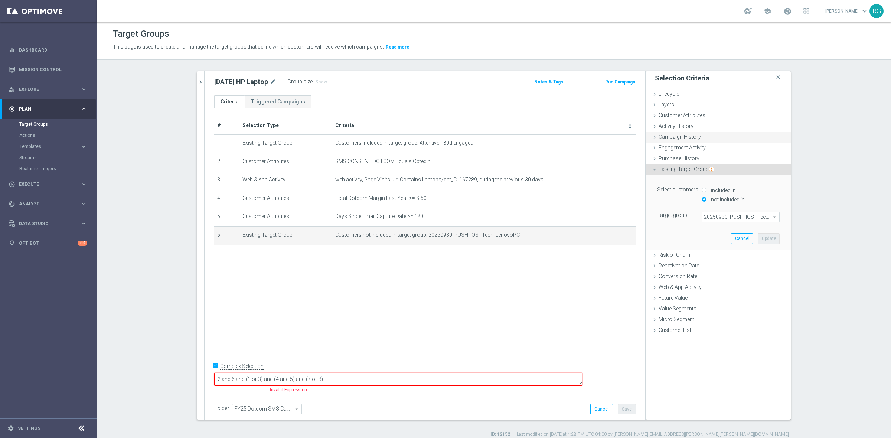
click at [651, 117] on icon at bounding box center [654, 116] width 6 height 6
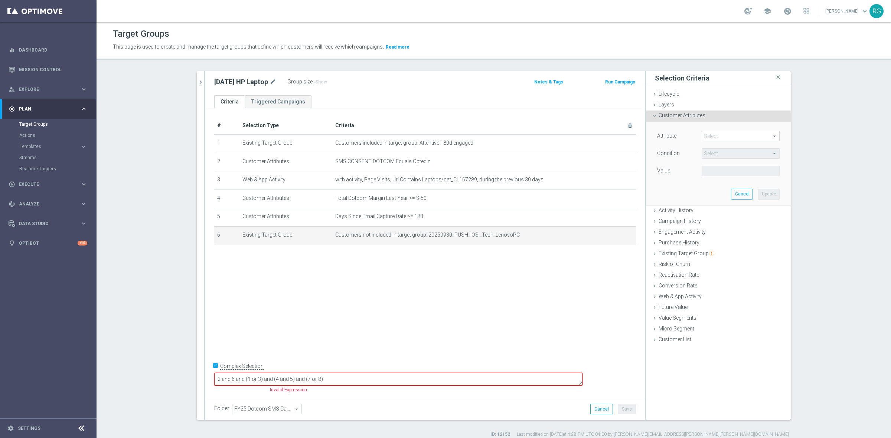
click at [703, 135] on span at bounding box center [740, 136] width 77 height 10
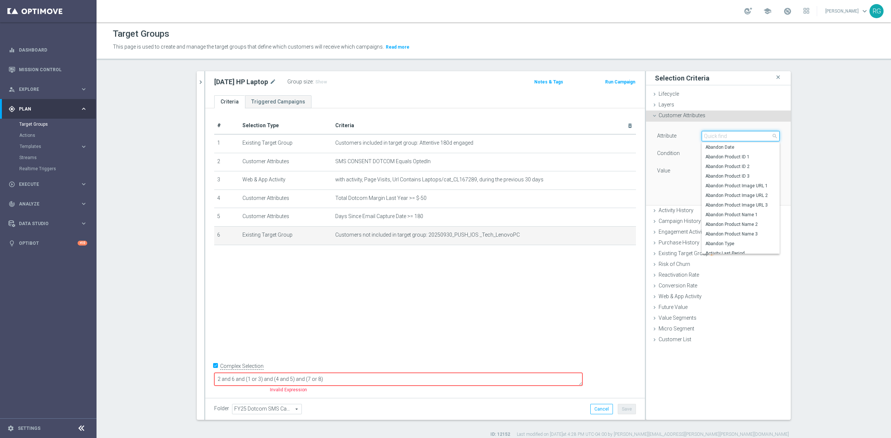
click at [725, 138] on input "search" at bounding box center [740, 136] width 78 height 10
type input "random"
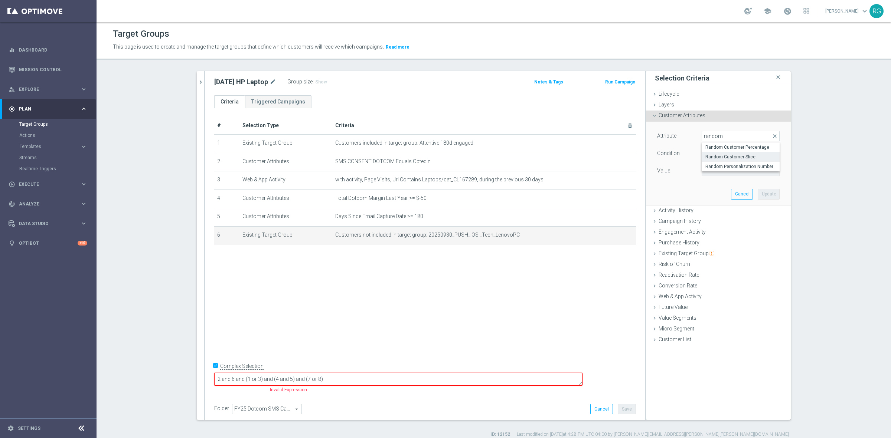
click at [730, 156] on span "Random Customer Slice" at bounding box center [740, 157] width 71 height 6
type input "Random Customer Slice"
click at [715, 153] on span "Equals" at bounding box center [740, 154] width 77 height 10
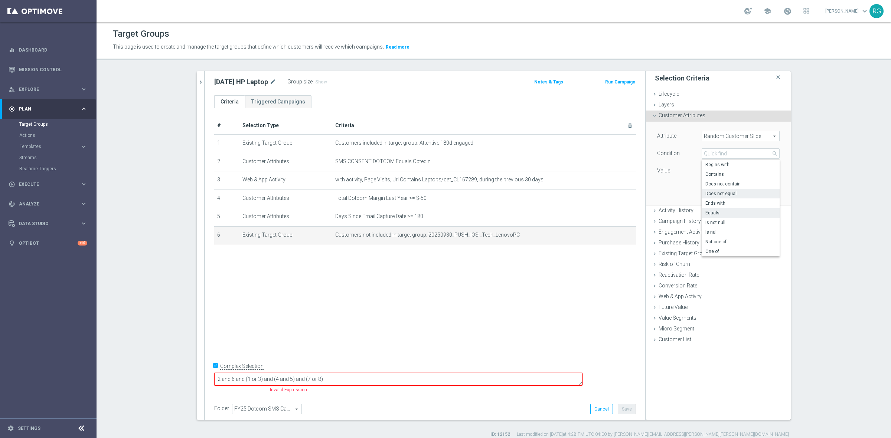
click at [709, 191] on span "Does not equal" at bounding box center [740, 194] width 71 height 6
type input "Does not equal"
click at [713, 169] on span at bounding box center [740, 171] width 77 height 10
click at [712, 240] on span "7th 10% slice" at bounding box center [740, 240] width 71 height 6
type input "7th 10% slice"
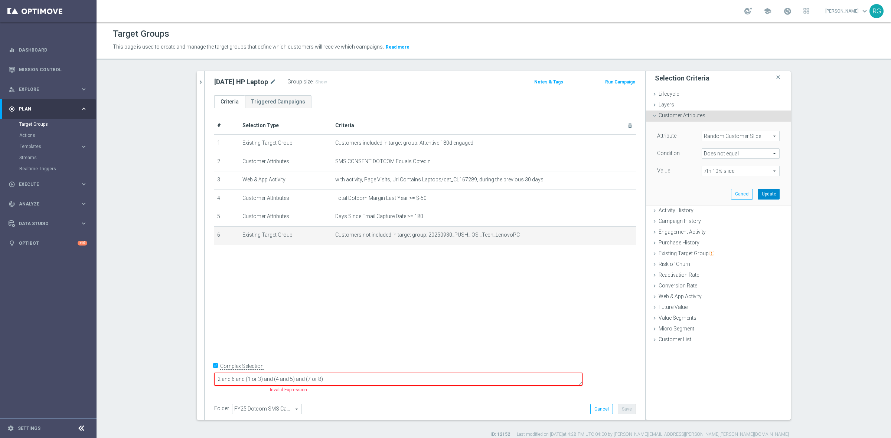
click at [761, 192] on button "Update" at bounding box center [769, 194] width 22 height 10
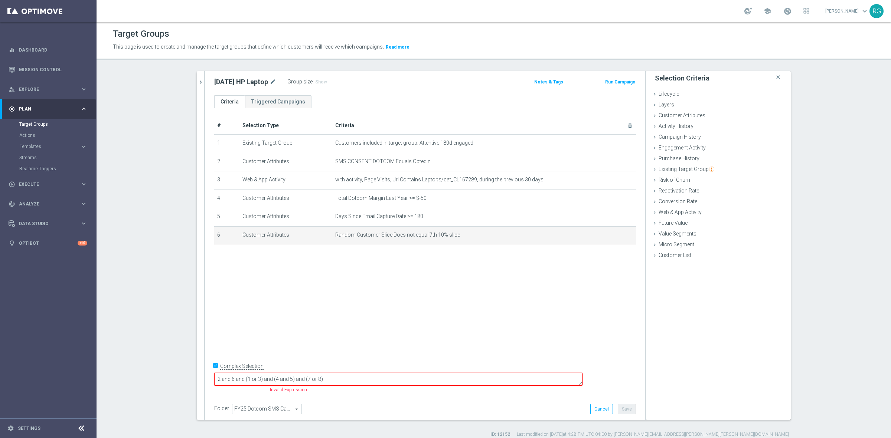
click at [469, 283] on div "# Selection Type Criteria delete_forever 1 Existing Target Group Customers incl…" at bounding box center [424, 251] width 439 height 287
drag, startPoint x: 394, startPoint y: 381, endPoint x: 345, endPoint y: 380, distance: 49.0
click at [345, 380] on textarea "2 and 6 and (1 or 3) and (4 and 5) and (7 or 8)" at bounding box center [398, 379] width 368 height 13
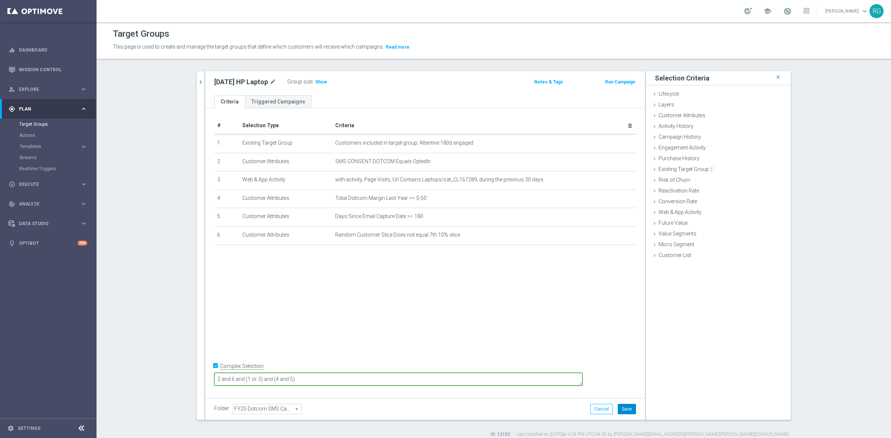
type textarea "2 and 6 and (1 or 3) and (4 and 5)"
click at [619, 405] on button "Save" at bounding box center [627, 409] width 18 height 10
click at [322, 86] on h3 "Show" at bounding box center [320, 82] width 13 height 8
click at [200, 84] on icon "chevron_right" at bounding box center [200, 82] width 7 height 7
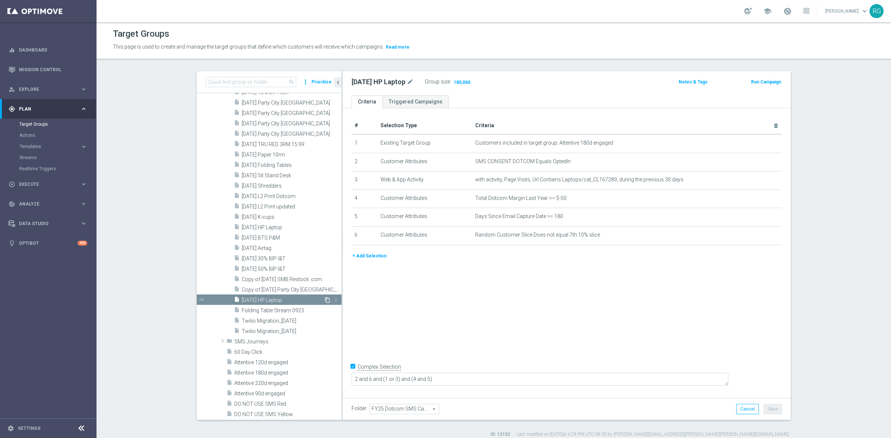
click at [324, 301] on icon "content_copy" at bounding box center [327, 300] width 6 height 6
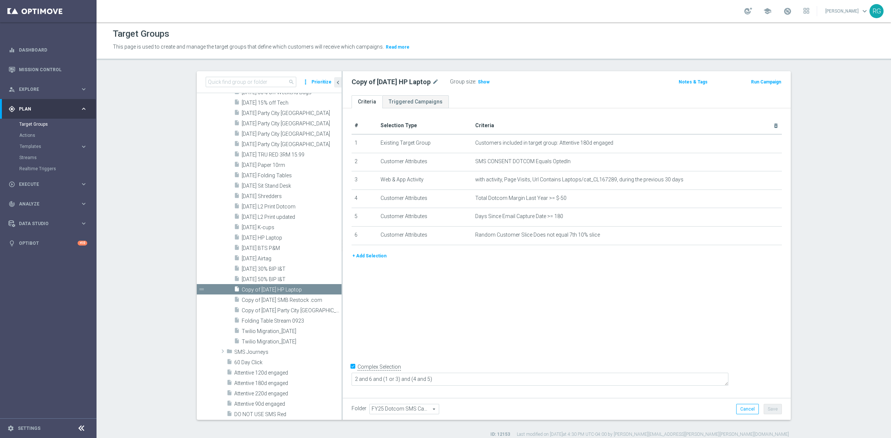
scroll to position [3967, 0]
click at [436, 80] on icon "mode_edit" at bounding box center [435, 82] width 7 height 9
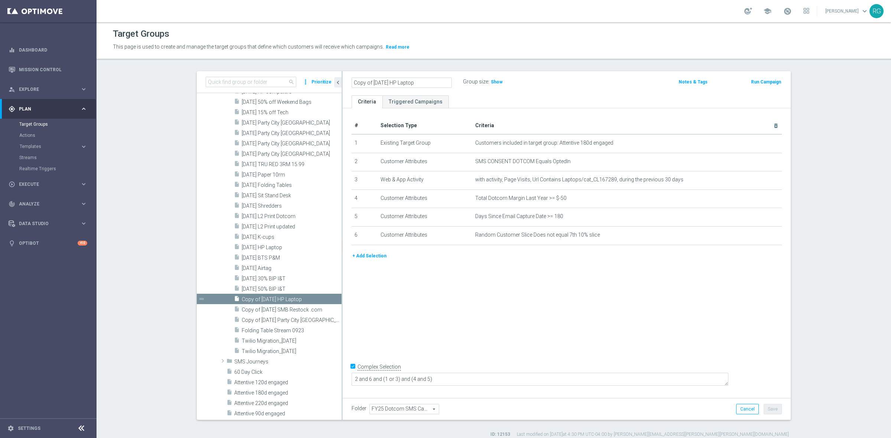
click at [385, 79] on input "Copy of [DATE] HP Laptop" at bounding box center [401, 83] width 100 height 10
drag, startPoint x: 382, startPoint y: 83, endPoint x: 325, endPoint y: 80, distance: 56.8
click at [325, 80] on as-split "search more_vert Prioritize Customer Target Groups library_add create_new_folder" at bounding box center [494, 245] width 594 height 349
type input "[DATE] HP Laptop"
click at [547, 76] on div "[DATE] HP Laptop Group size : Show Notes & Tags Run Campaign" at bounding box center [567, 83] width 448 height 24
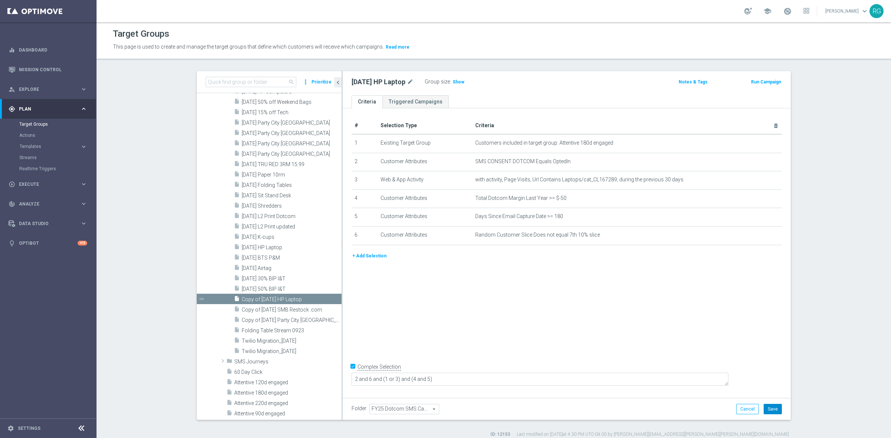
click at [771, 407] on button "Save" at bounding box center [772, 409] width 18 height 10
drag, startPoint x: 348, startPoint y: 85, endPoint x: 408, endPoint y: 79, distance: 60.0
click at [405, 79] on h2 "[DATE] HP Laptop" at bounding box center [378, 82] width 54 height 9
copy h2 "[DATE] HP Laptop"
click at [522, 97] on ul "Criteria Triggered Campaigns" at bounding box center [567, 101] width 448 height 13
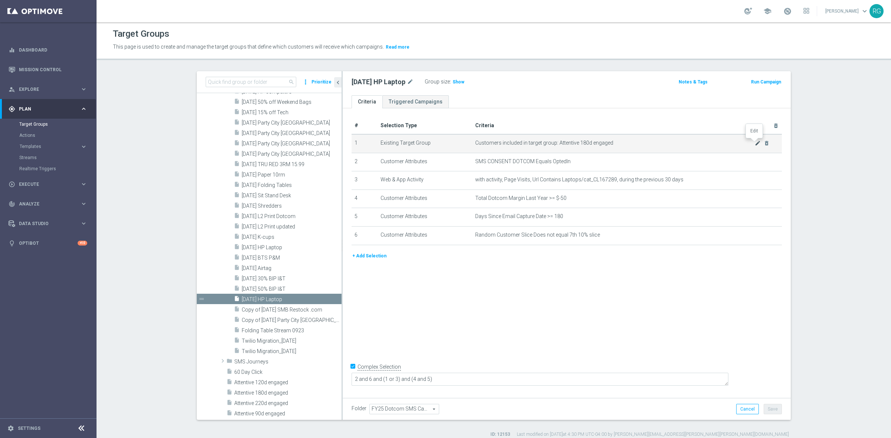
click at [755, 142] on icon "mode_edit" at bounding box center [758, 143] width 6 height 6
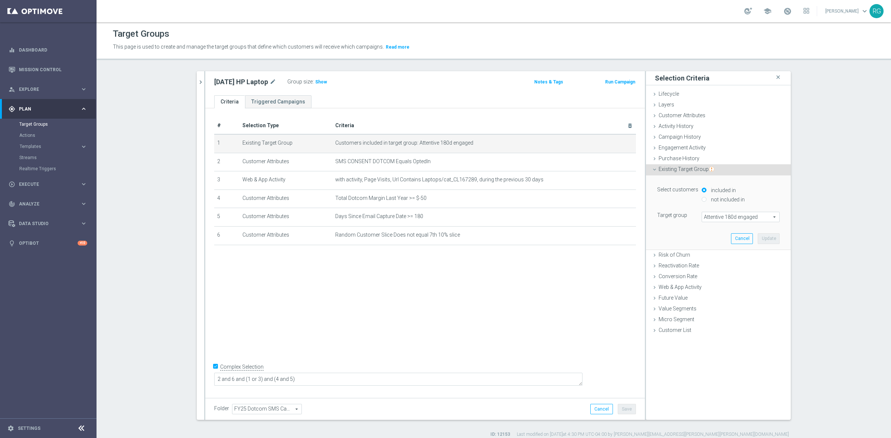
click at [706, 217] on span "Attentive 180d engaged" at bounding box center [740, 217] width 77 height 10
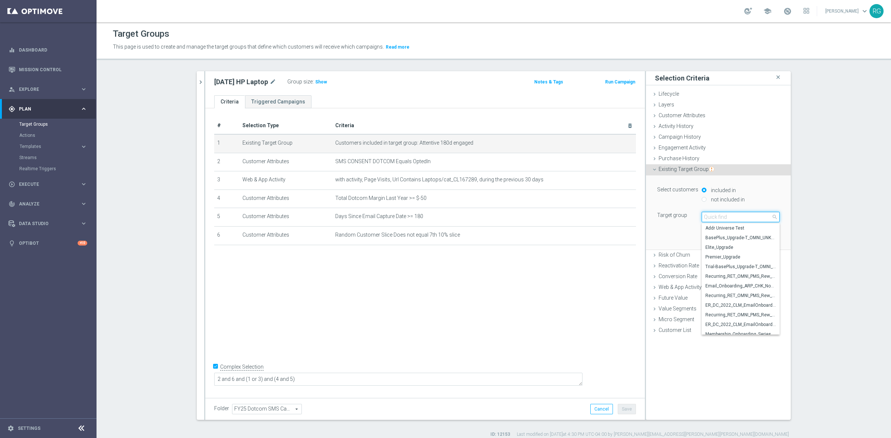
click at [707, 216] on input "search" at bounding box center [740, 217] width 78 height 10
type input "attentive"
click at [726, 325] on span "Attentive 365d engaged" at bounding box center [740, 325] width 71 height 6
type input "Attentive 365d engaged"
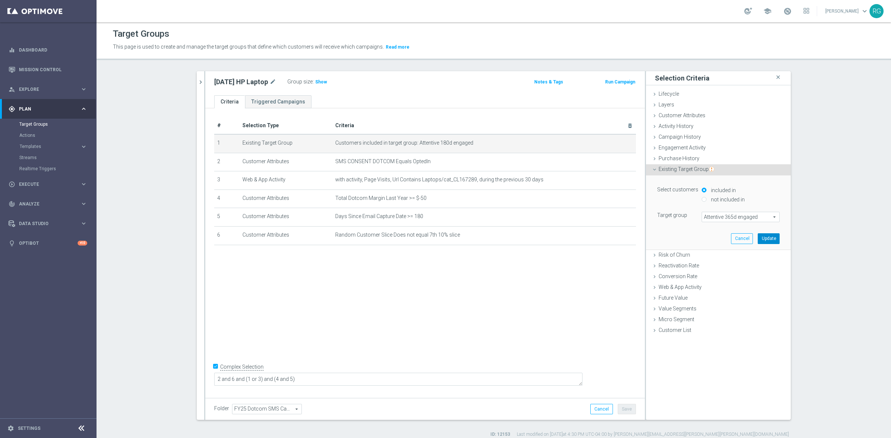
click at [763, 238] on button "Update" at bounding box center [769, 238] width 22 height 10
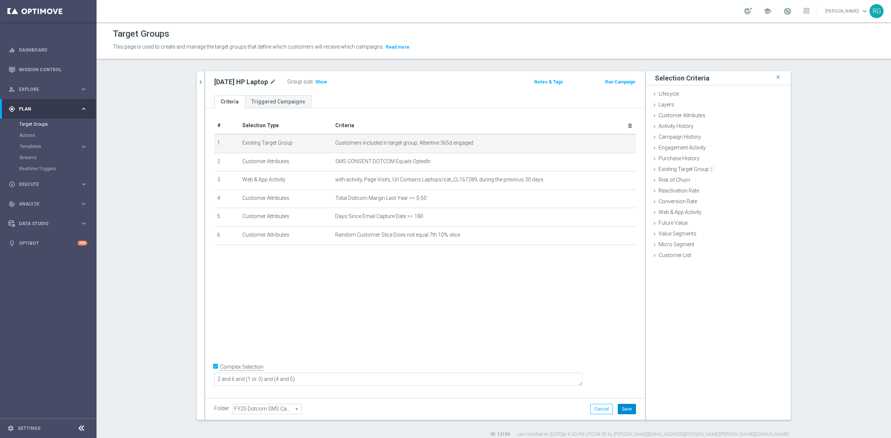
click at [629, 409] on button "Save" at bounding box center [627, 409] width 18 height 10
click at [651, 214] on icon at bounding box center [654, 213] width 6 height 6
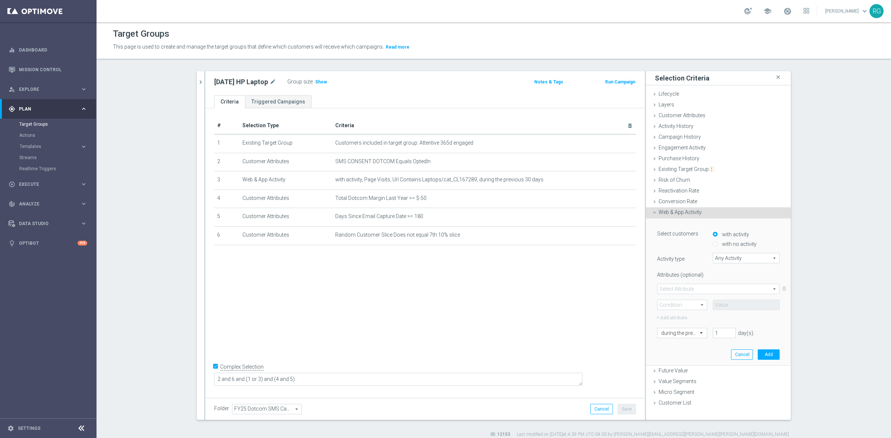
click at [730, 260] on span "Any Activity" at bounding box center [746, 259] width 66 height 10
click at [730, 277] on span "Page Visits" at bounding box center [745, 279] width 59 height 6
type input "Page Visits"
click at [700, 298] on div "Select Attribute arrow_drop_down search delete_forever Condition arrow_drop_dow…" at bounding box center [718, 297] width 122 height 27
click at [700, 292] on span at bounding box center [718, 289] width 122 height 10
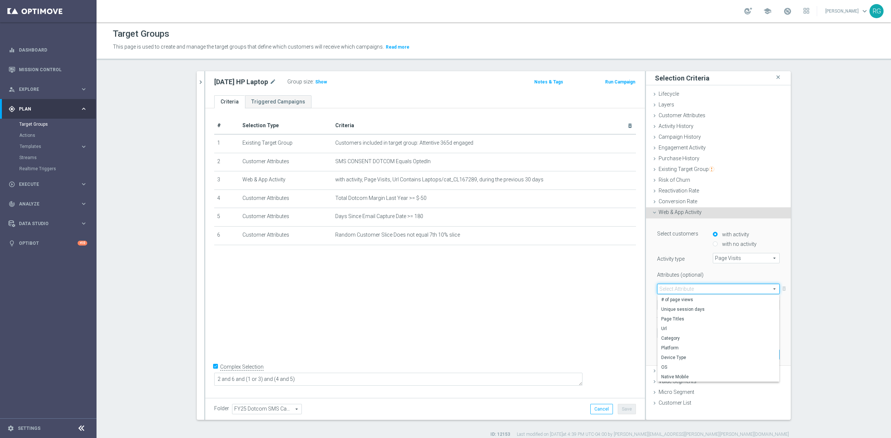
click at [675, 329] on span "Url" at bounding box center [718, 329] width 114 height 6
type input "Url"
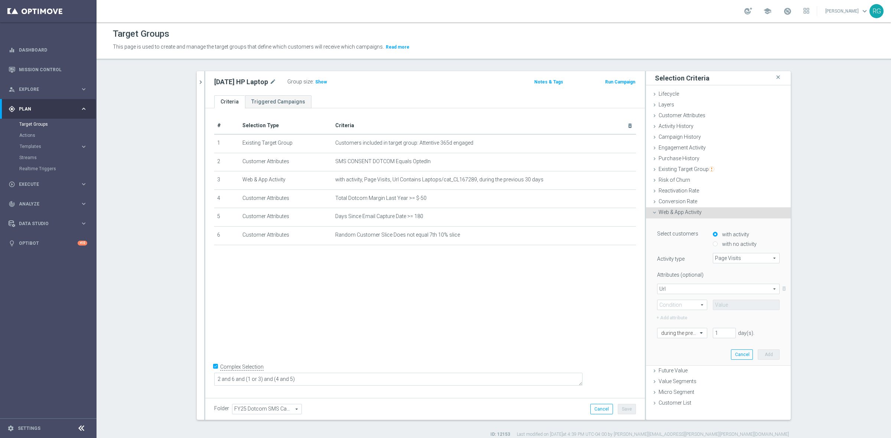
click at [669, 307] on span at bounding box center [681, 305] width 49 height 10
click at [673, 351] on span "Contains" at bounding box center [682, 354] width 42 height 6
type input "Contains"
click at [720, 307] on input "text" at bounding box center [746, 305] width 67 height 10
paste input "HP-at-Staples"
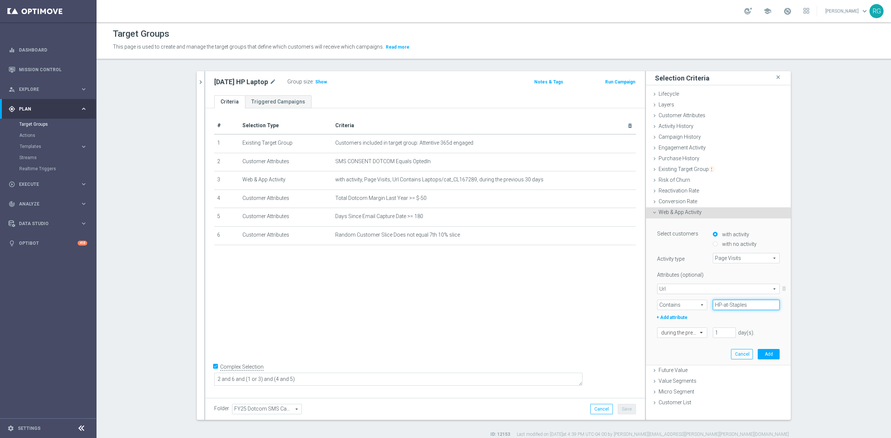
type input "HP-at-Staples"
drag, startPoint x: 719, startPoint y: 330, endPoint x: 693, endPoint y: 331, distance: 26.0
click at [691, 331] on div "during the previous 1 day(s). Enter a number between 1 and 730" at bounding box center [718, 333] width 134 height 10
type input "60"
click at [763, 350] on button "Add" at bounding box center [769, 354] width 22 height 10
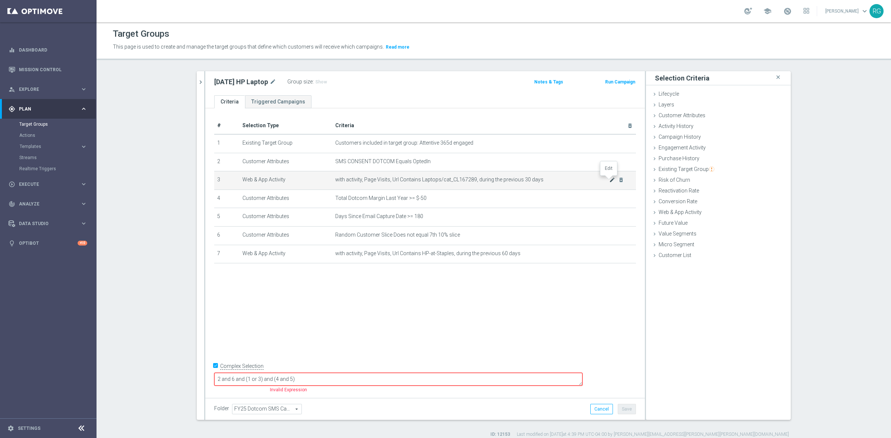
click at [609, 180] on icon "mode_edit" at bounding box center [612, 180] width 6 height 6
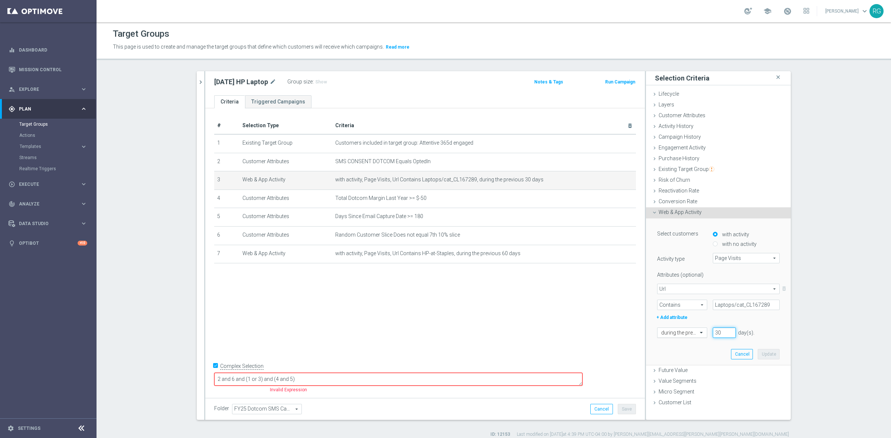
drag, startPoint x: 719, startPoint y: 332, endPoint x: 677, endPoint y: 331, distance: 42.7
click at [677, 331] on div "during the previous 30 day(s). Enter a number between 1 and 730" at bounding box center [718, 333] width 134 height 10
type input "60"
click at [767, 355] on button "Update" at bounding box center [769, 354] width 22 height 10
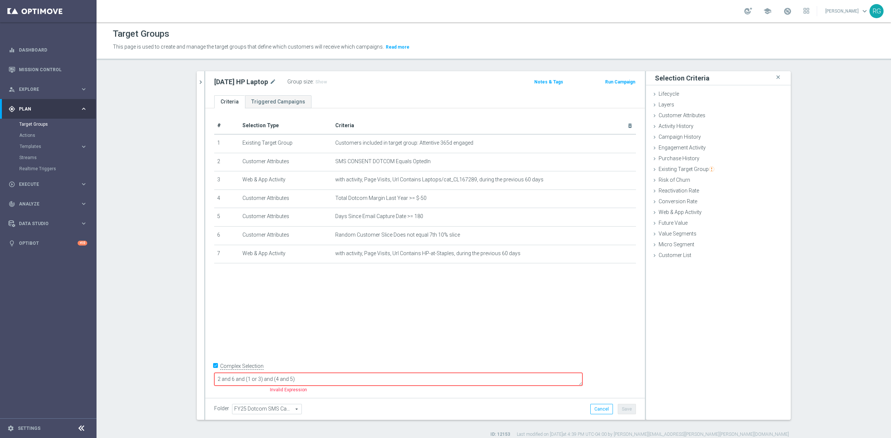
click at [308, 381] on textarea "2 and 6 and (1 or 3) and (4 and 5)" at bounding box center [398, 379] width 368 height 13
type textarea "2 and 6 and (1 or 3 or 7) and (4 and 5)"
click at [625, 411] on button "Save" at bounding box center [627, 409] width 18 height 10
click at [321, 80] on span "Show" at bounding box center [321, 81] width 12 height 5
